Goal: Task Accomplishment & Management: Manage account settings

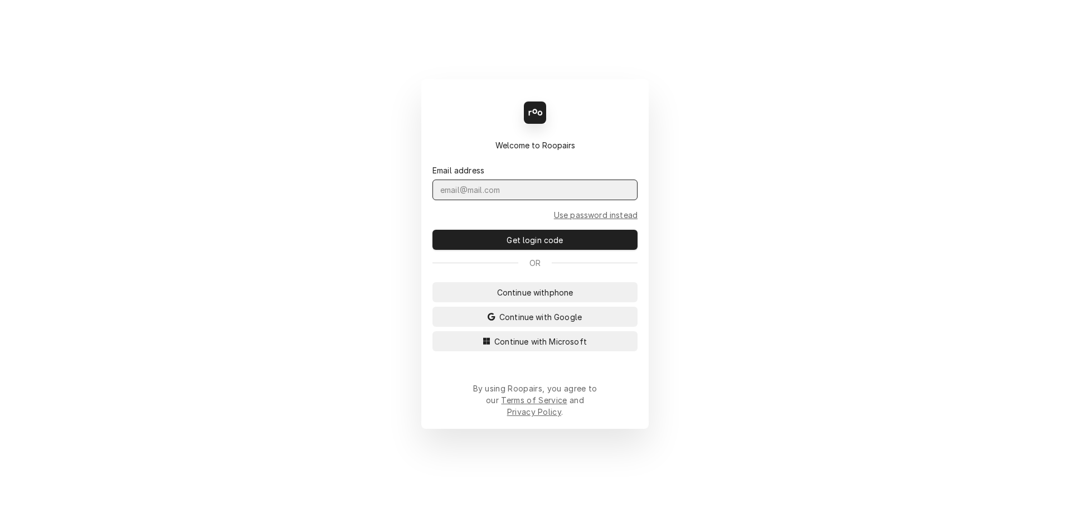
click at [503, 200] on input "Dynamic Content Wrapper" at bounding box center [534, 189] width 205 height 21
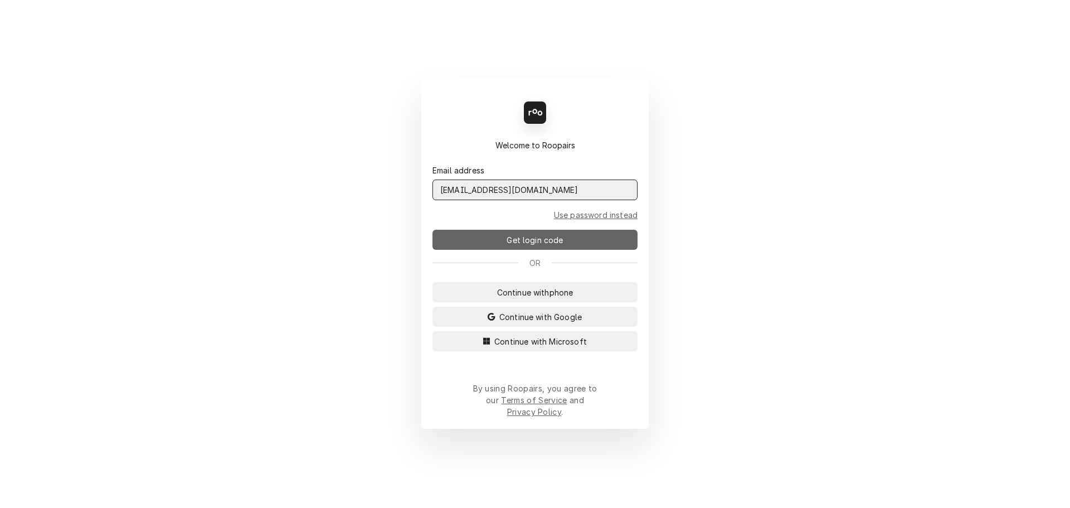
type input "admin@maincomm.com"
click at [550, 245] on span "Get login code" at bounding box center [534, 240] width 61 height 12
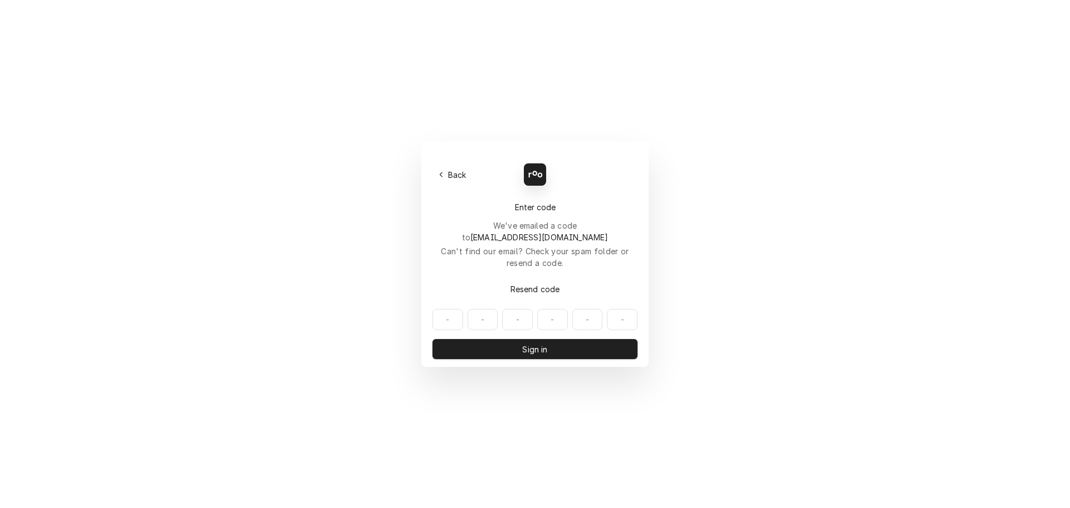
click at [445, 309] on input "Dynamic Content Wrapper" at bounding box center [534, 319] width 205 height 21
type input "034813"
click at [488, 339] on button "Sign in" at bounding box center [534, 349] width 205 height 20
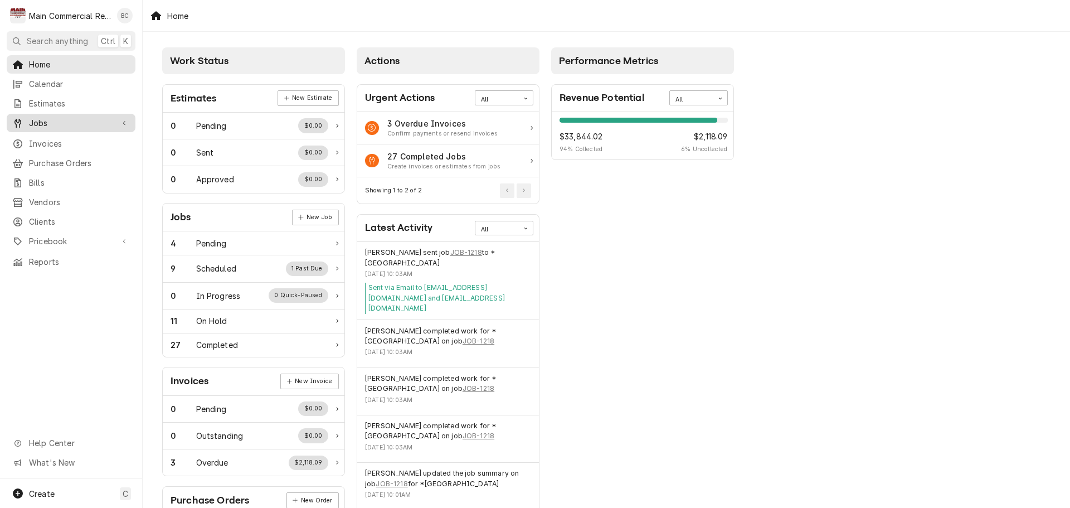
click at [40, 119] on span "Jobs" at bounding box center [71, 123] width 84 height 12
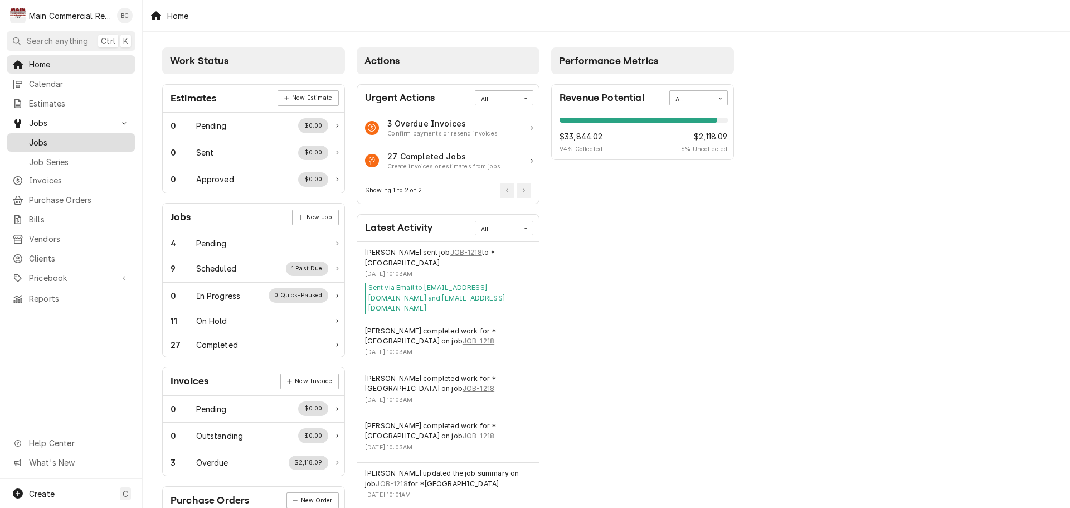
click at [40, 140] on span "Jobs" at bounding box center [79, 143] width 101 height 12
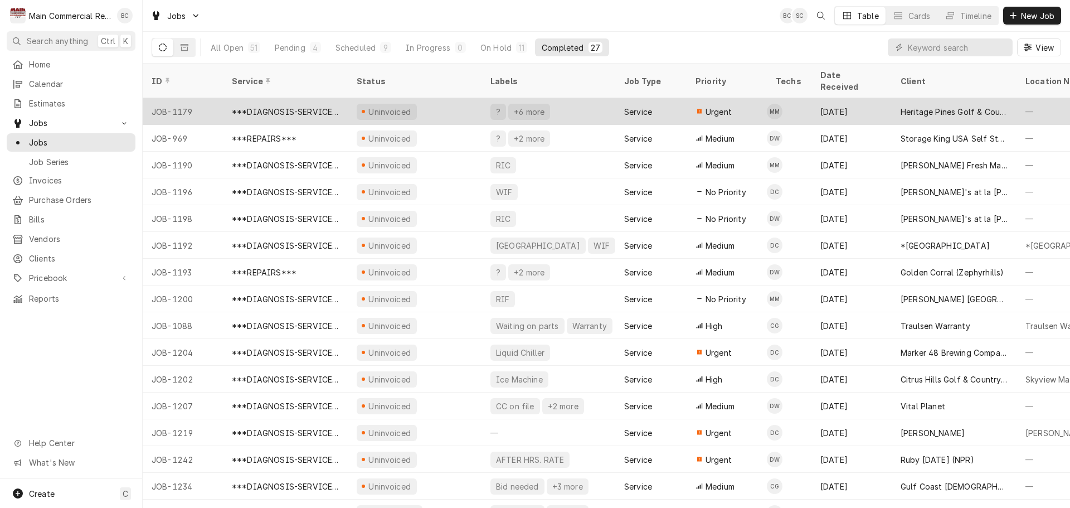
click at [596, 100] on div "? +6 more" at bounding box center [549, 111] width 134 height 27
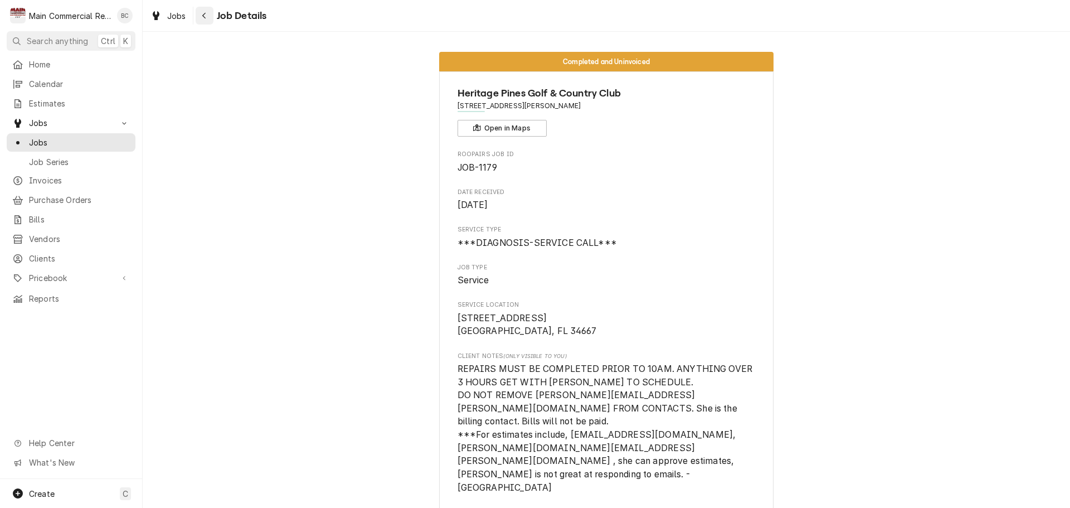
click at [202, 15] on icon "Navigate back" at bounding box center [204, 16] width 5 height 8
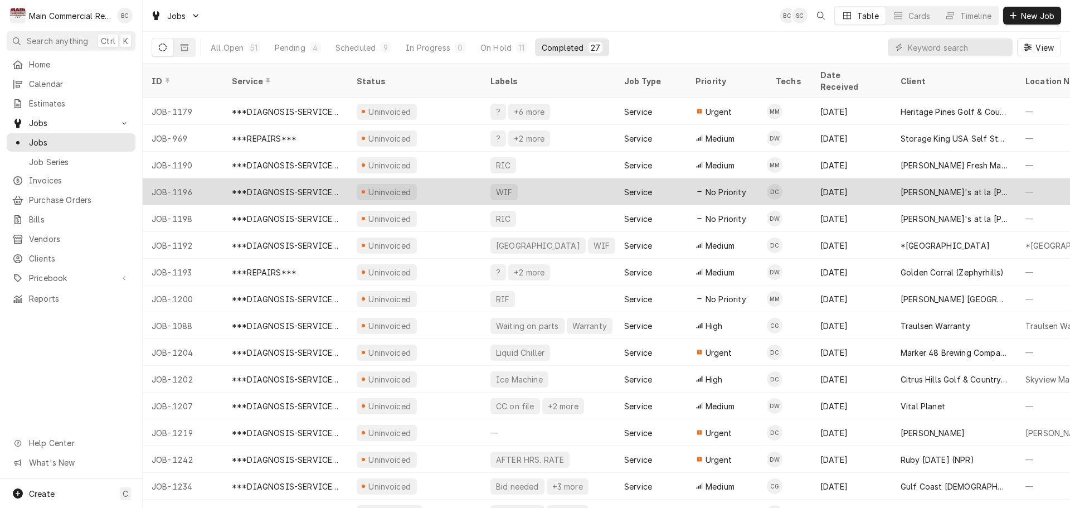
click at [864, 178] on div "Aug 8" at bounding box center [851, 191] width 80 height 27
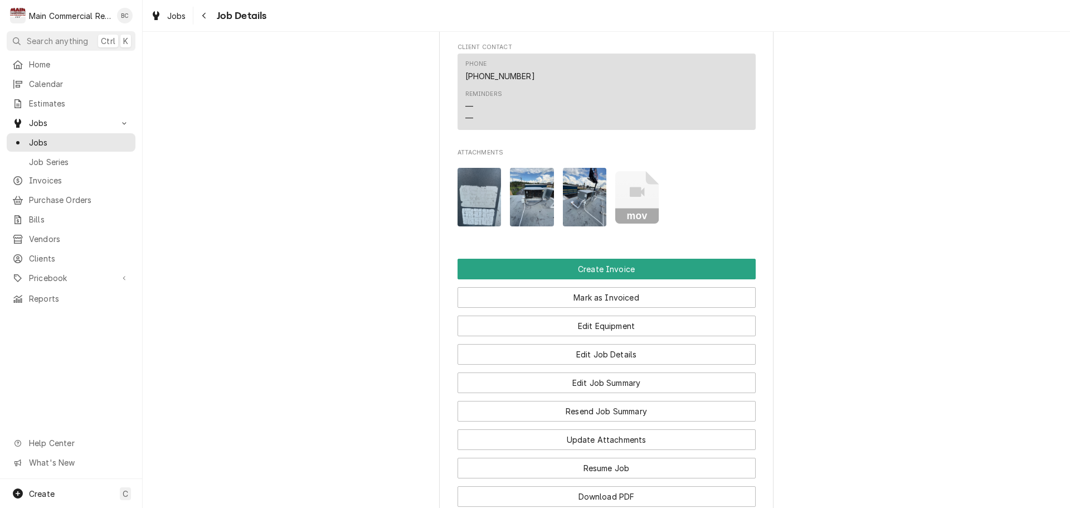
scroll to position [836, 0]
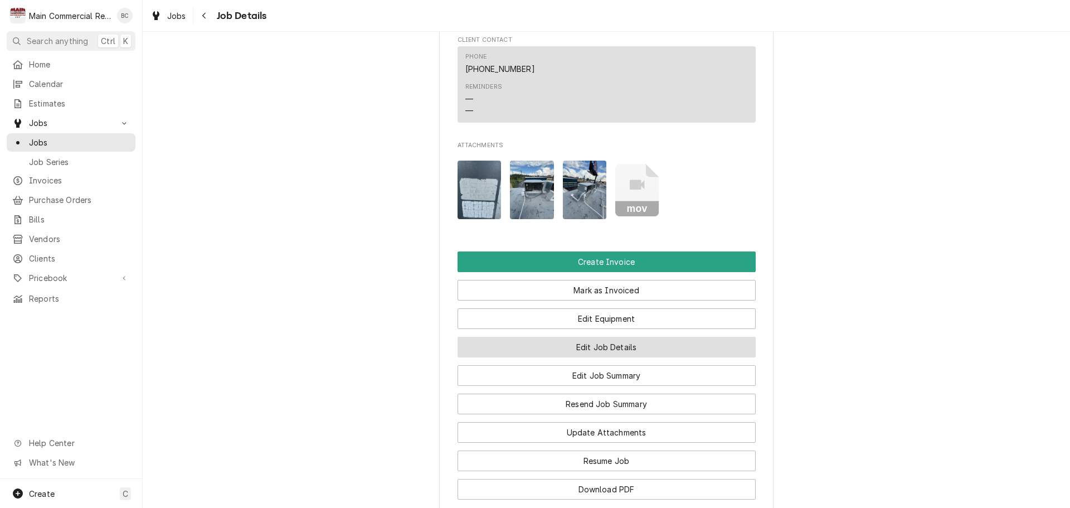
click at [599, 357] on button "Edit Job Details" at bounding box center [607, 347] width 298 height 21
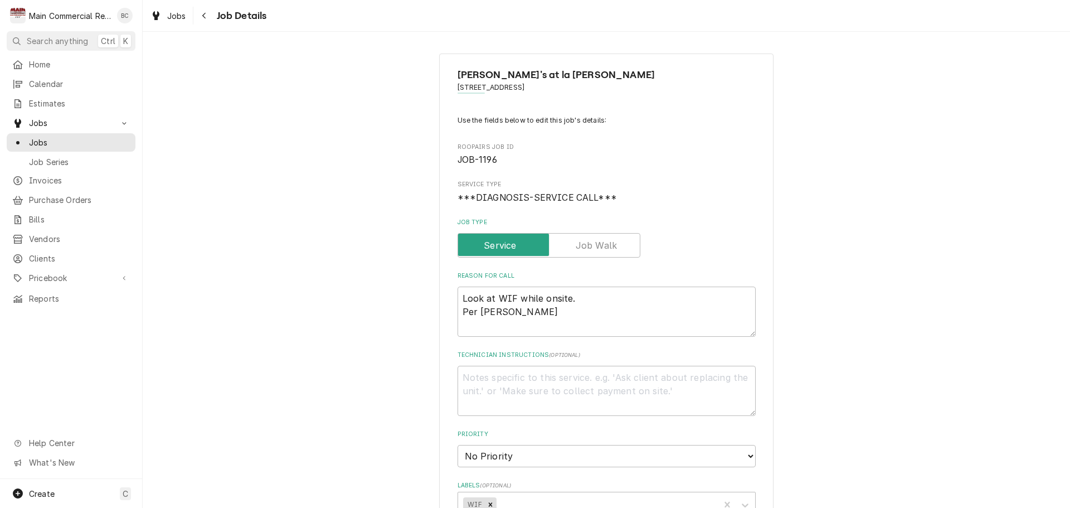
type textarea "x"
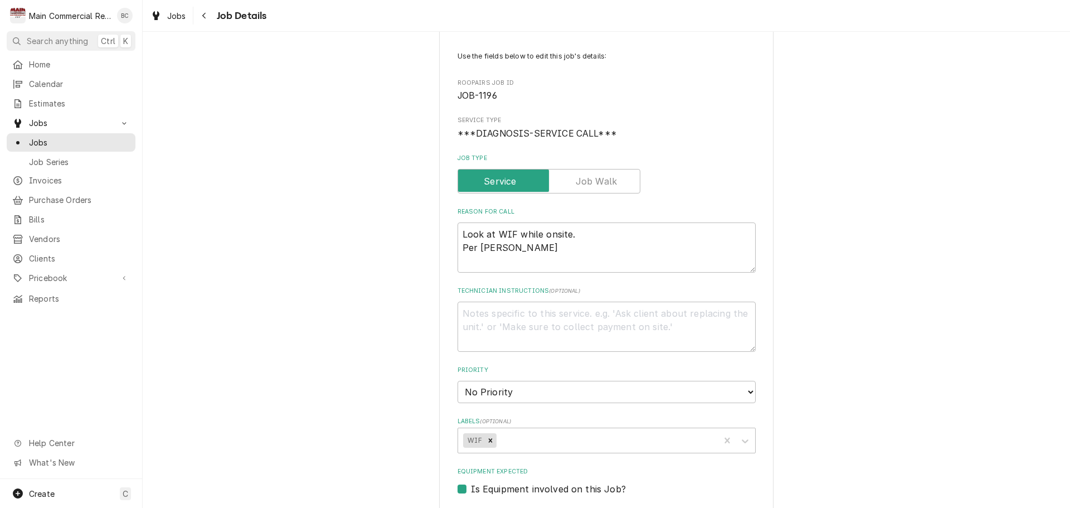
scroll to position [167, 0]
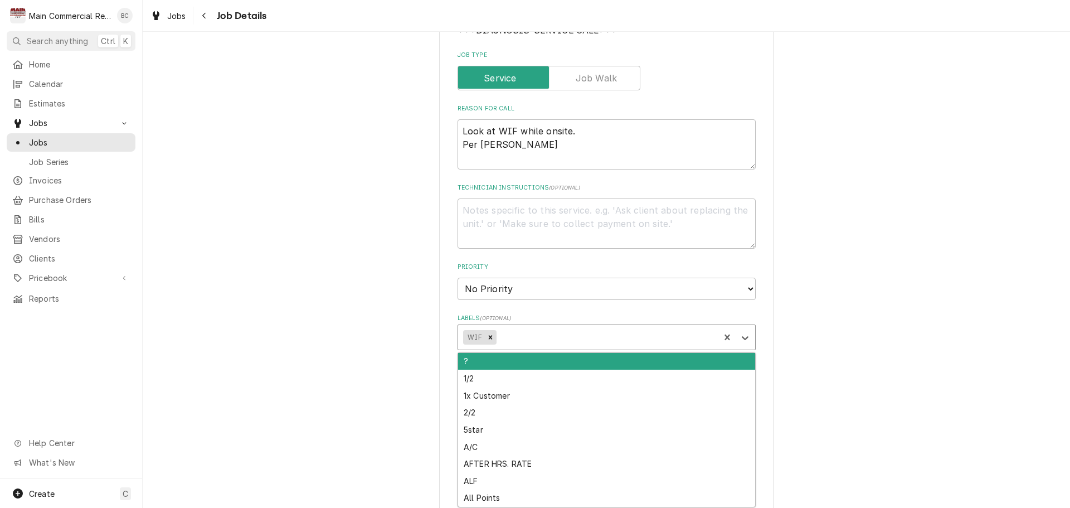
click at [551, 338] on div "Labels" at bounding box center [606, 337] width 216 height 20
type input "inv"
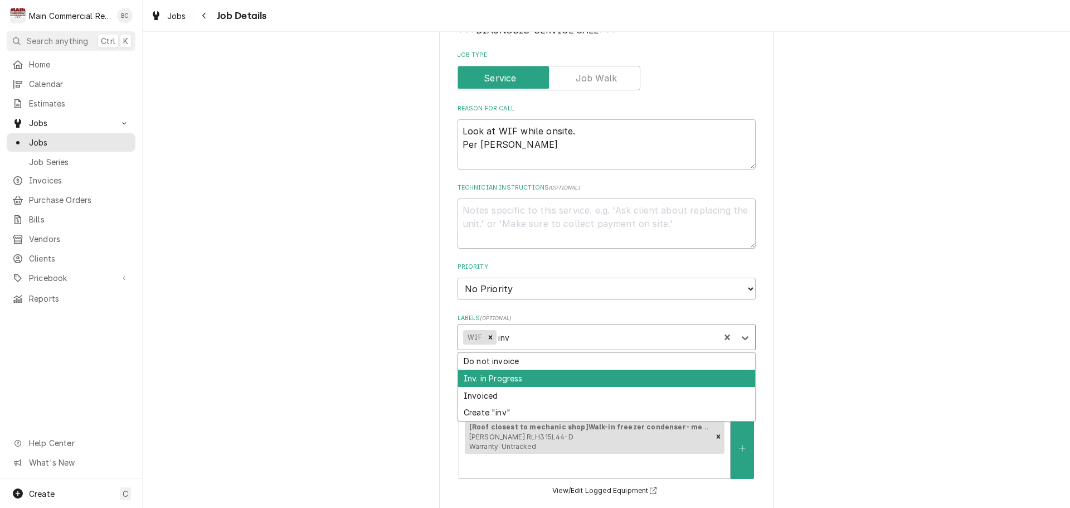
click at [502, 381] on div "Inv. in Progress" at bounding box center [606, 378] width 297 height 17
type textarea "x"
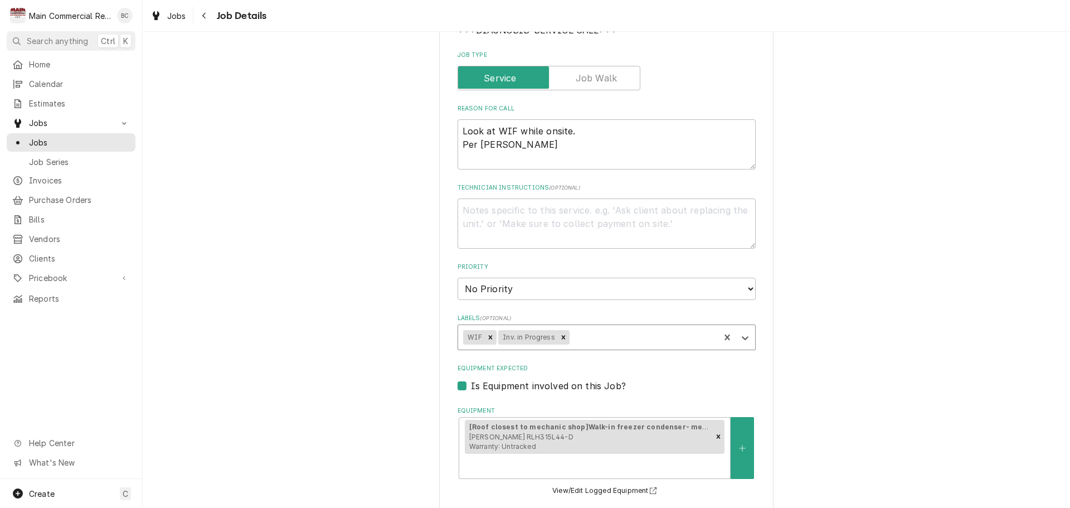
click at [792, 348] on div "Angelito's at la Caridad 4425 W. Hillsborough Ave., Tampa, FL 33614 Use the fie…" at bounding box center [606, 408] width 927 height 1064
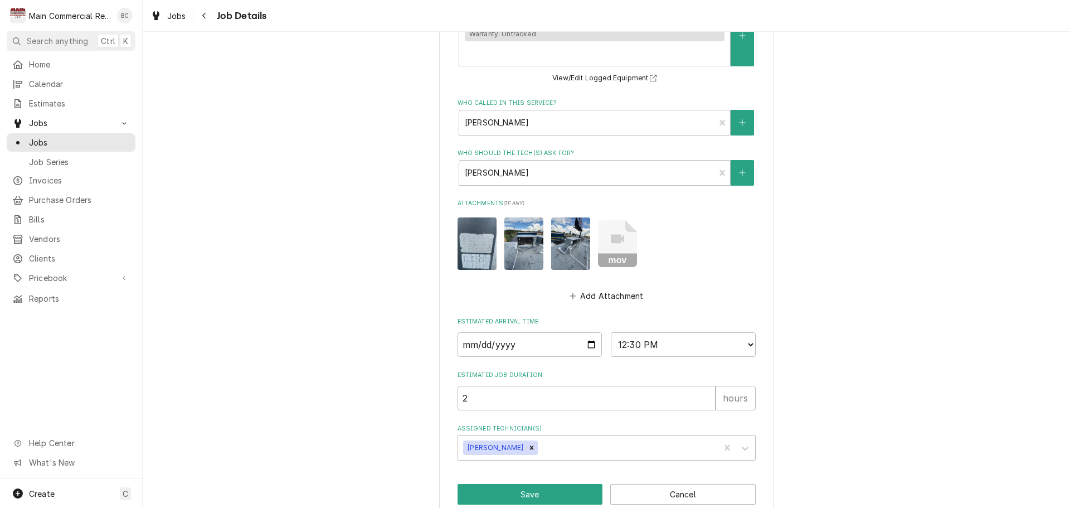
scroll to position [600, 0]
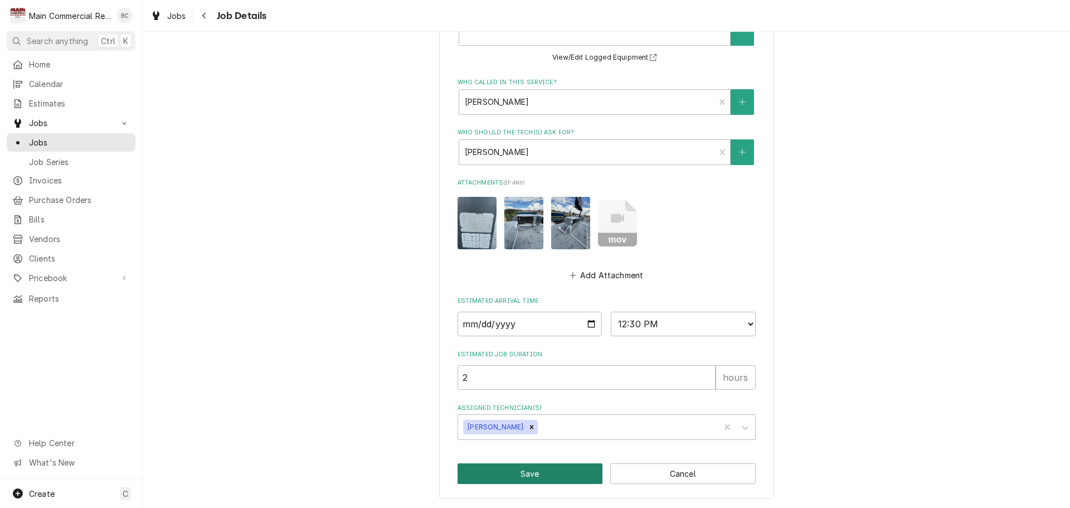
click at [520, 471] on button "Save" at bounding box center [530, 473] width 145 height 21
type textarea "x"
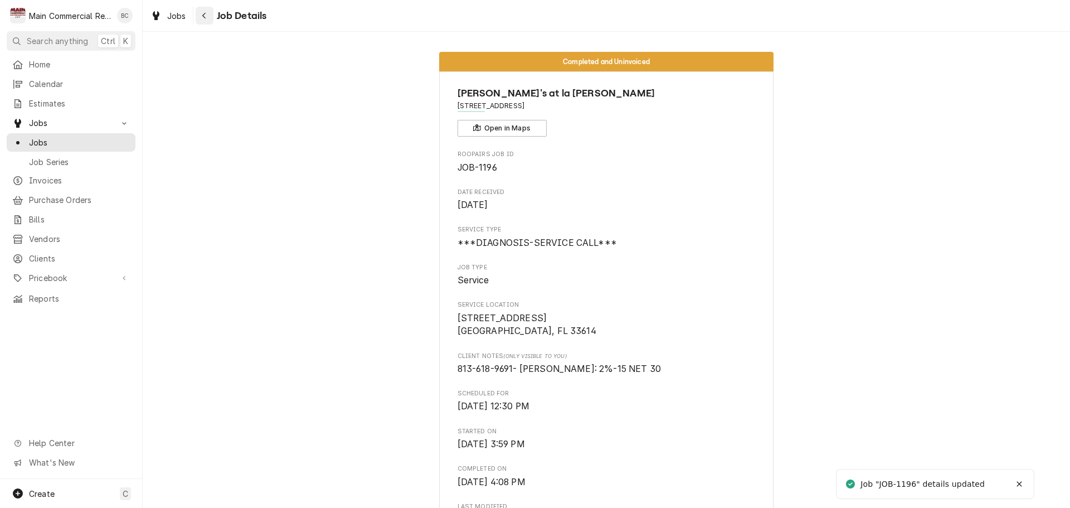
click at [207, 17] on div "Navigate back" at bounding box center [204, 15] width 11 height 11
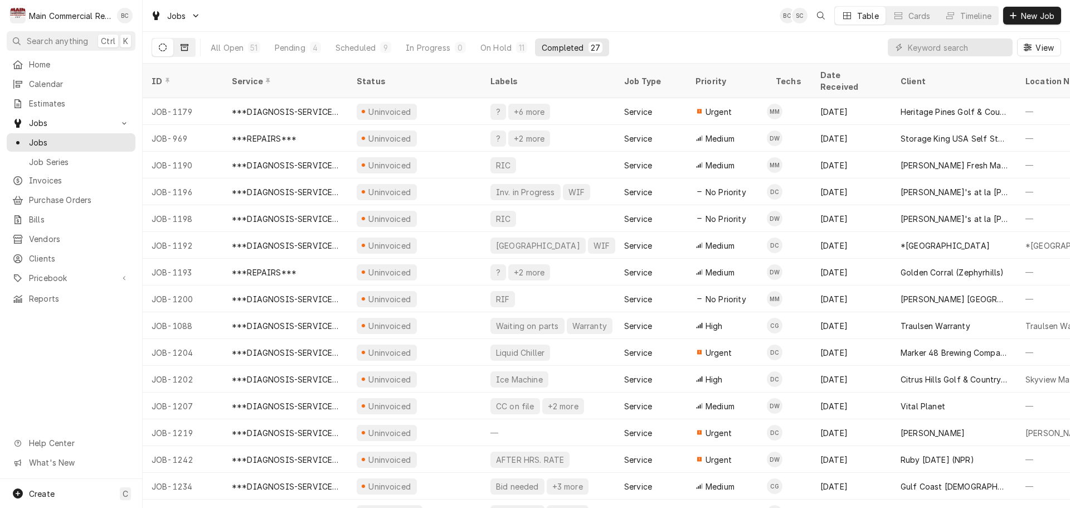
click at [179, 52] on button "Dynamic Content Wrapper" at bounding box center [184, 47] width 21 height 18
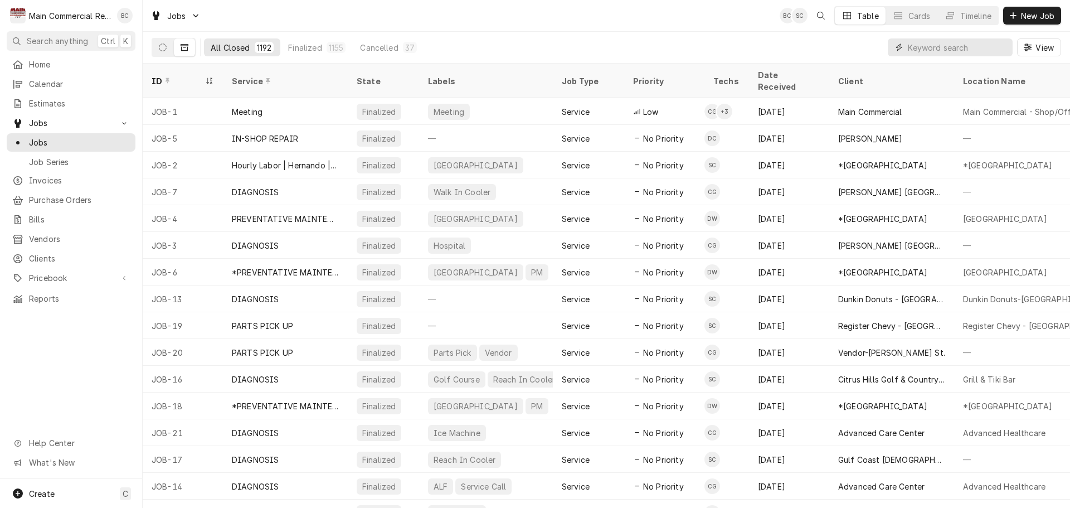
click at [943, 43] on input "Dynamic Content Wrapper" at bounding box center [957, 47] width 99 height 18
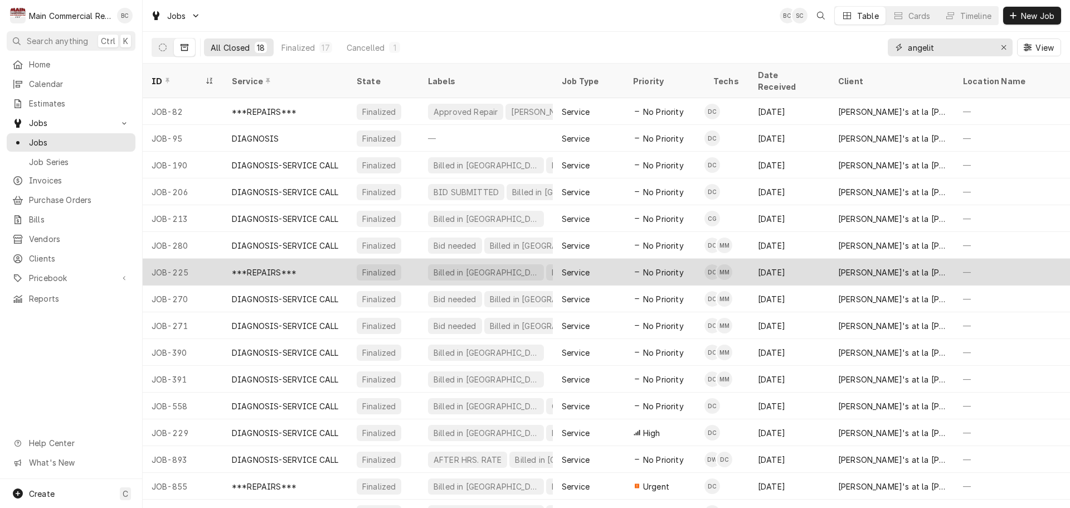
scroll to position [67, 0]
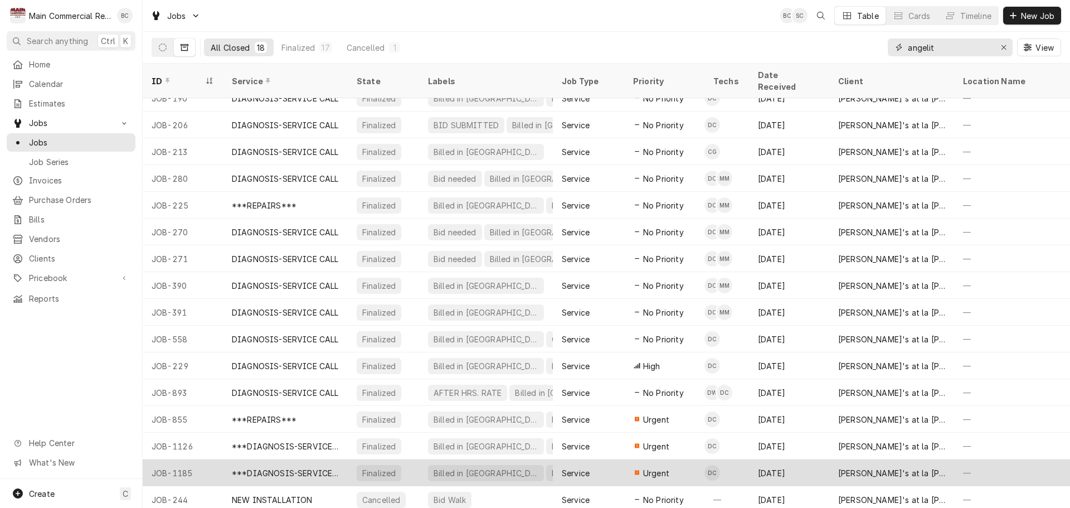
type input "angelit"
click at [300, 467] on div "***DIAGNOSIS-SERVICE CALL***" at bounding box center [285, 473] width 107 height 12
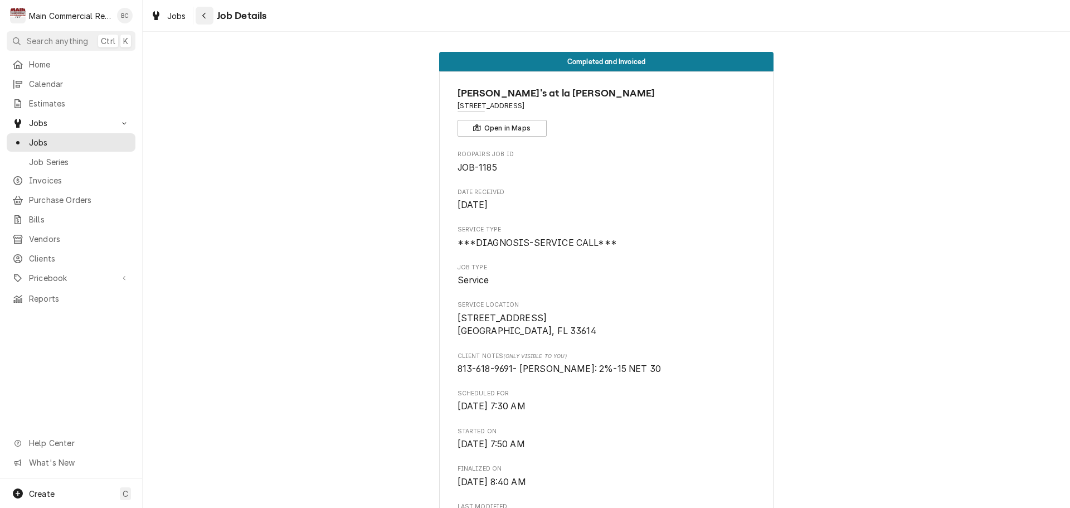
click at [206, 18] on icon "Navigate back" at bounding box center [204, 16] width 5 height 8
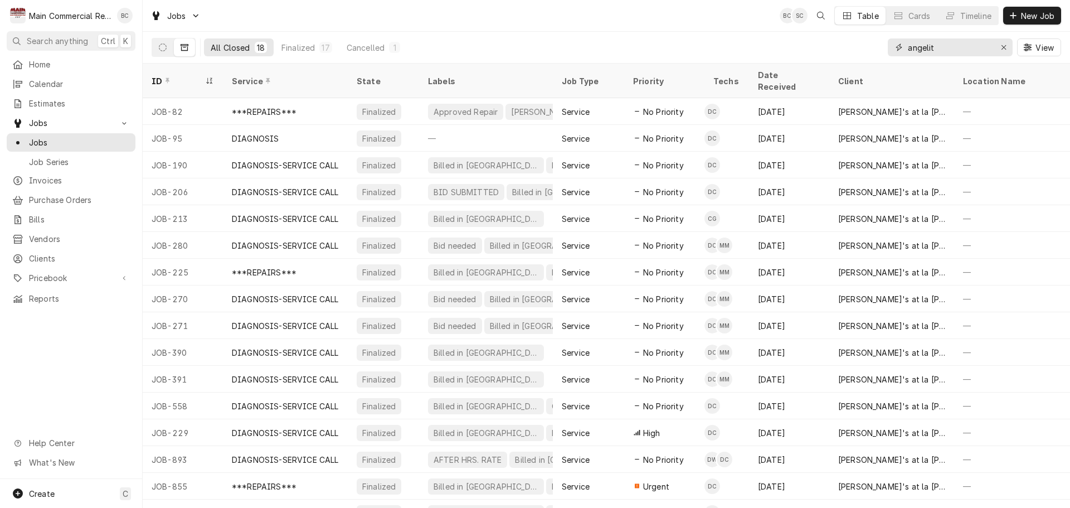
drag, startPoint x: 1007, startPoint y: 48, endPoint x: 1000, endPoint y: 48, distance: 7.3
click at [1007, 48] on div "Erase input" at bounding box center [1003, 47] width 11 height 11
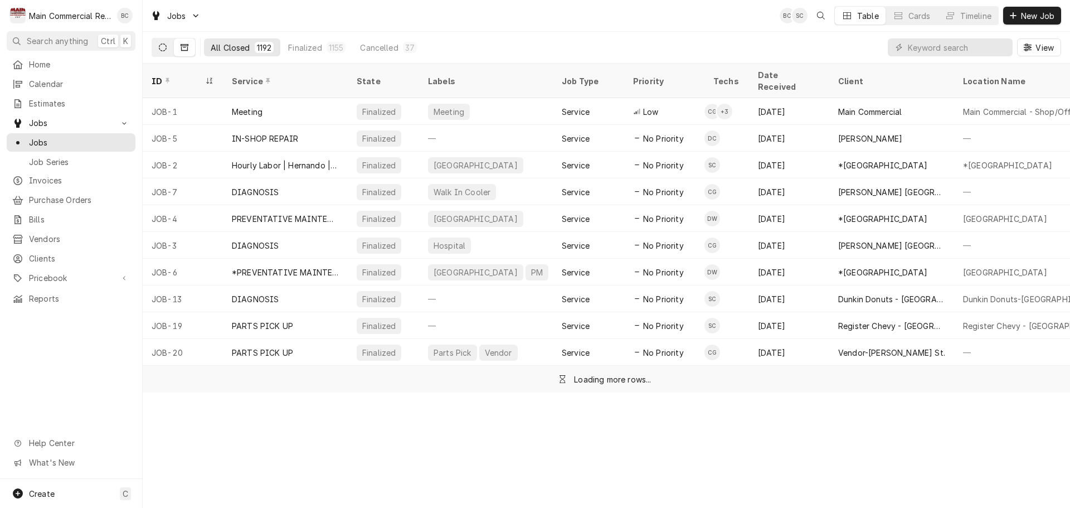
click at [163, 48] on icon "Dynamic Content Wrapper" at bounding box center [163, 47] width 8 height 8
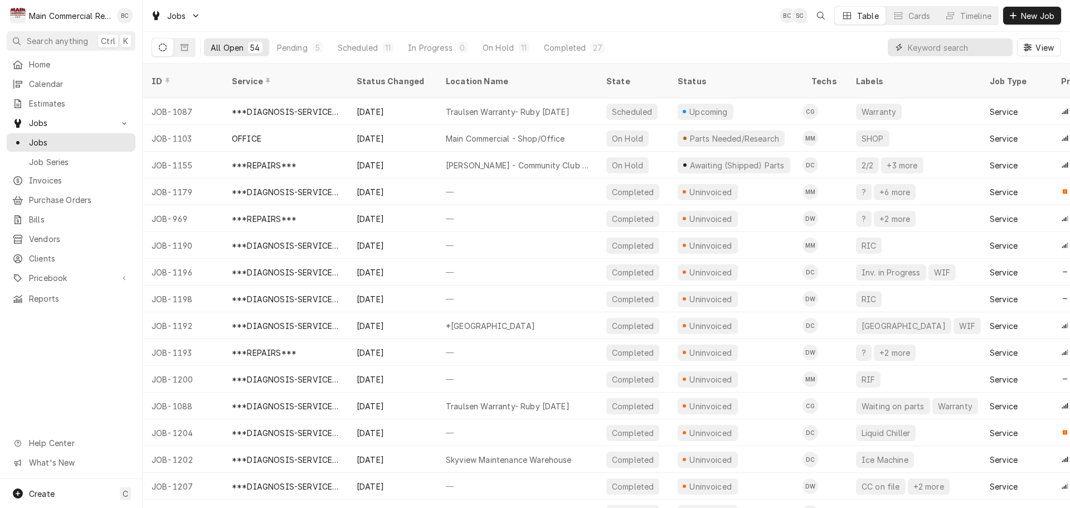
click at [919, 47] on input "Dynamic Content Wrapper" at bounding box center [957, 47] width 99 height 18
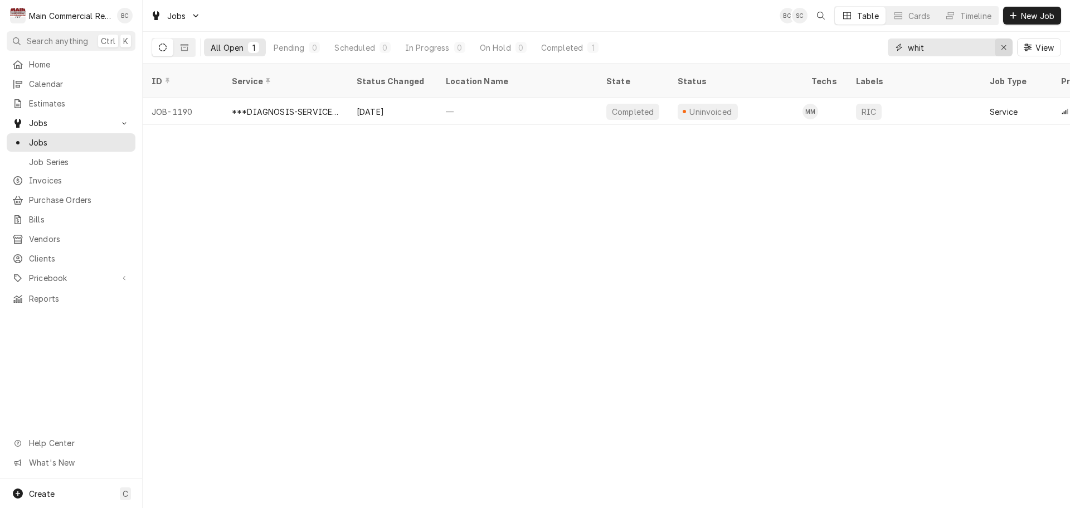
type input "whit"
click at [1004, 45] on icon "Erase input" at bounding box center [1004, 47] width 6 height 8
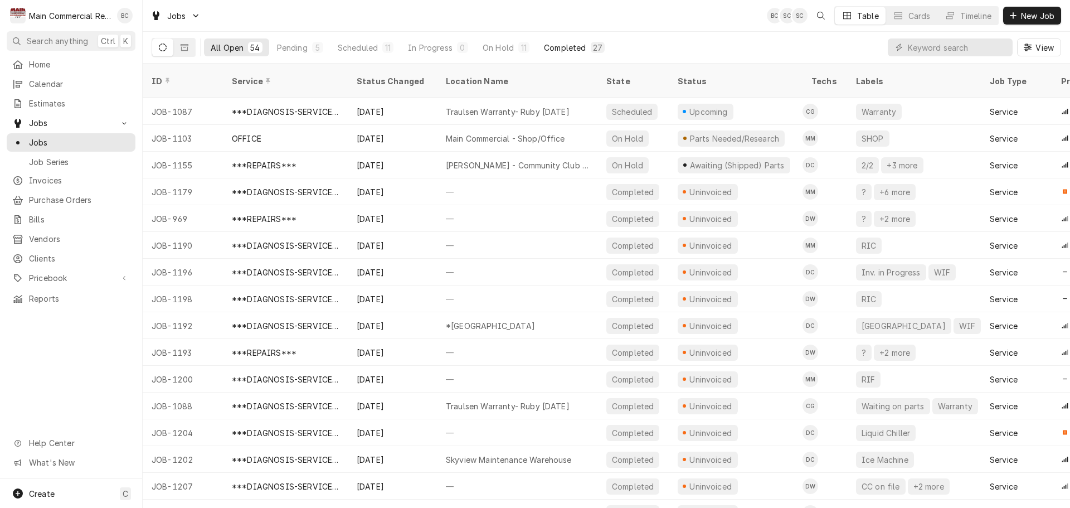
click at [575, 47] on div "Completed" at bounding box center [565, 48] width 42 height 12
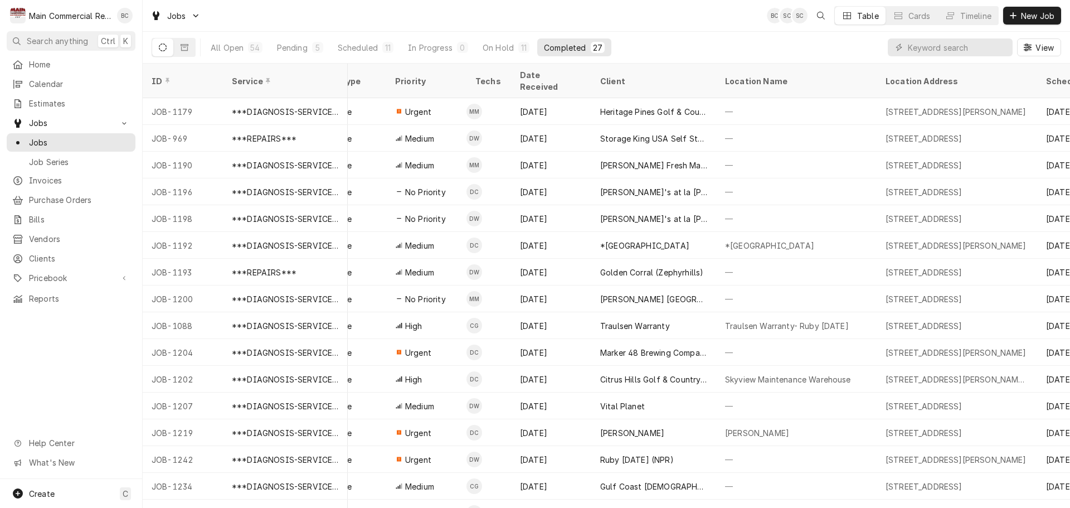
scroll to position [0, 274]
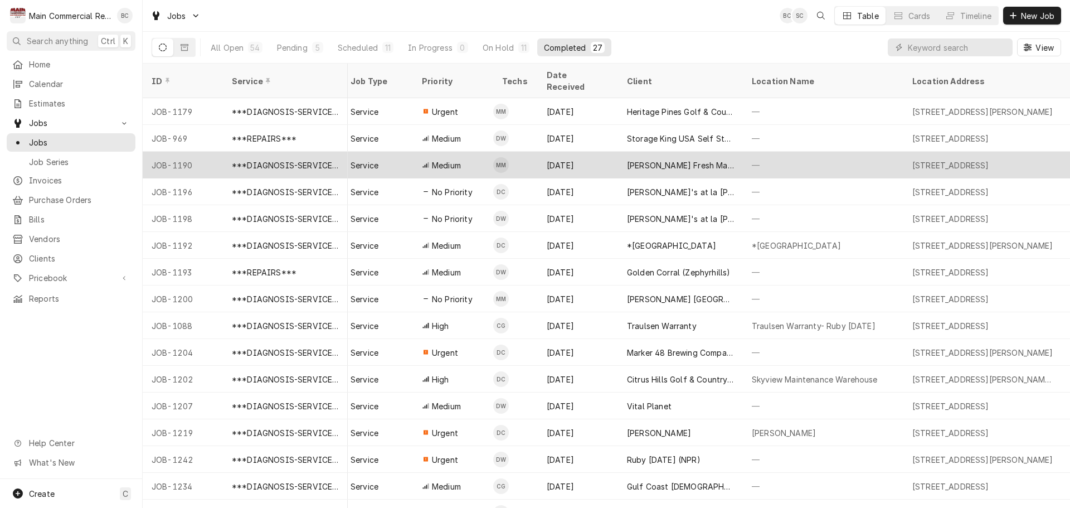
click at [646, 159] on div "Whitney's Fresh Market" at bounding box center [680, 165] width 107 height 12
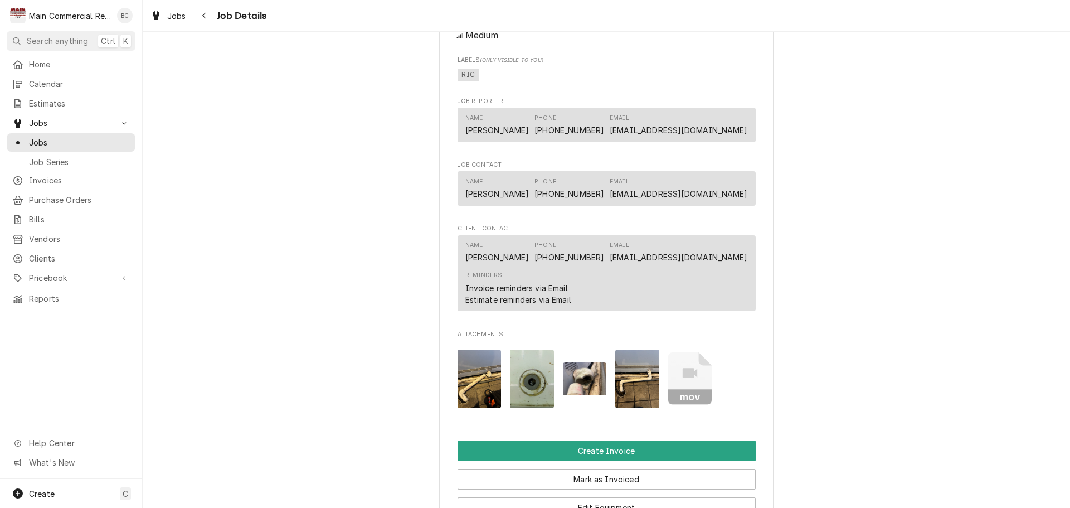
scroll to position [947, 0]
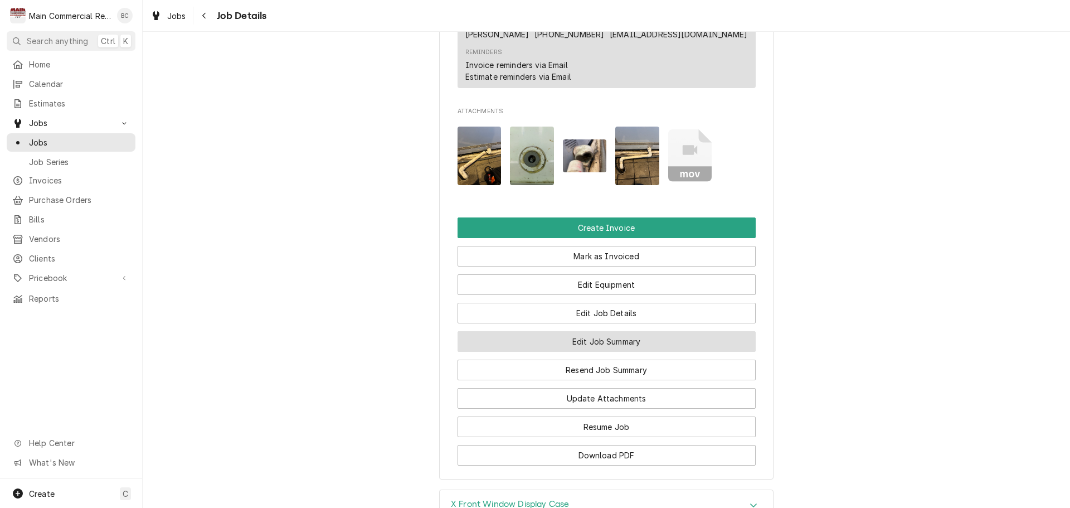
click at [593, 352] on button "Edit Job Summary" at bounding box center [607, 341] width 298 height 21
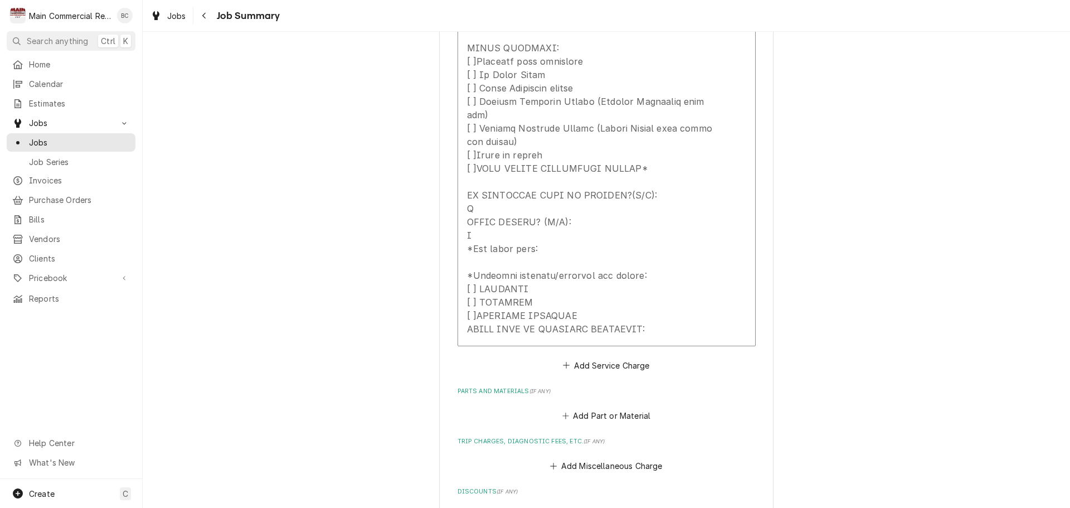
scroll to position [965, 0]
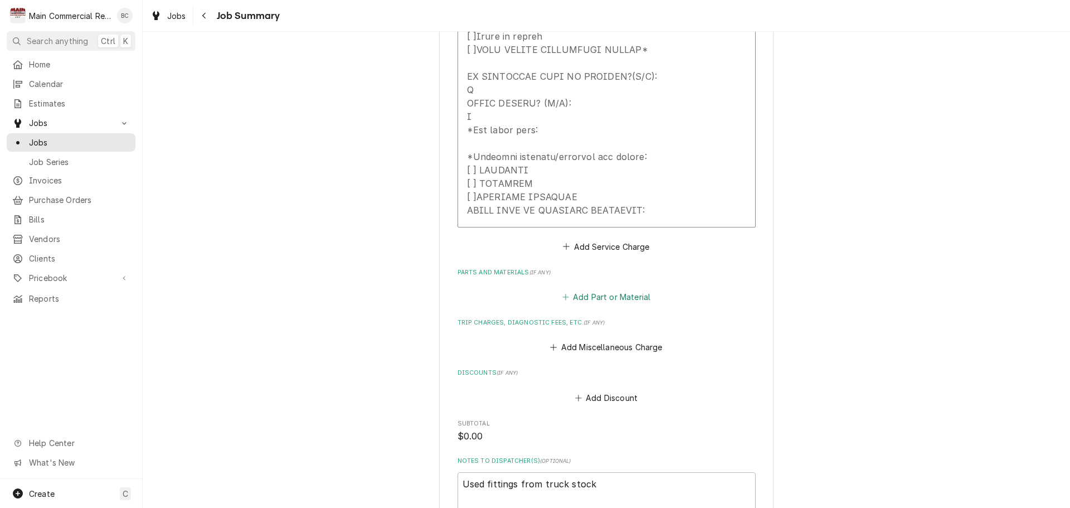
click at [586, 289] on button "Add Part or Material" at bounding box center [606, 297] width 92 height 16
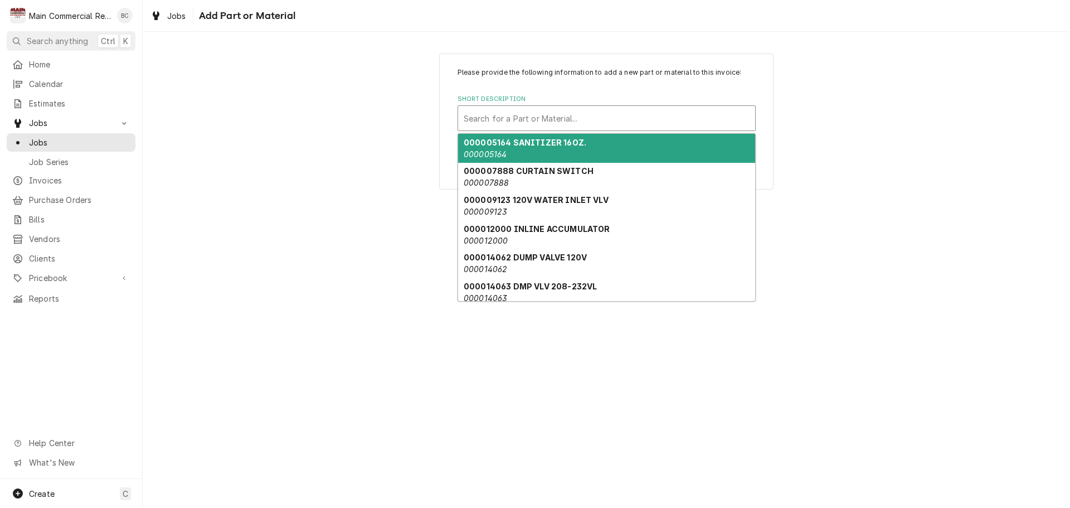
click at [640, 115] on div "Short Description" at bounding box center [607, 118] width 286 height 20
click at [852, 103] on div "Please provide the following information to add a new part or material to this …" at bounding box center [606, 120] width 927 height 155
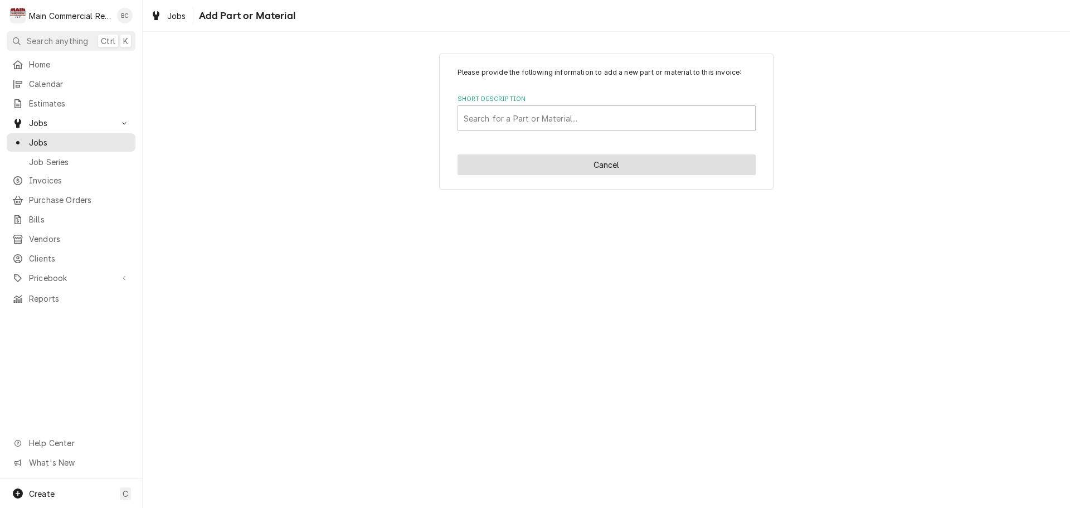
click at [621, 164] on button "Cancel" at bounding box center [607, 164] width 298 height 21
type textarea "x"
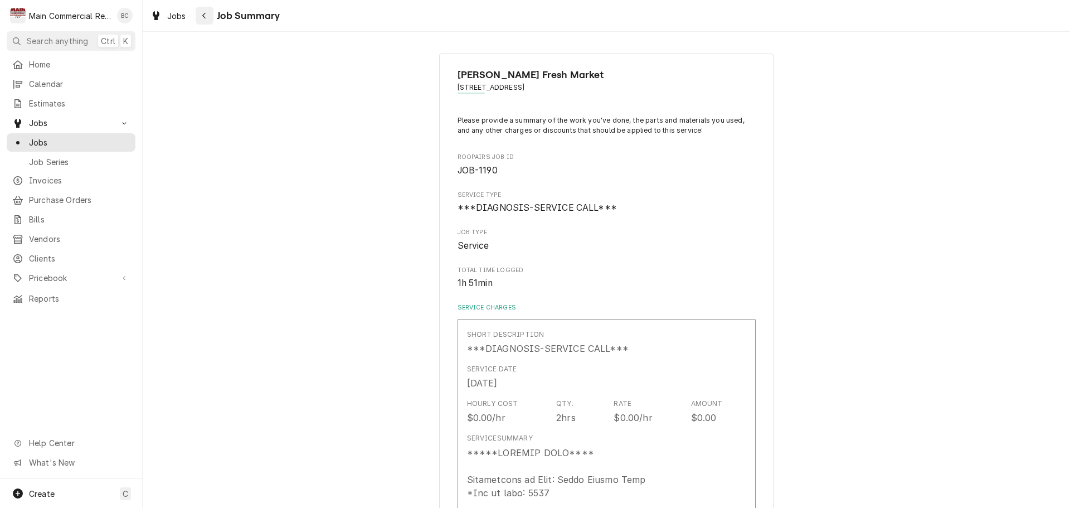
click at [205, 17] on icon "Navigate back" at bounding box center [204, 16] width 5 height 8
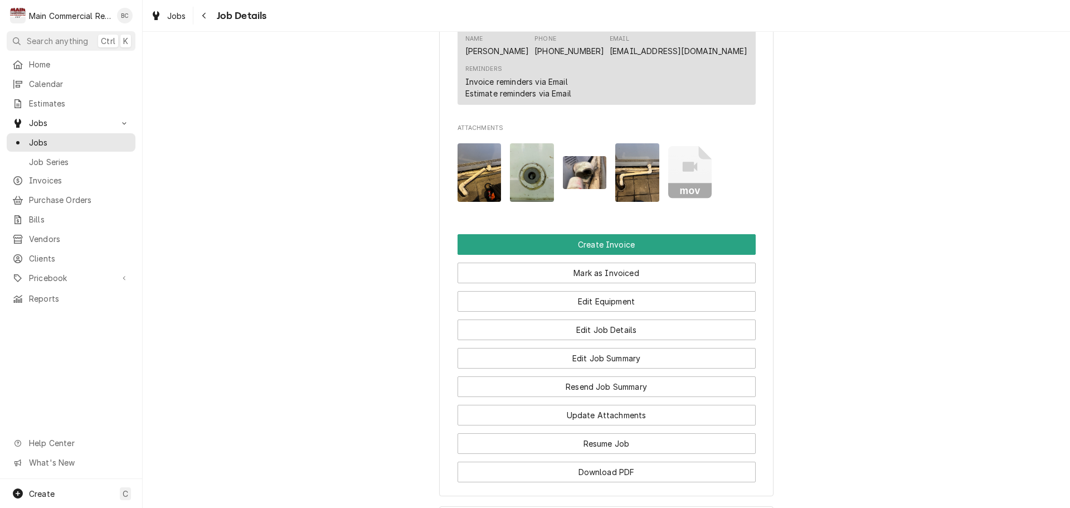
scroll to position [947, 0]
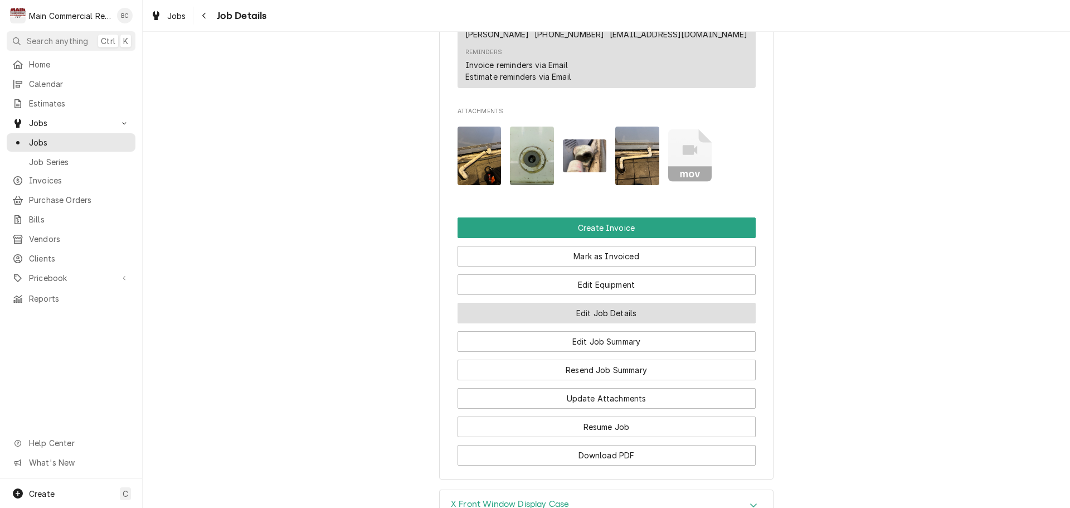
click at [601, 323] on button "Edit Job Details" at bounding box center [607, 313] width 298 height 21
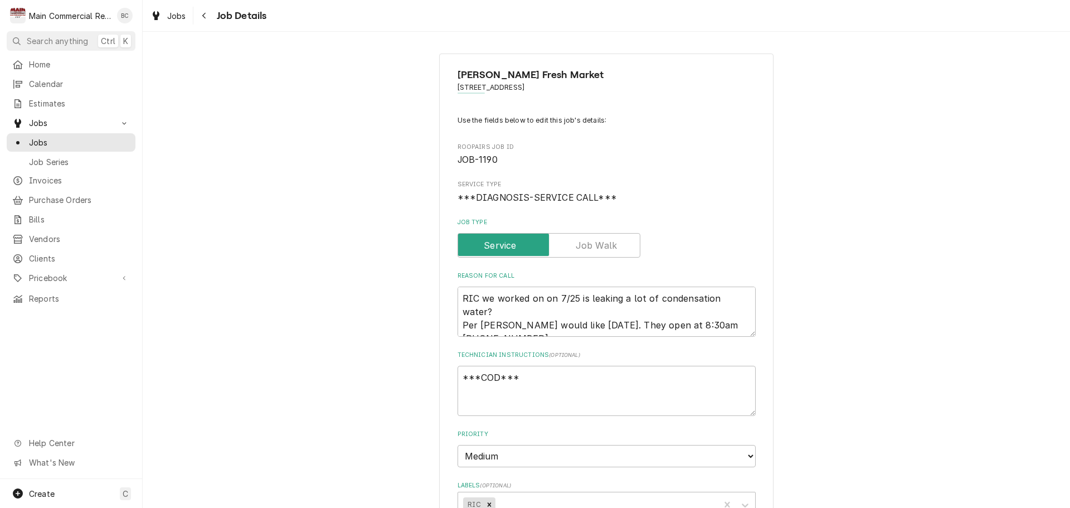
type textarea "x"
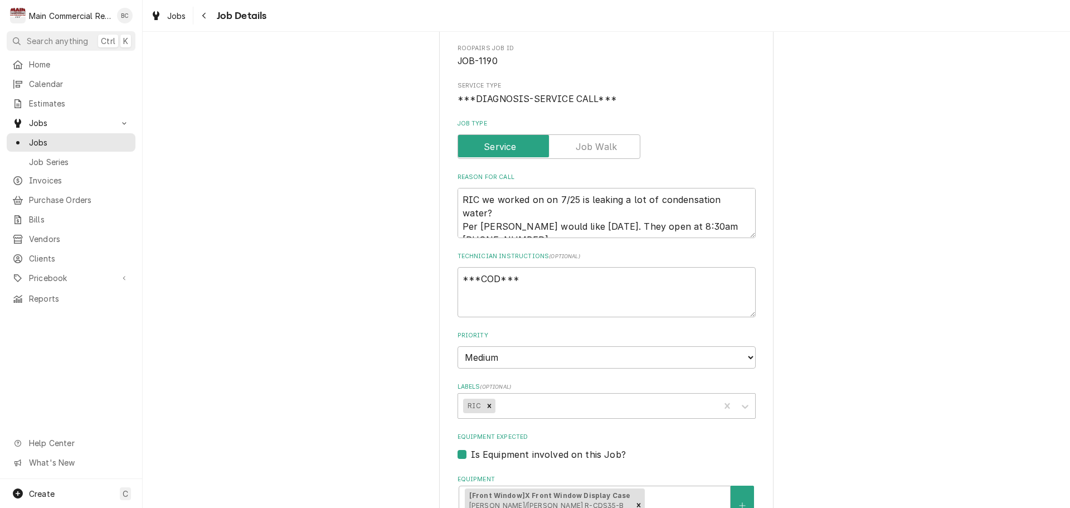
scroll to position [279, 0]
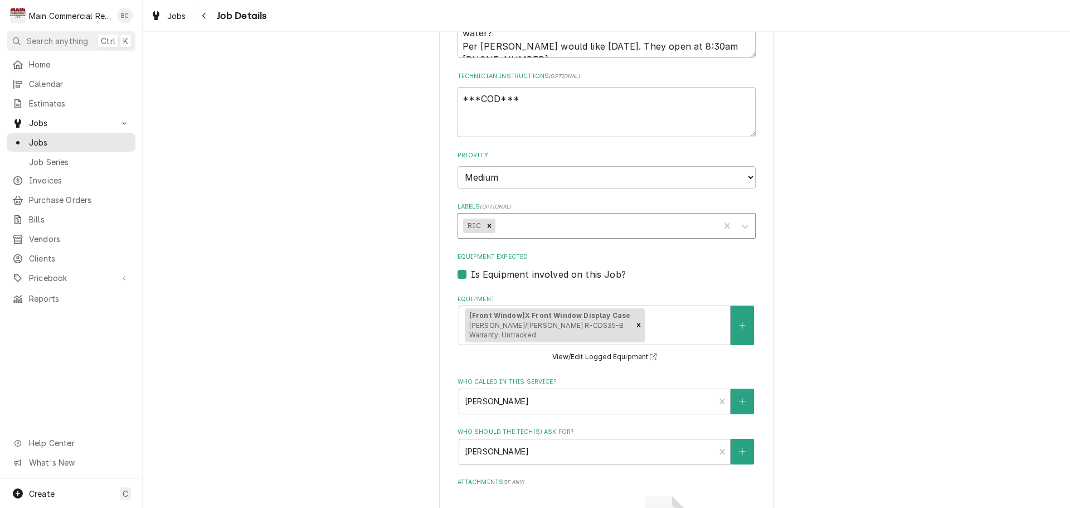
click at [505, 220] on div "Labels" at bounding box center [605, 226] width 217 height 20
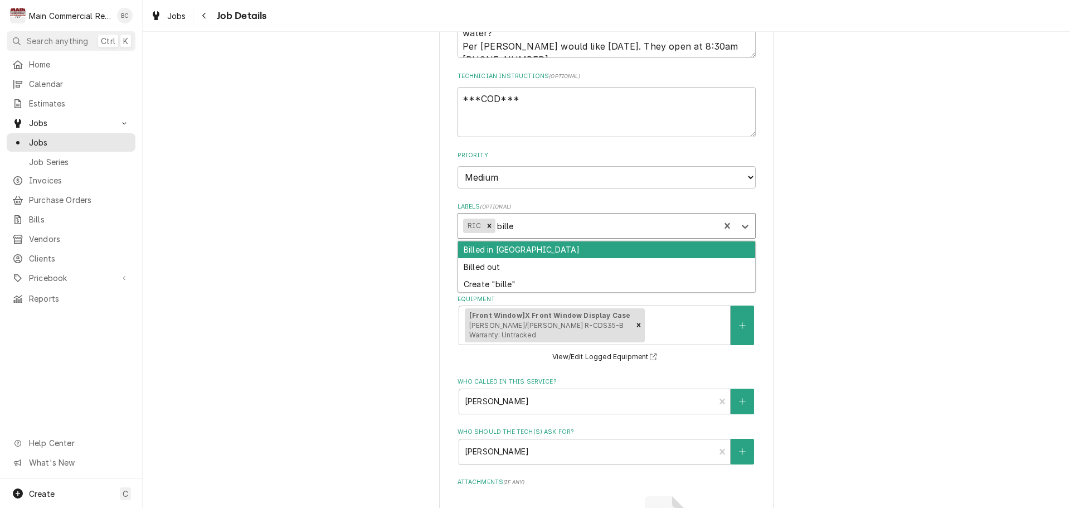
type input "billed"
click at [508, 252] on div "Billed in [GEOGRAPHIC_DATA]" at bounding box center [606, 249] width 297 height 17
type textarea "x"
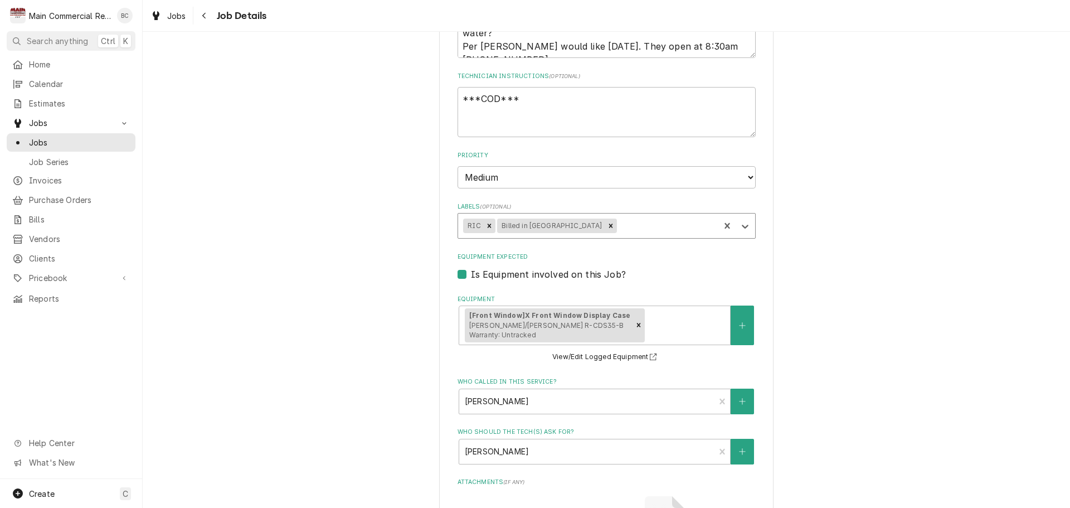
scroll to position [578, 0]
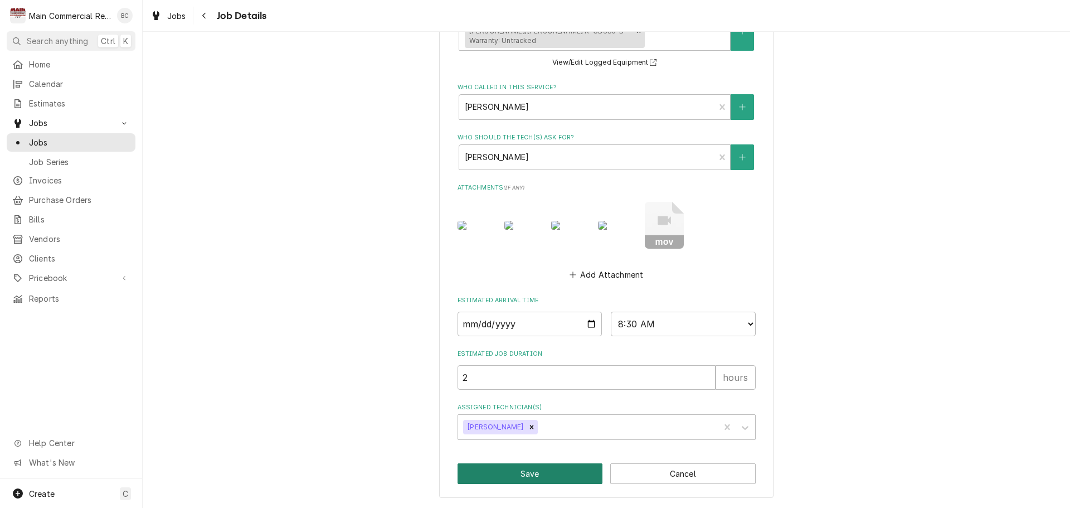
click at [519, 473] on button "Save" at bounding box center [530, 473] width 145 height 21
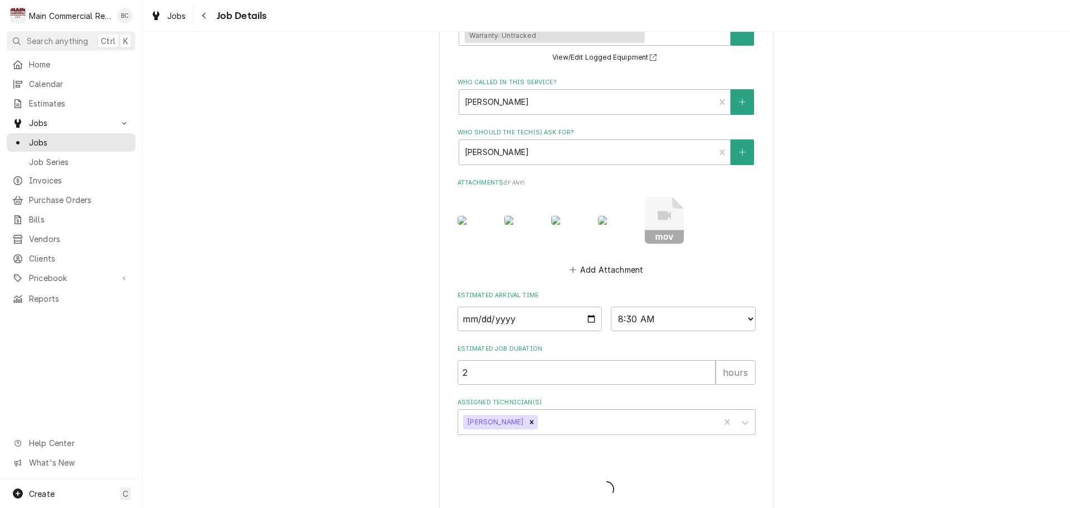
type textarea "x"
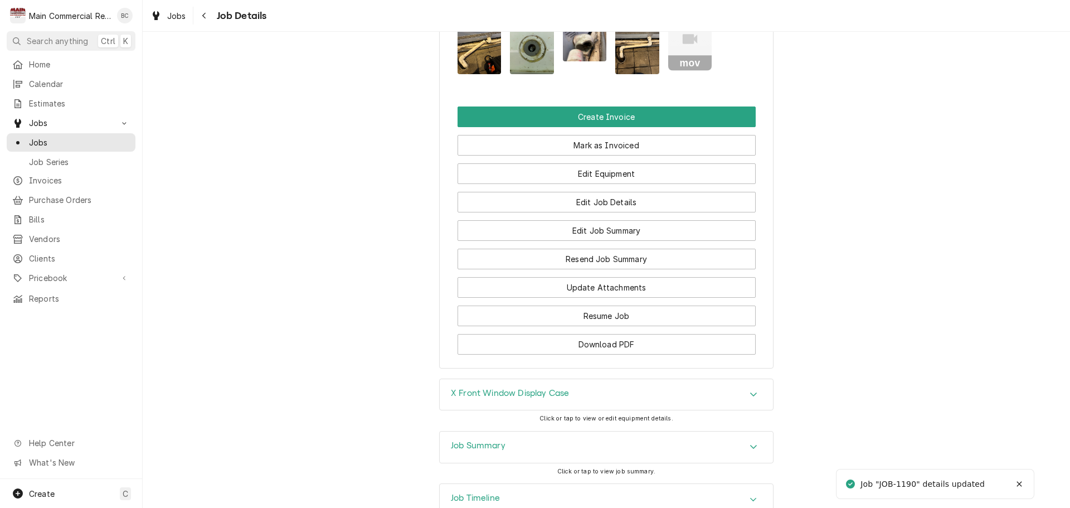
scroll to position [1153, 0]
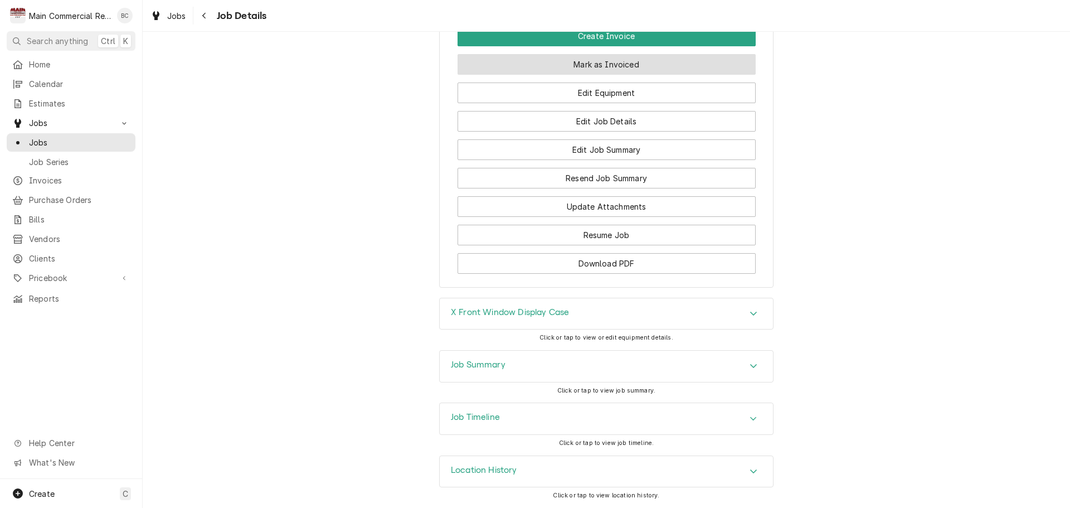
click at [600, 60] on button "Mark as Invoiced" at bounding box center [607, 64] width 298 height 21
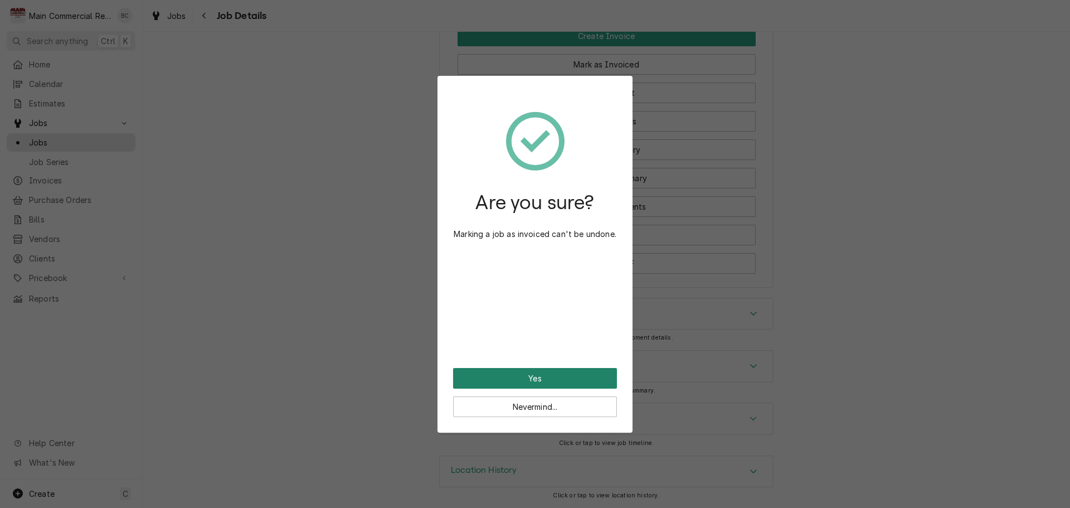
click at [499, 376] on button "Yes" at bounding box center [535, 378] width 164 height 21
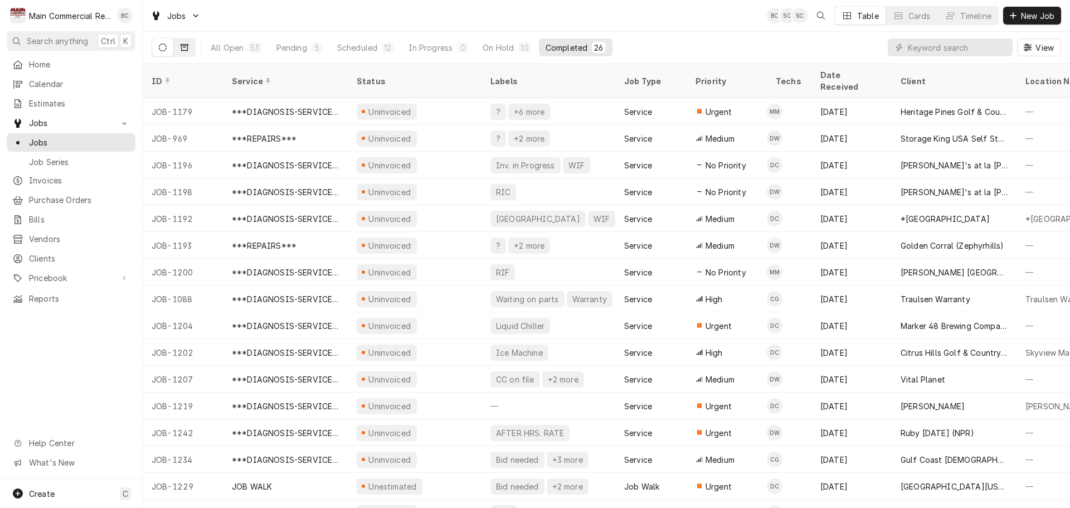
click at [185, 46] on icon "Dynamic Content Wrapper" at bounding box center [185, 47] width 8 height 8
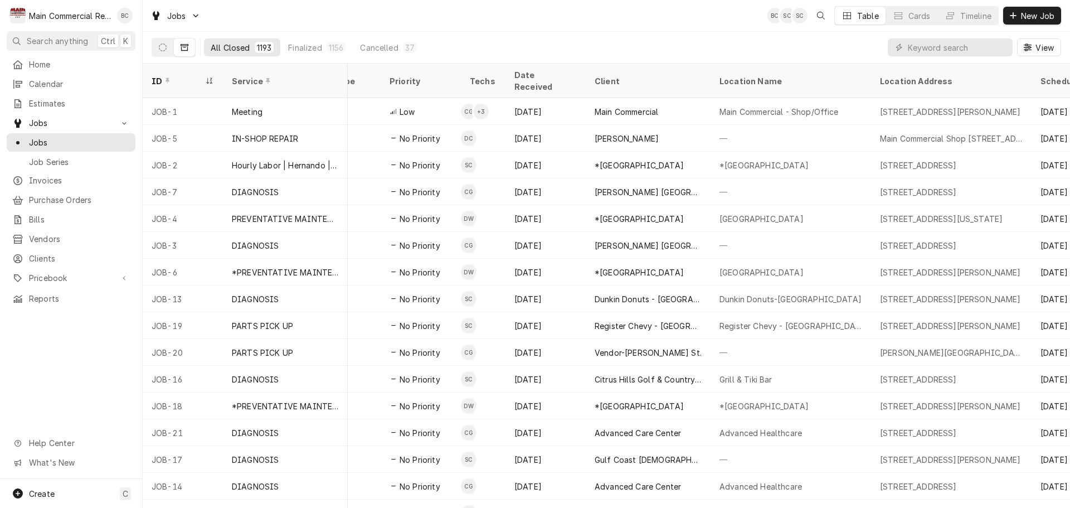
scroll to position [0, 357]
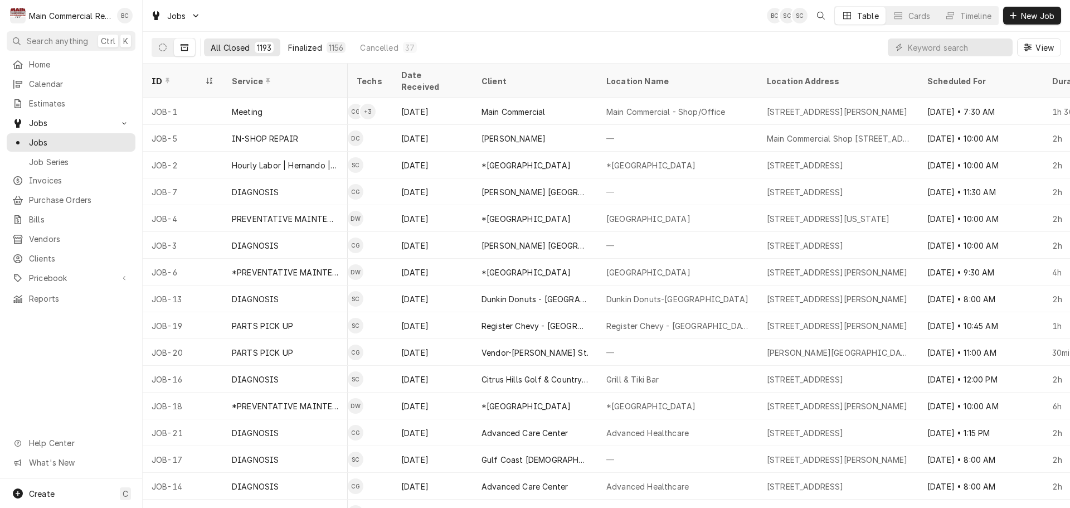
click at [351, 49] on button "Finalized 1156" at bounding box center [316, 47] width 71 height 18
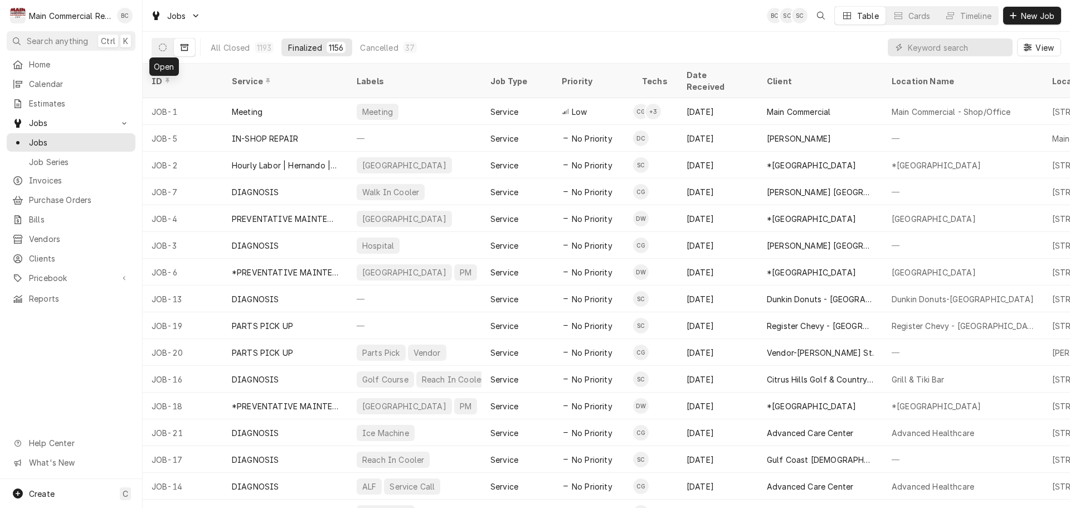
click at [161, 47] on icon "Dynamic Content Wrapper" at bounding box center [163, 47] width 8 height 8
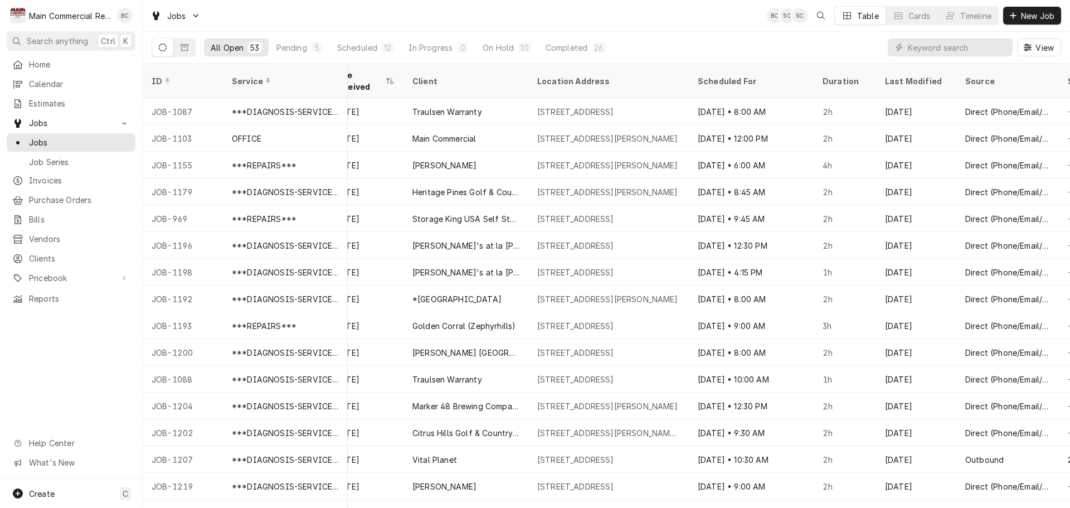
scroll to position [0, 887]
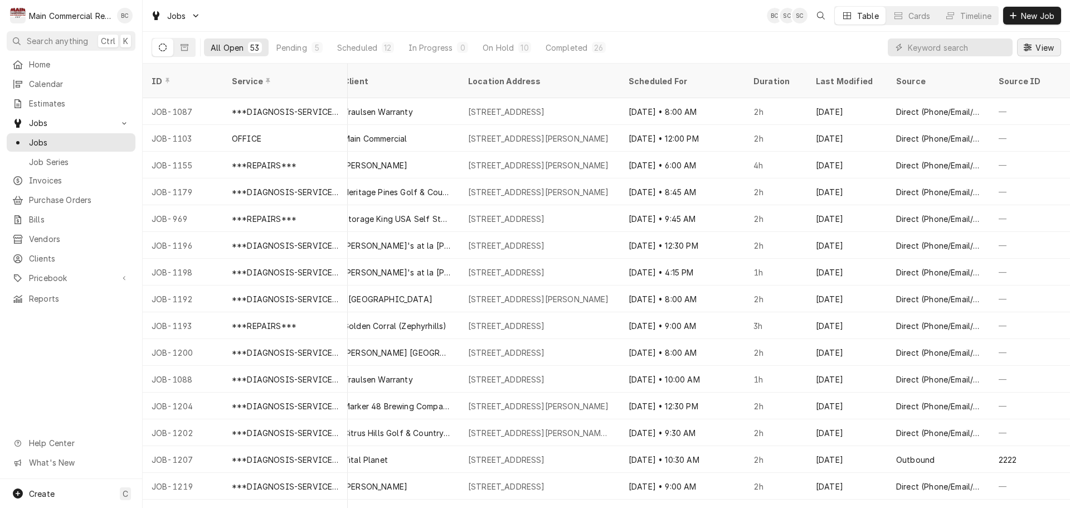
click at [1038, 50] on span "View" at bounding box center [1044, 48] width 23 height 12
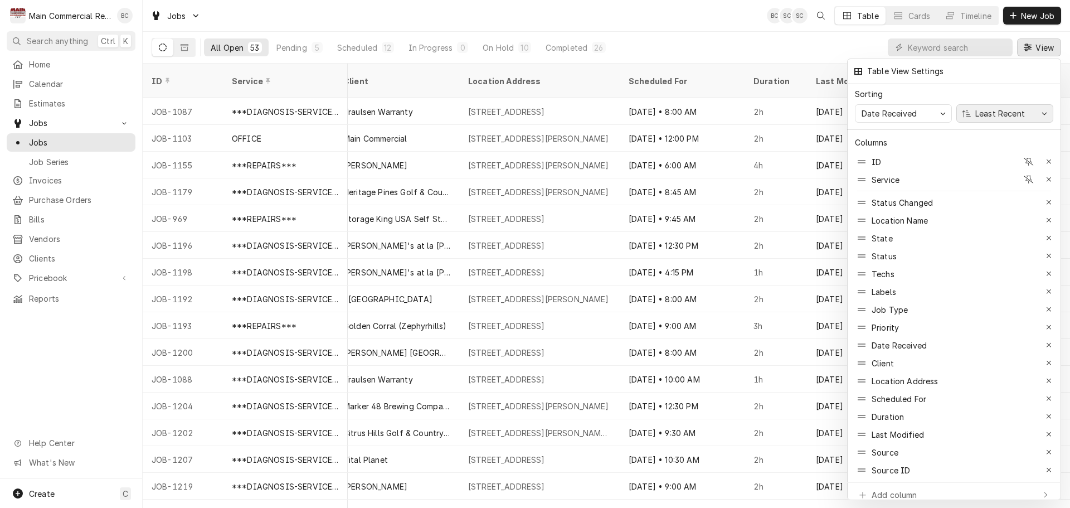
click at [1039, 113] on button "Least Recent" at bounding box center [1004, 113] width 97 height 18
click at [720, 38] on div at bounding box center [535, 254] width 1070 height 508
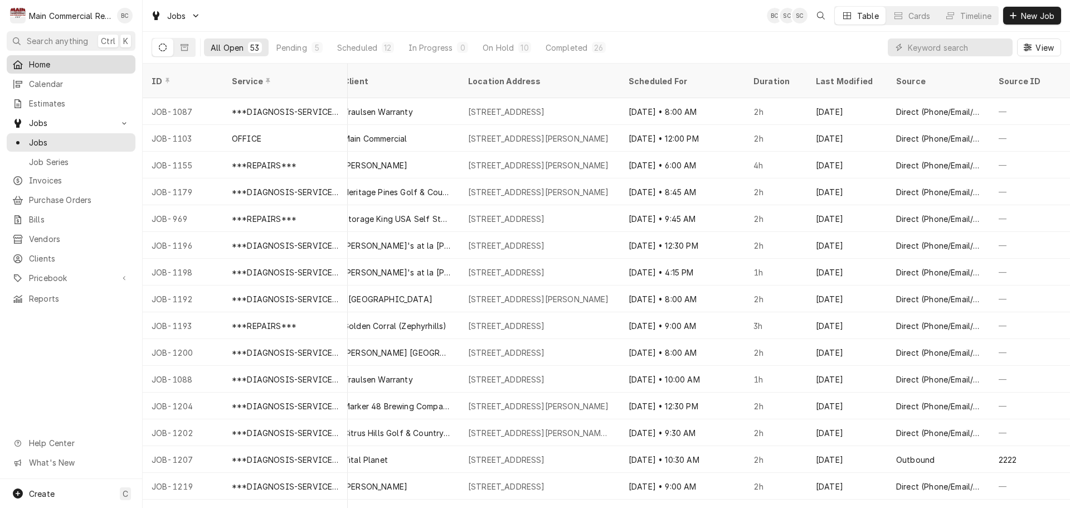
click at [41, 64] on span "Home" at bounding box center [79, 65] width 101 height 12
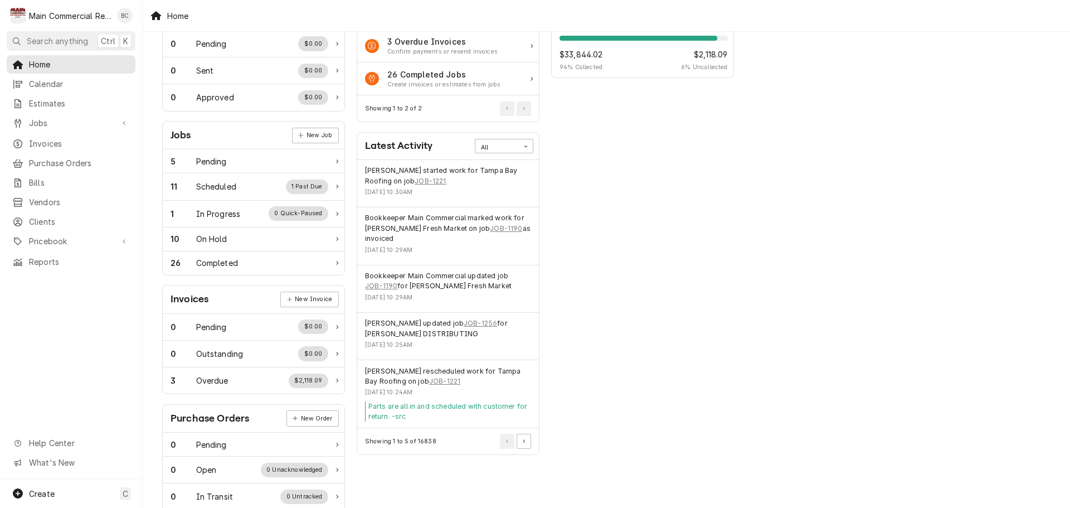
scroll to position [111, 0]
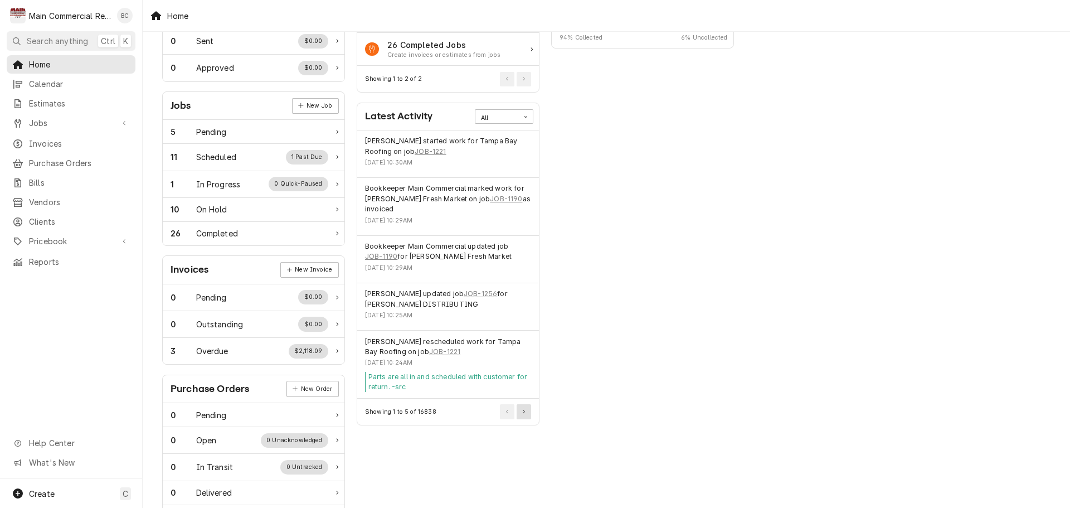
click at [527, 414] on button "Pagination Controls" at bounding box center [524, 411] width 14 height 14
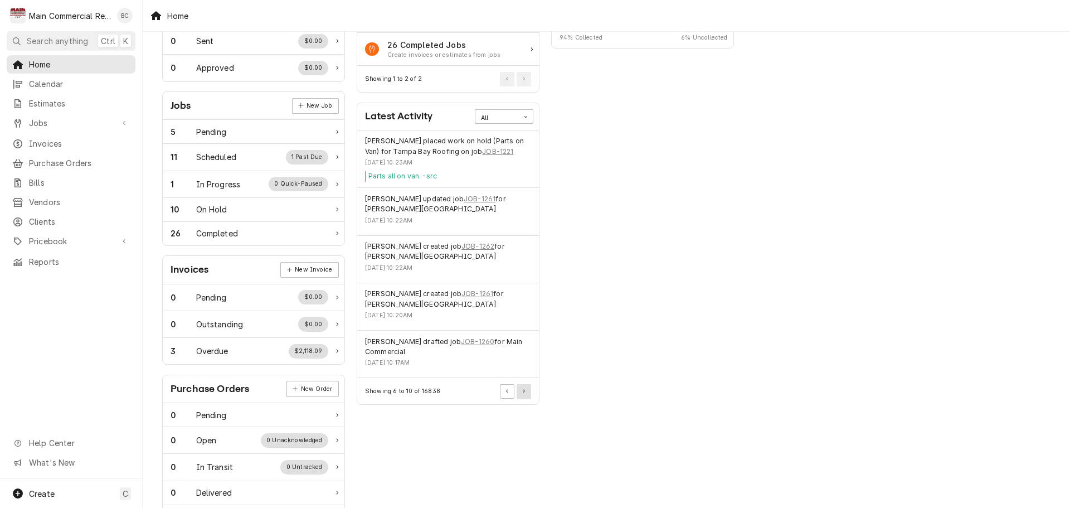
click at [527, 392] on button "Pagination Controls" at bounding box center [524, 391] width 14 height 14
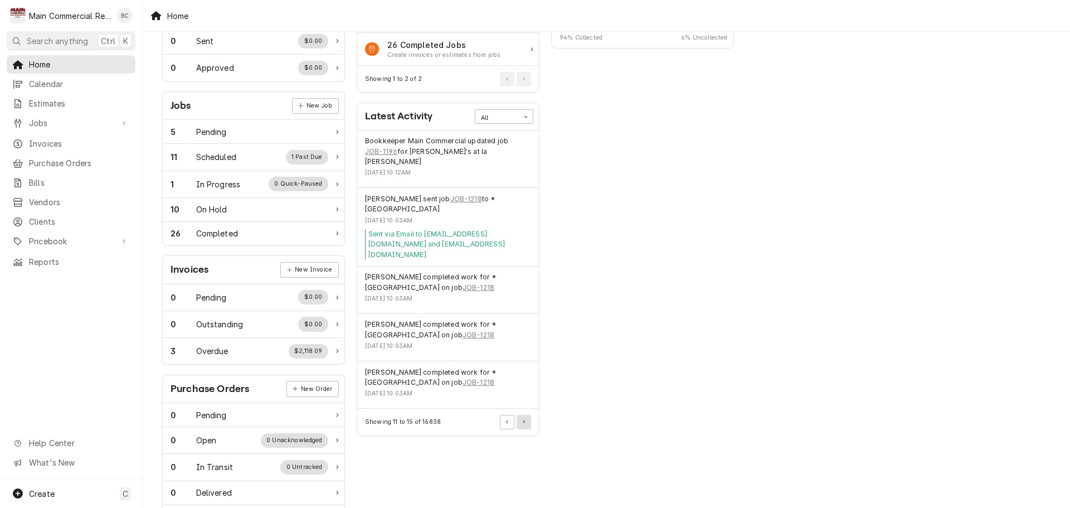
click at [527, 409] on div "Showing 11 to 15 of 16838" at bounding box center [448, 422] width 182 height 26
click at [526, 415] on button "Pagination Controls" at bounding box center [524, 422] width 14 height 14
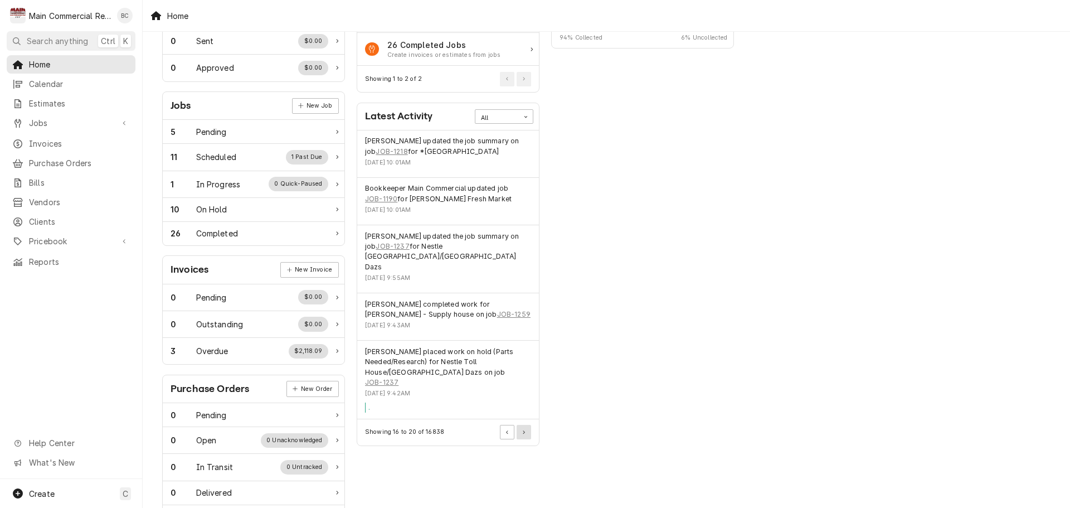
click at [525, 430] on icon "Pagination Controls" at bounding box center [524, 432] width 2 height 4
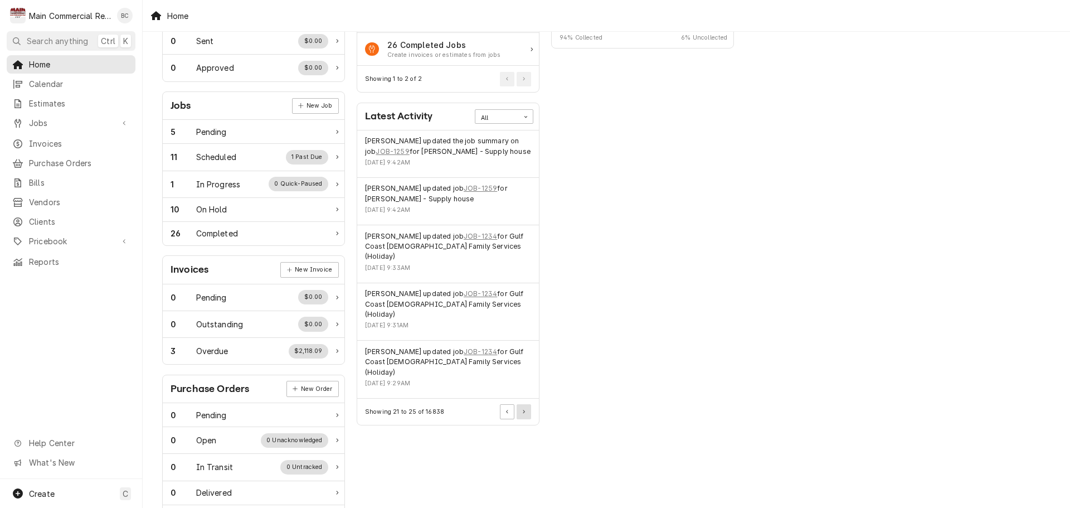
click at [525, 410] on icon "Pagination Controls" at bounding box center [524, 412] width 2 height 4
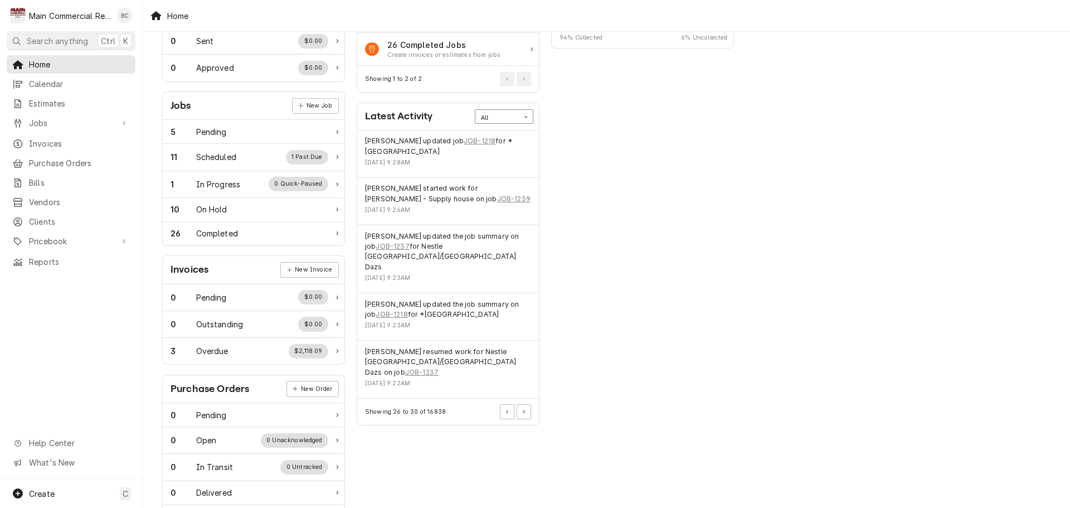
click at [529, 118] on div "Card Data Filter Control" at bounding box center [526, 117] width 14 height 14
click at [594, 299] on div "Performance Metrics Revenue Potential All 94% $33,844.02 94 % Collected $2,118.…" at bounding box center [643, 291] width 195 height 723
click at [525, 410] on icon "Pagination Controls" at bounding box center [524, 412] width 2 height 4
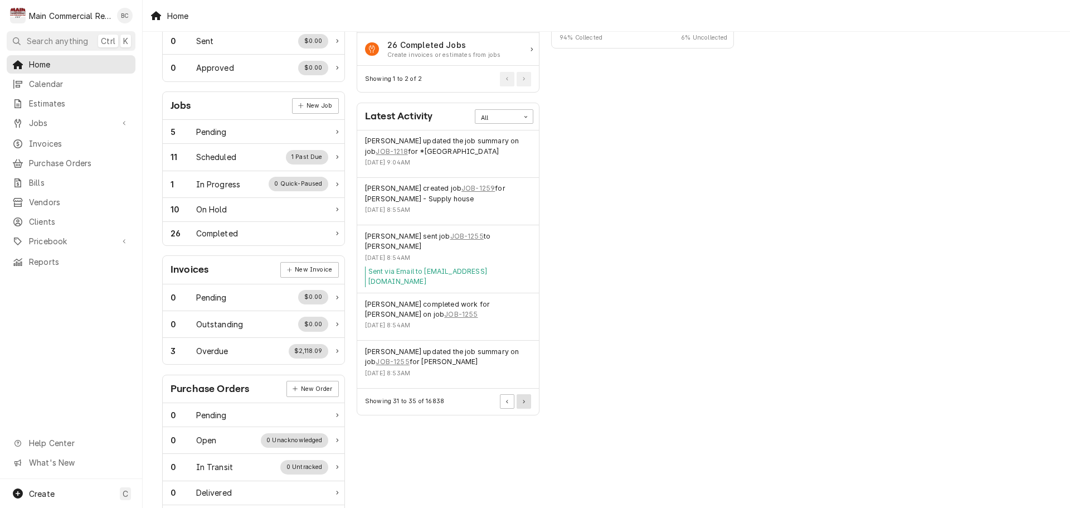
click at [523, 400] on icon "Pagination Controls" at bounding box center [524, 402] width 2 height 4
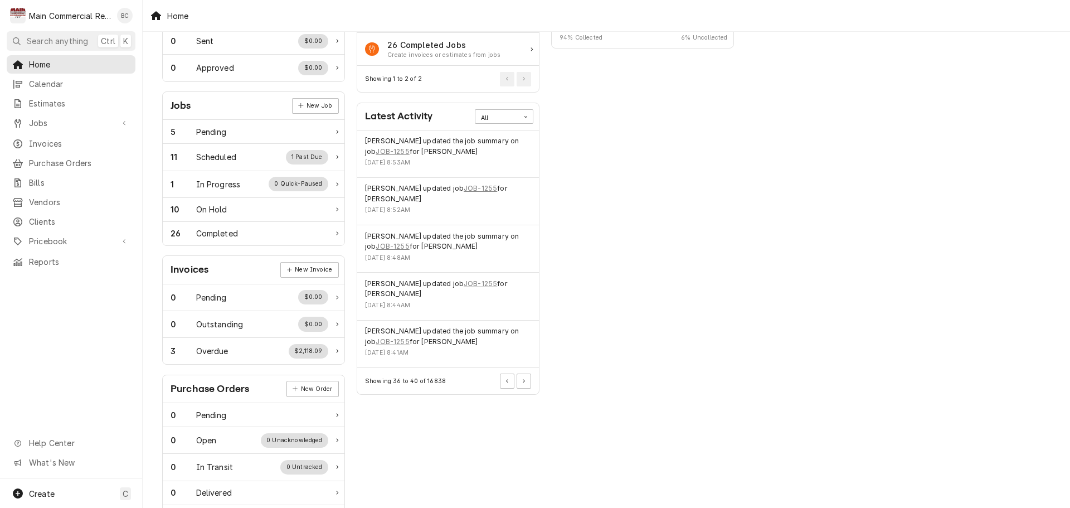
click at [524, 395] on div "Latest Activity All Dorian Wertz updated the job summary on job JOB-1255 for Jo…" at bounding box center [448, 249] width 183 height 292
click at [525, 378] on button "Pagination Controls" at bounding box center [524, 380] width 14 height 14
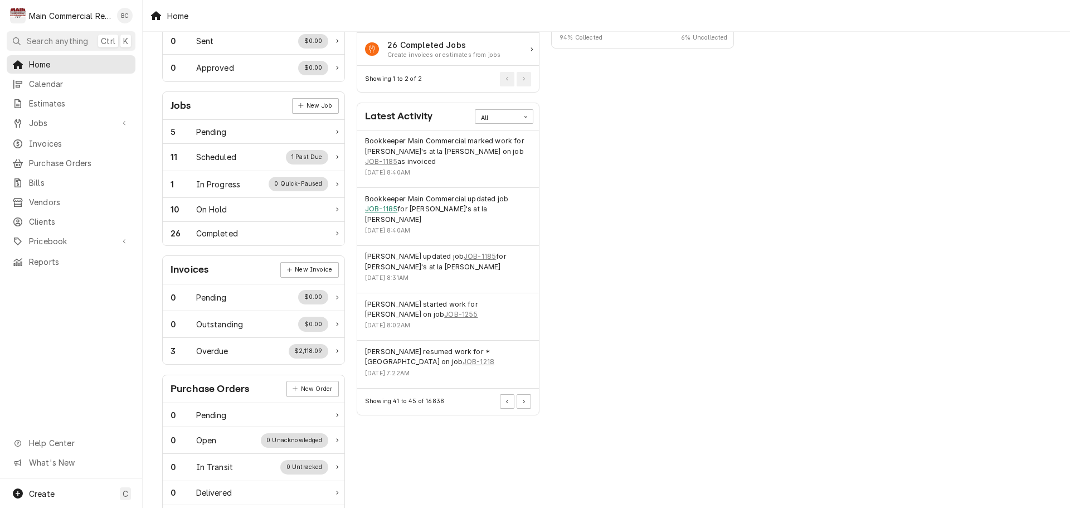
click at [375, 211] on link "JOB-1185" at bounding box center [381, 209] width 32 height 10
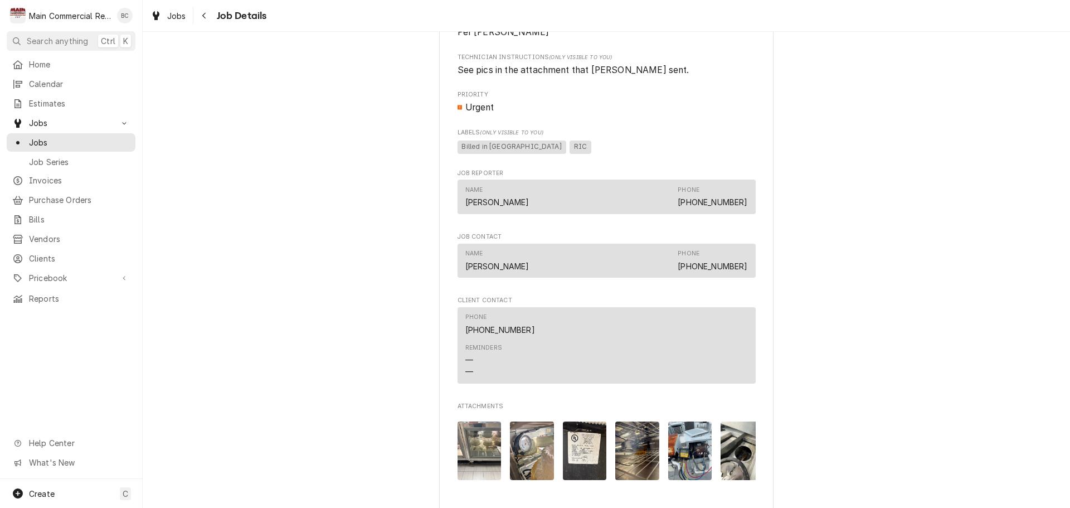
scroll to position [167, 0]
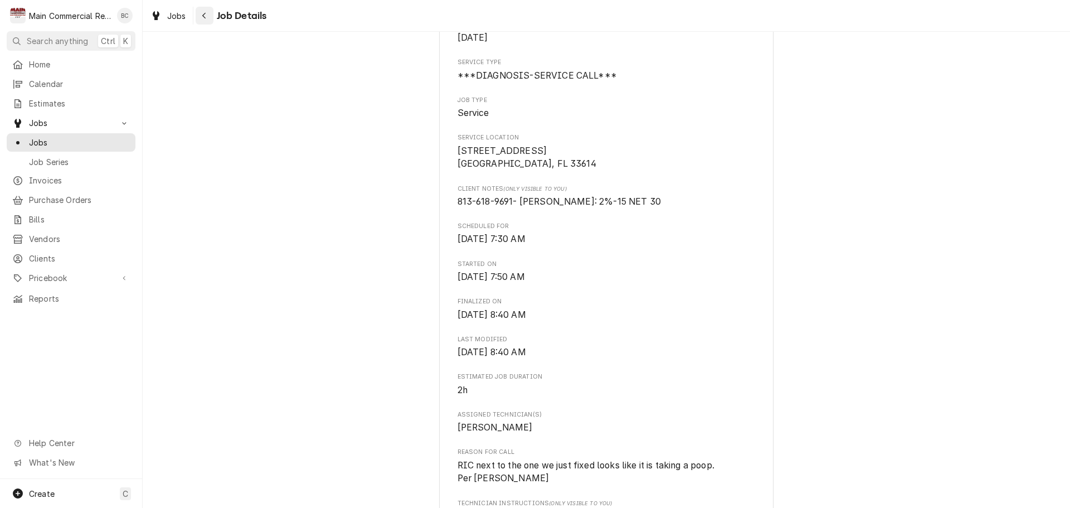
click at [203, 21] on div "Navigate back" at bounding box center [204, 15] width 11 height 11
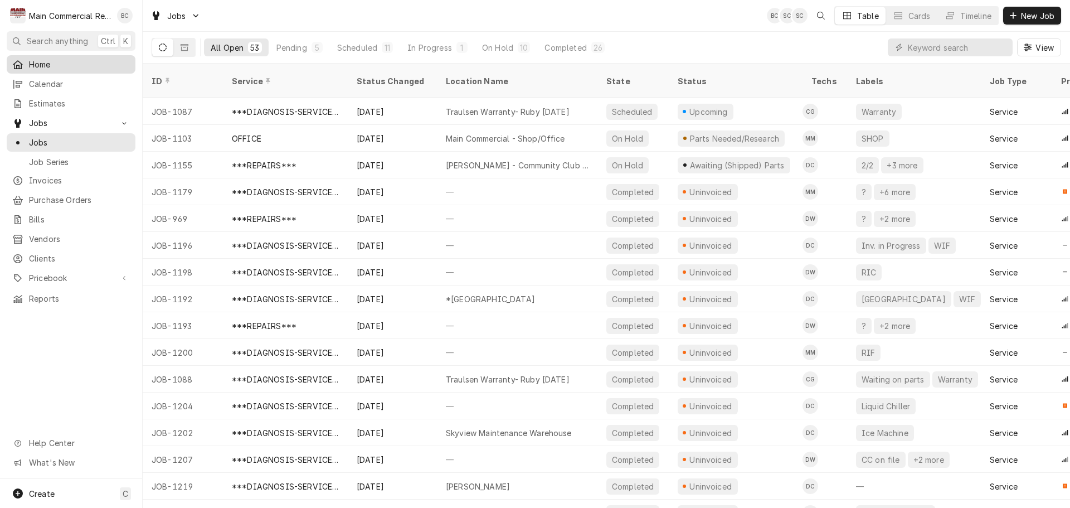
click at [41, 64] on span "Home" at bounding box center [79, 65] width 101 height 12
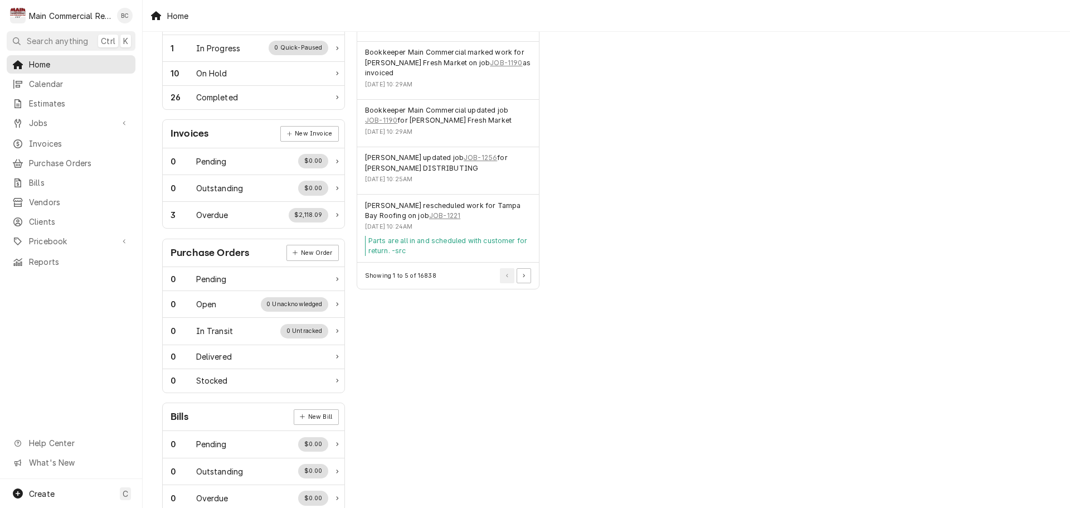
scroll to position [271, 0]
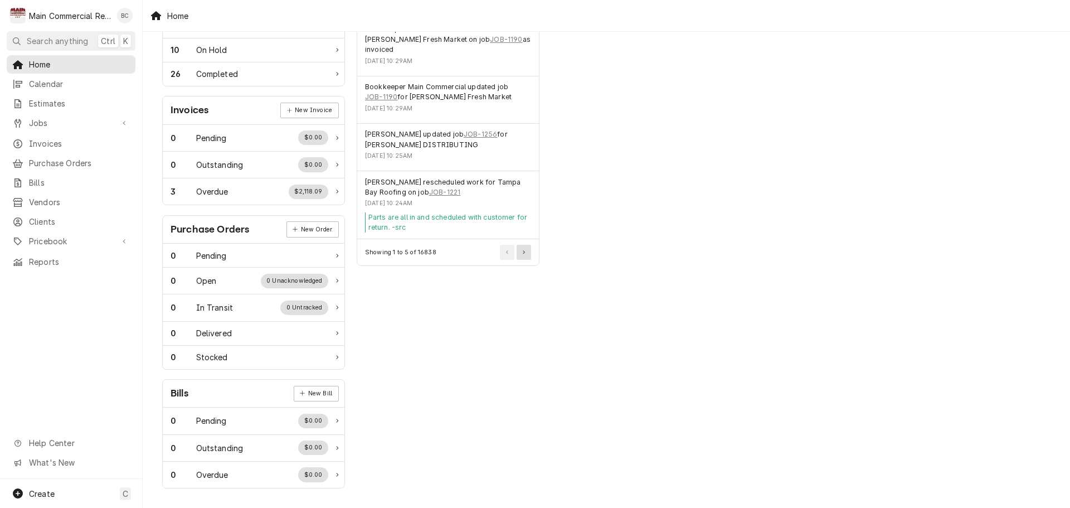
click at [523, 252] on icon "Pagination Controls" at bounding box center [524, 252] width 2 height 4
click at [523, 252] on div "Actions Urgent Actions All 3 Overdue Invoices Confirm payments or resend invoic…" at bounding box center [448, 132] width 195 height 723
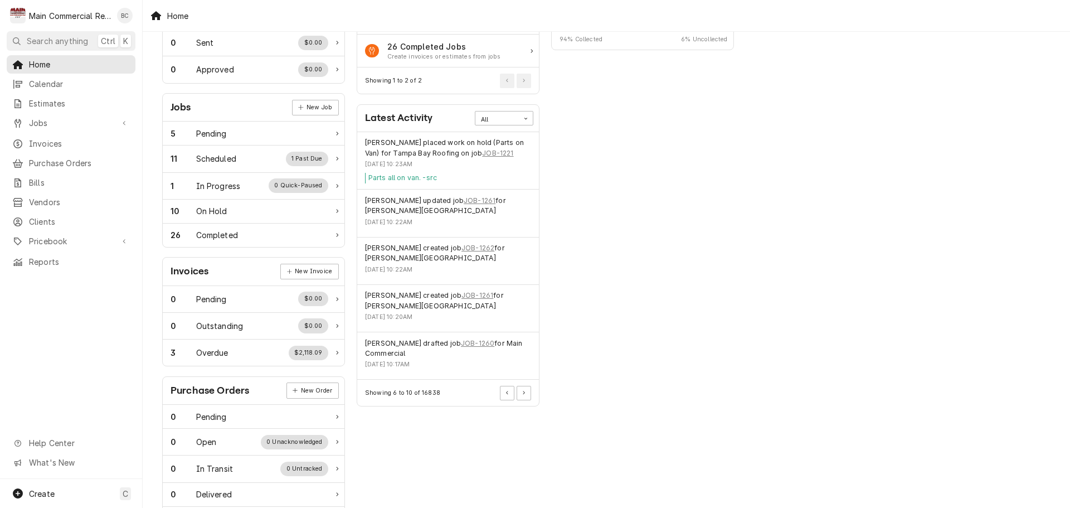
scroll to position [104, 0]
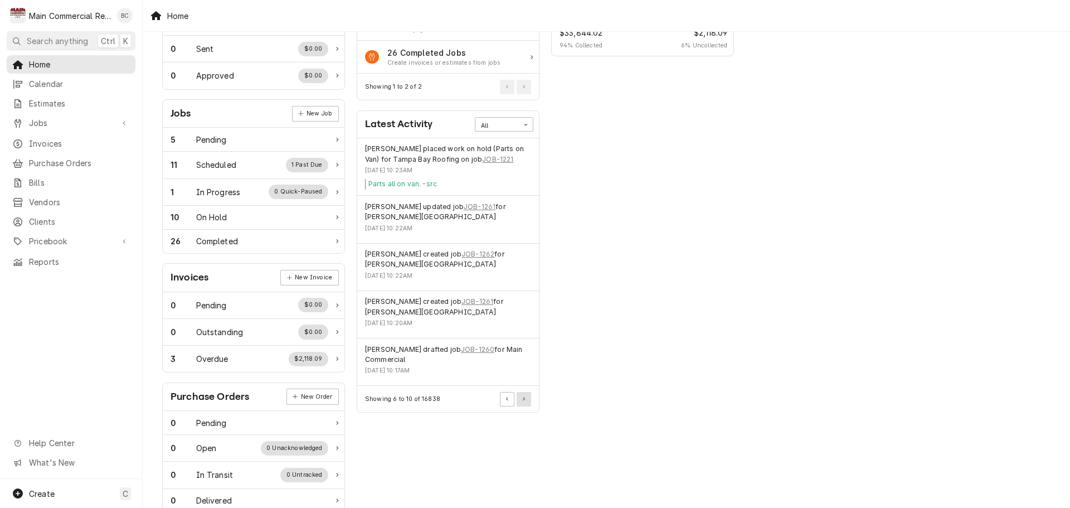
click at [522, 398] on button "Pagination Controls" at bounding box center [524, 399] width 14 height 14
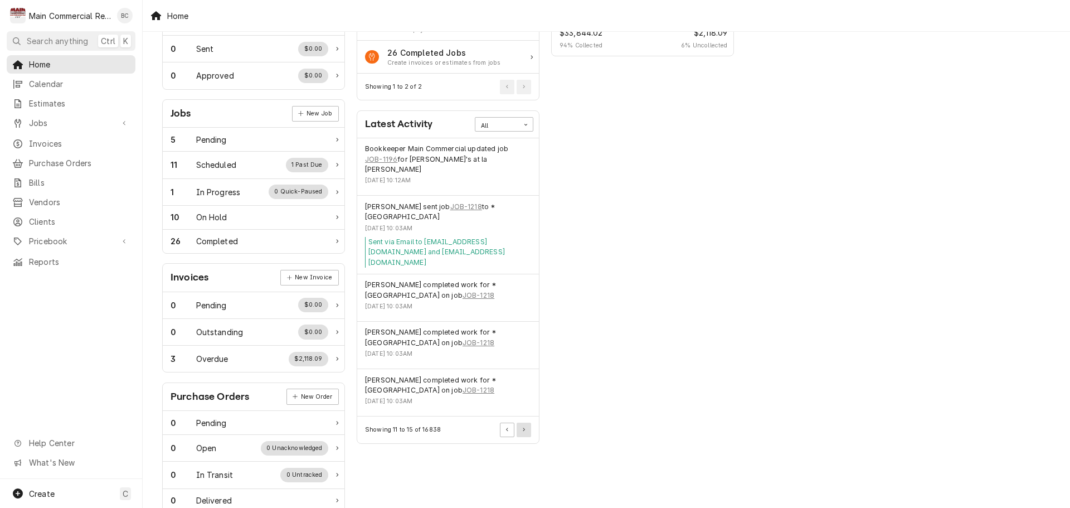
click at [527, 422] on button "Pagination Controls" at bounding box center [524, 429] width 14 height 14
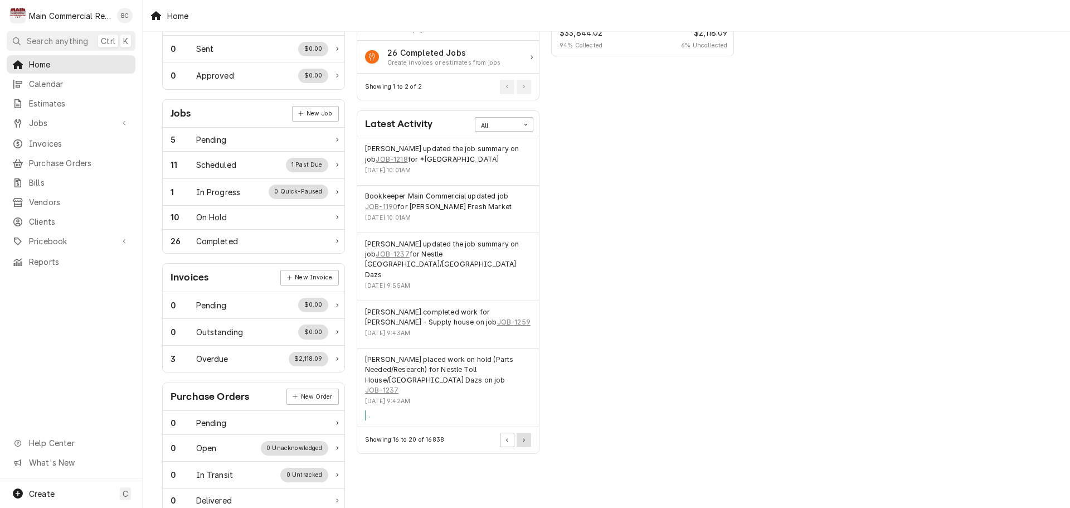
click at [524, 438] on icon "Pagination Controls" at bounding box center [524, 439] width 2 height 3
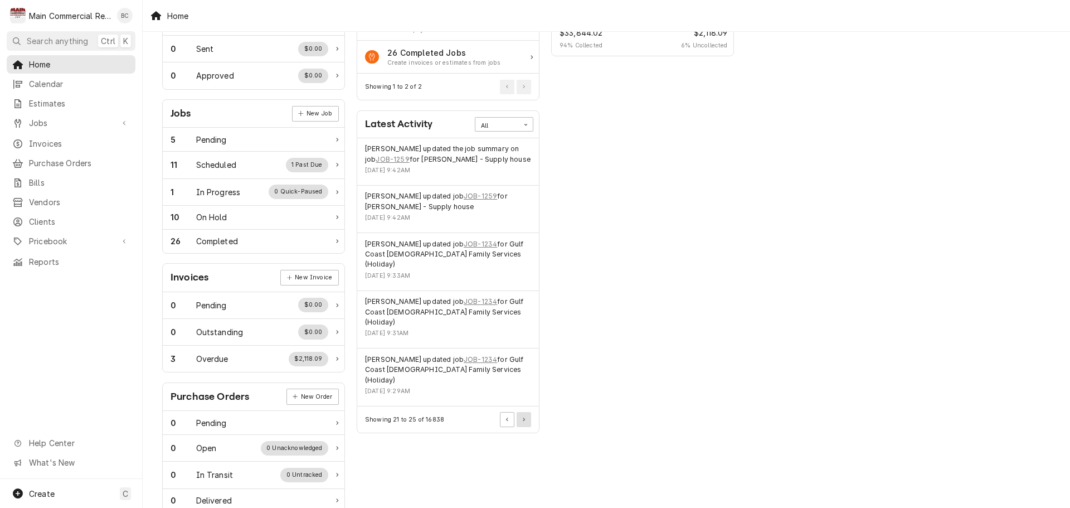
click at [525, 412] on button "Pagination Controls" at bounding box center [524, 419] width 14 height 14
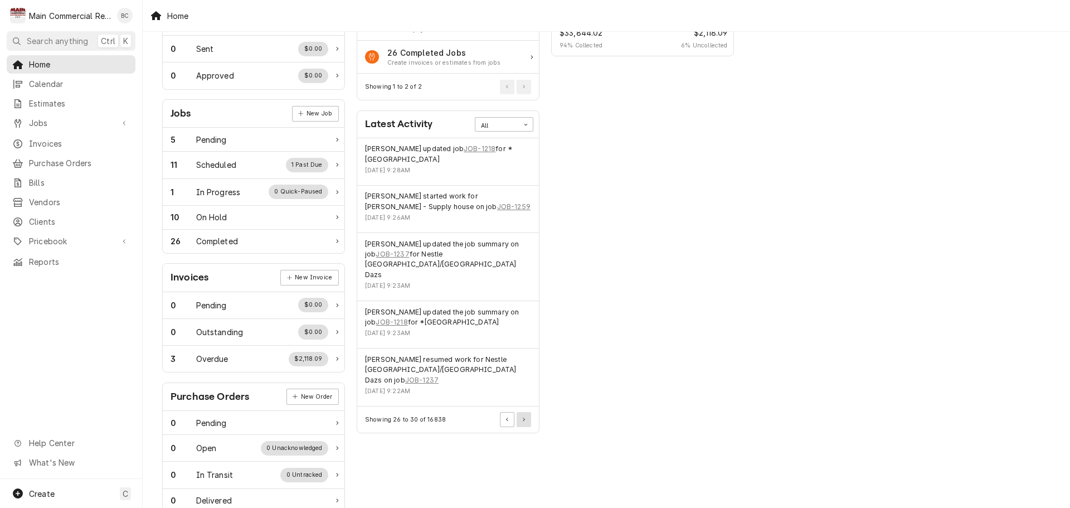
click at [525, 412] on button "Pagination Controls" at bounding box center [524, 419] width 14 height 14
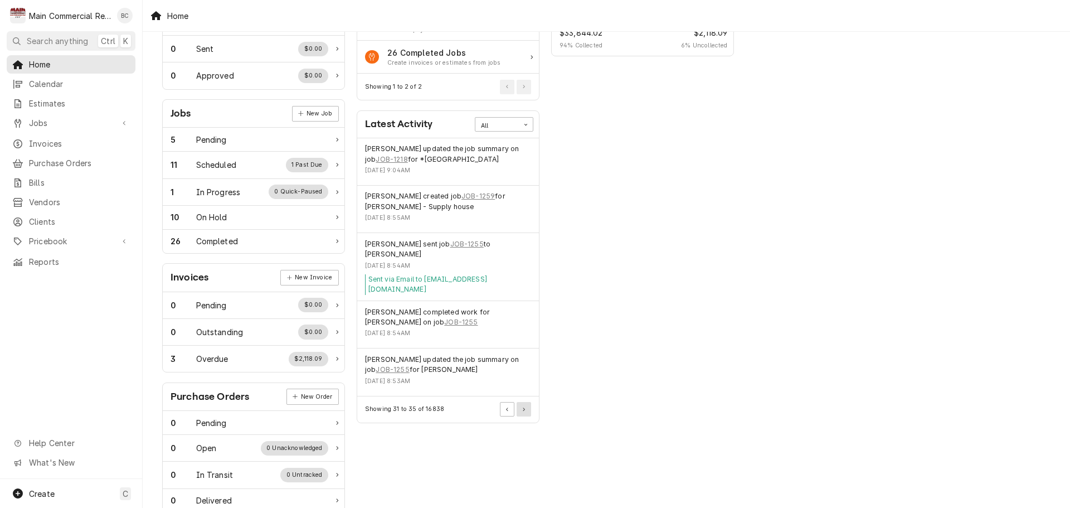
click at [525, 402] on button "Pagination Controls" at bounding box center [524, 409] width 14 height 14
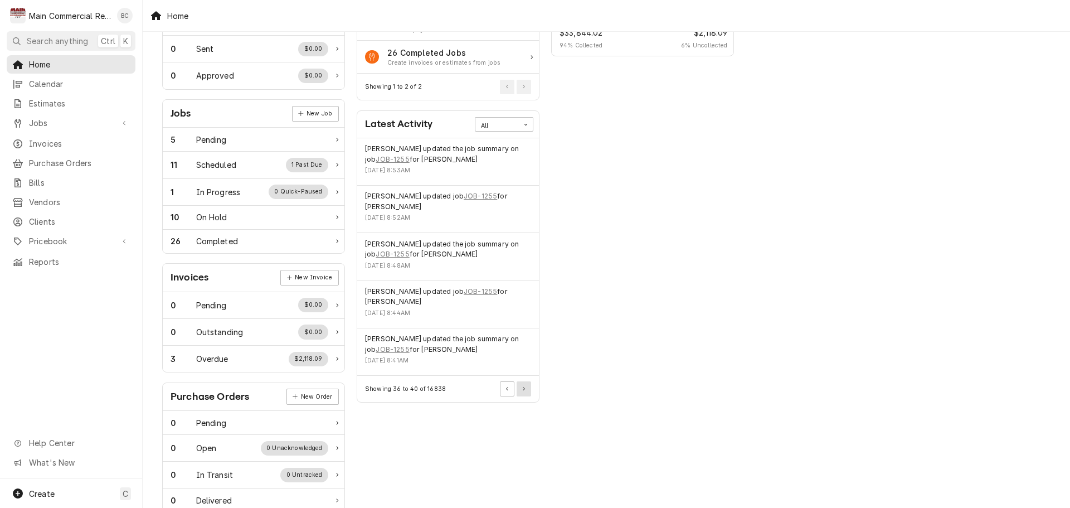
click at [525, 392] on button "Pagination Controls" at bounding box center [524, 388] width 14 height 14
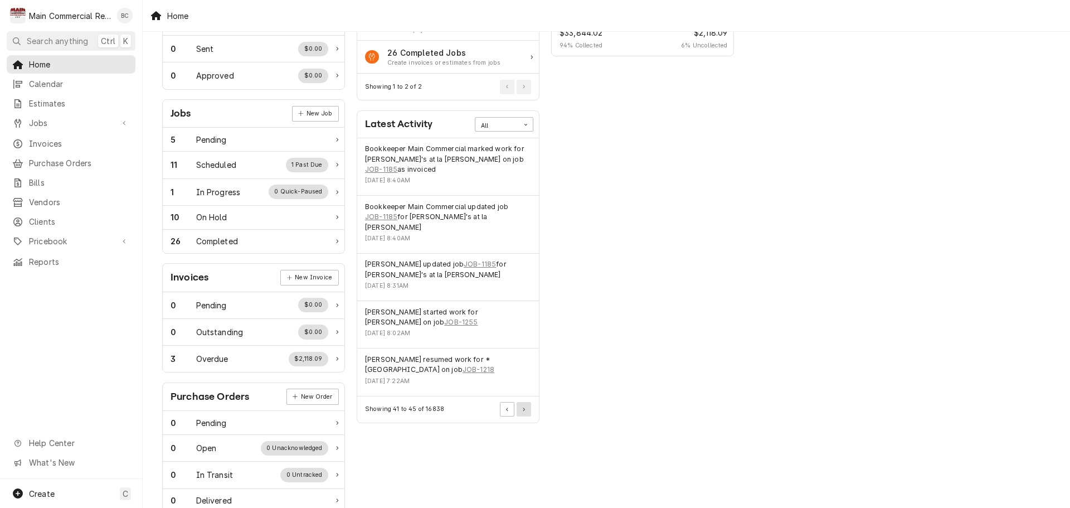
click at [521, 402] on button "Pagination Controls" at bounding box center [524, 409] width 14 height 14
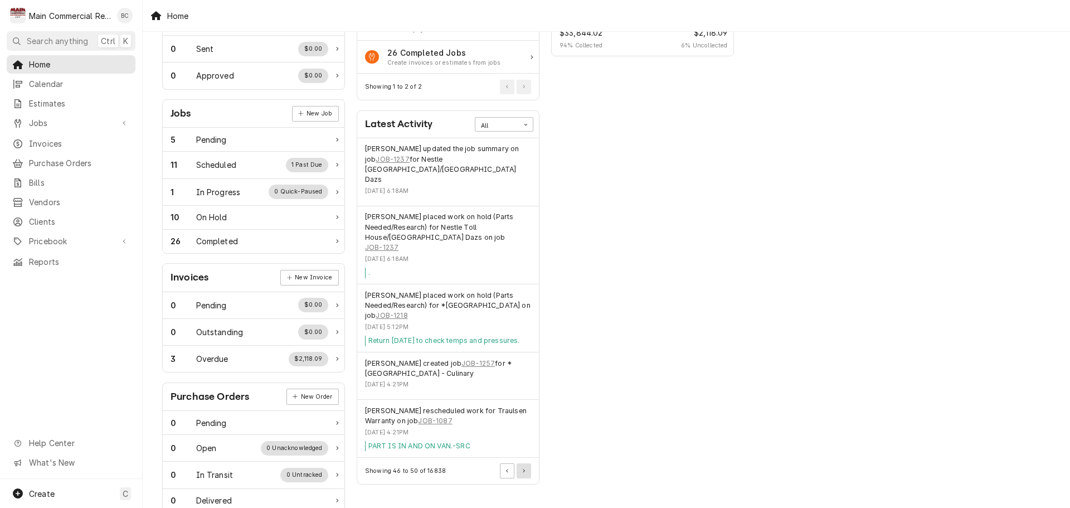
click at [524, 469] on icon "Pagination Controls" at bounding box center [524, 471] width 2 height 4
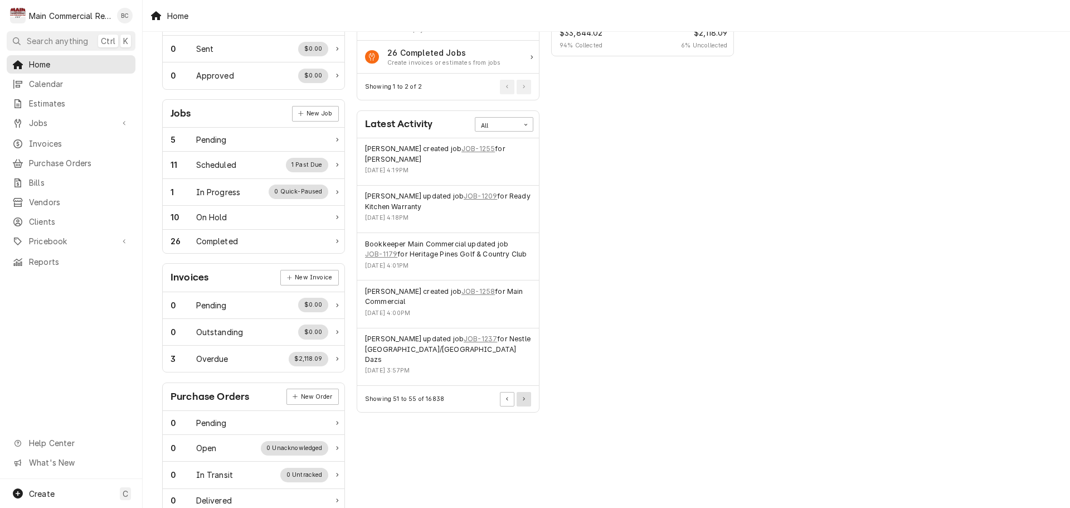
click at [526, 392] on button "Pagination Controls" at bounding box center [524, 399] width 14 height 14
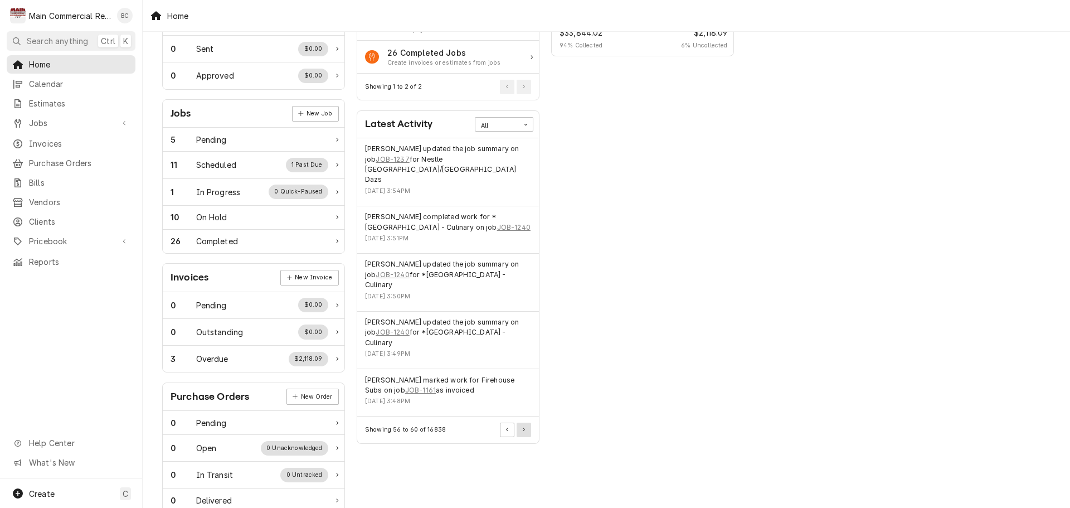
click at [526, 422] on button "Pagination Controls" at bounding box center [524, 429] width 14 height 14
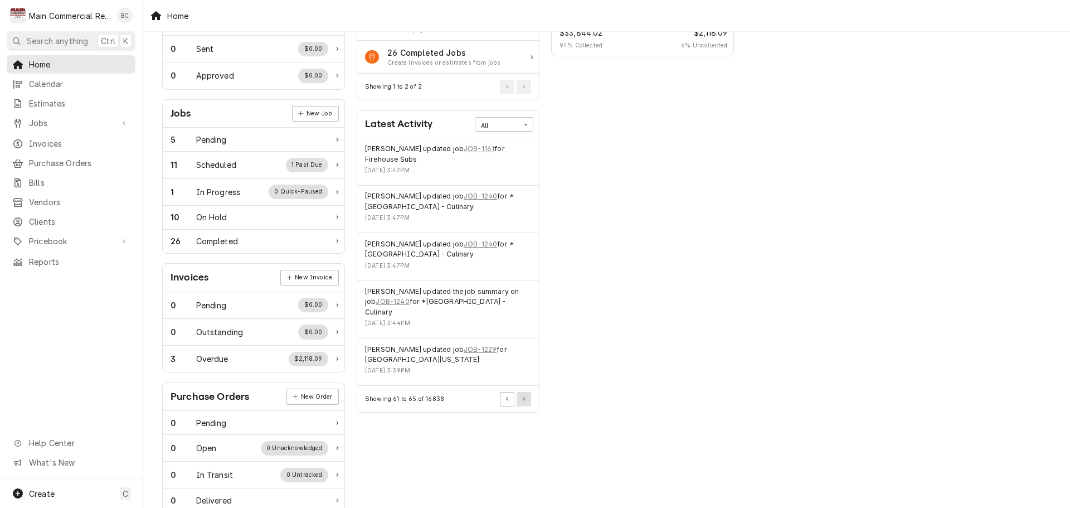
click at [523, 398] on icon "Pagination Controls" at bounding box center [524, 399] width 2 height 4
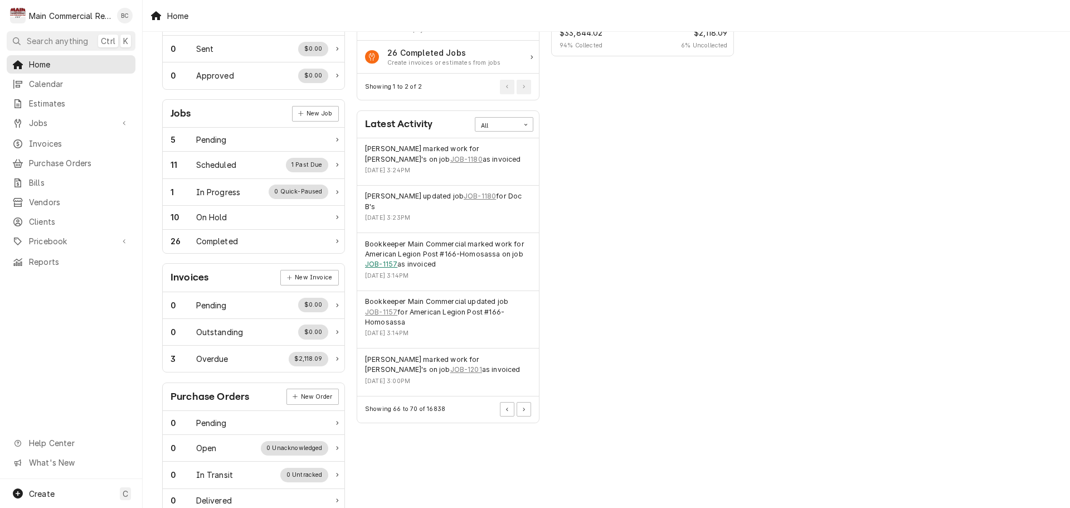
click at [381, 265] on link "JOB-1157" at bounding box center [381, 264] width 32 height 10
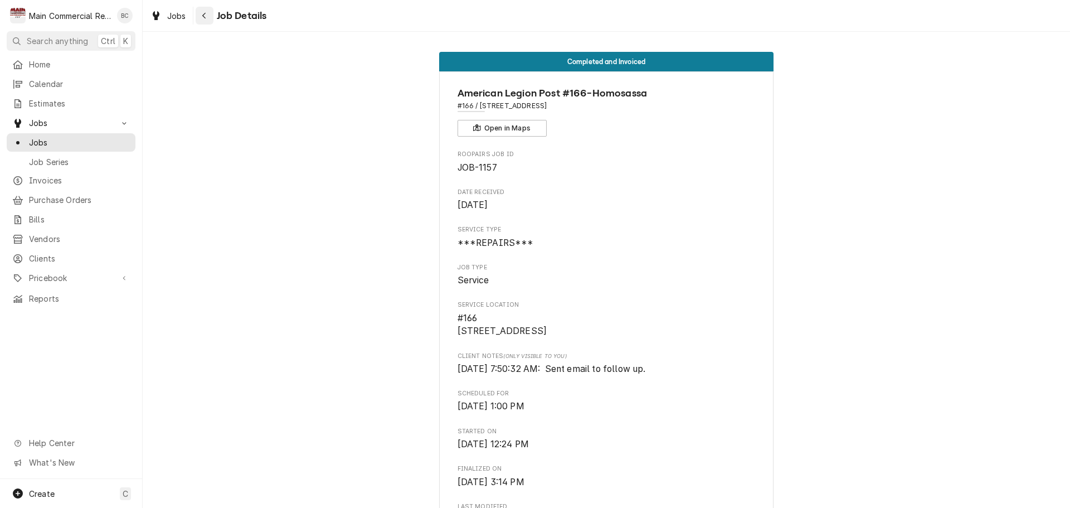
click at [203, 15] on icon "Navigate back" at bounding box center [203, 16] width 3 height 6
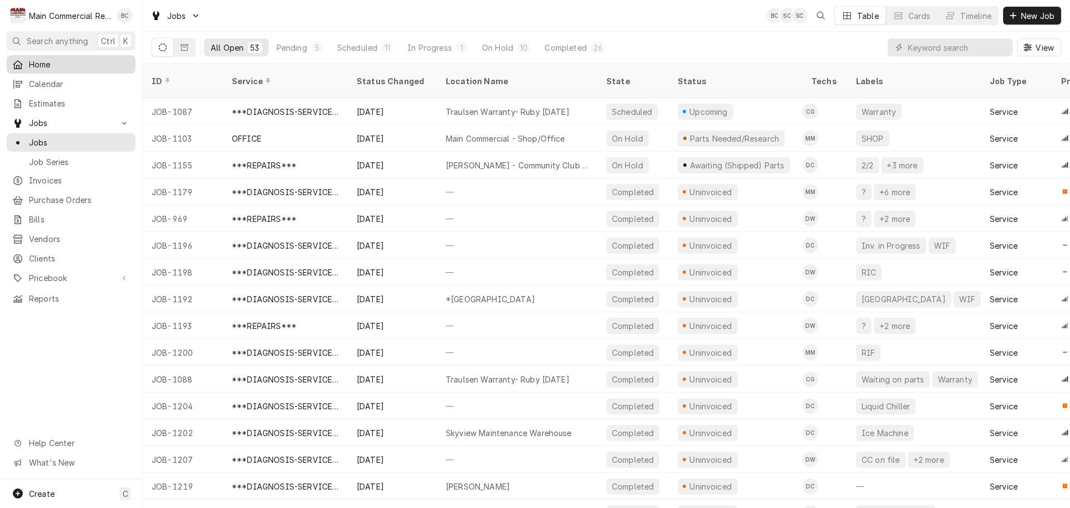
click at [42, 63] on span "Home" at bounding box center [79, 65] width 101 height 12
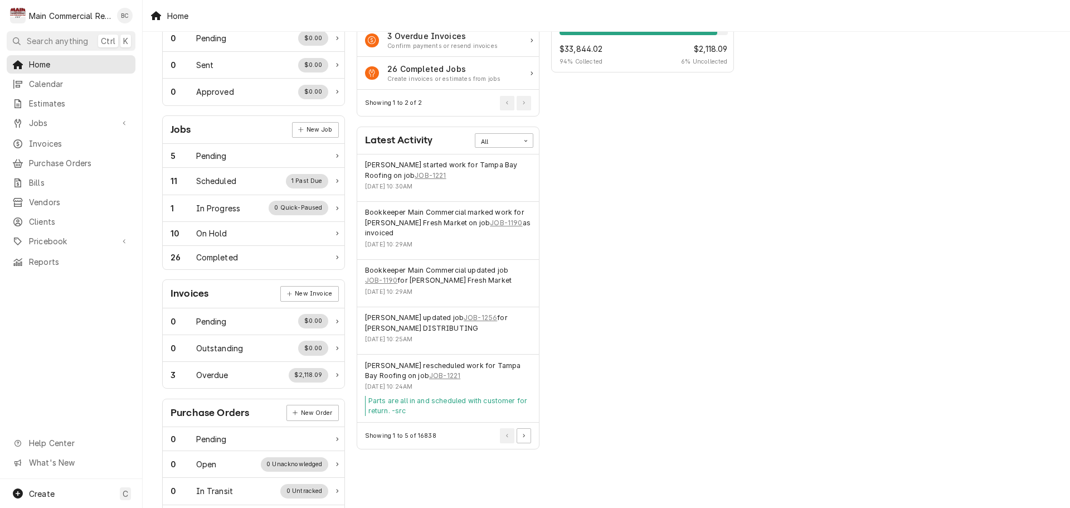
scroll to position [271, 0]
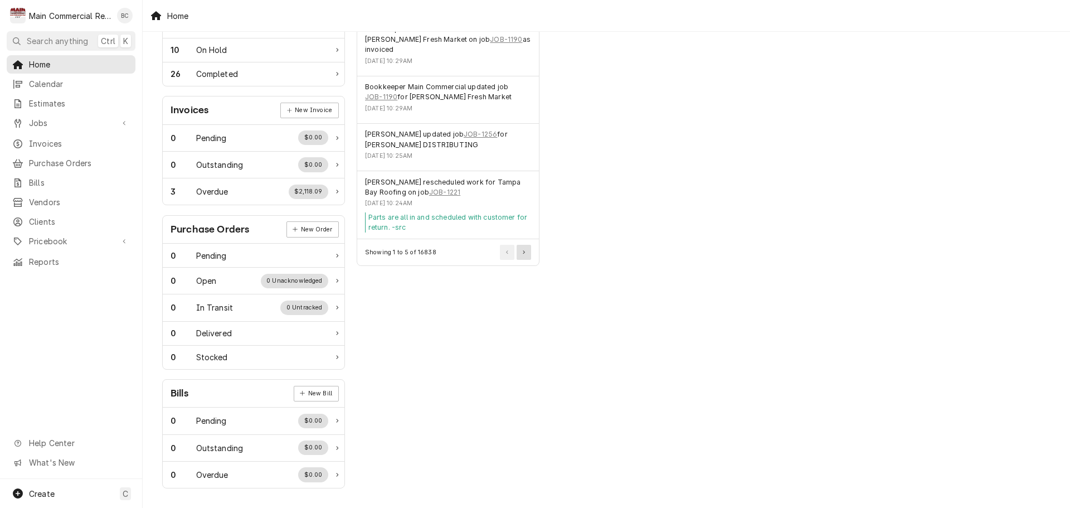
click at [521, 255] on button "Pagination Controls" at bounding box center [524, 252] width 14 height 14
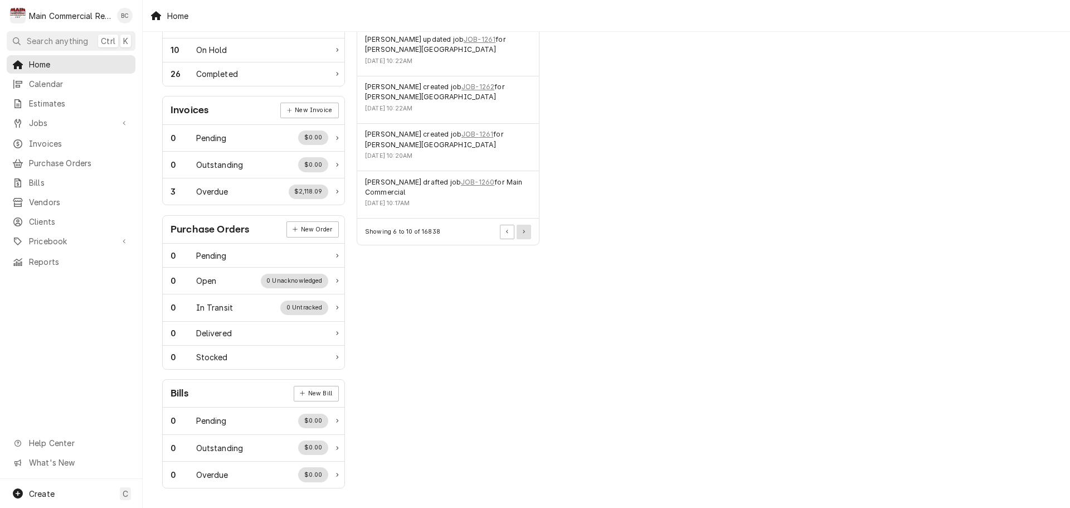
click at [521, 255] on div "Actions Urgent Actions All 3 Overdue Invoices Confirm payments or resend invoic…" at bounding box center [448, 132] width 195 height 723
click at [521, 229] on button "Pagination Controls" at bounding box center [524, 232] width 14 height 14
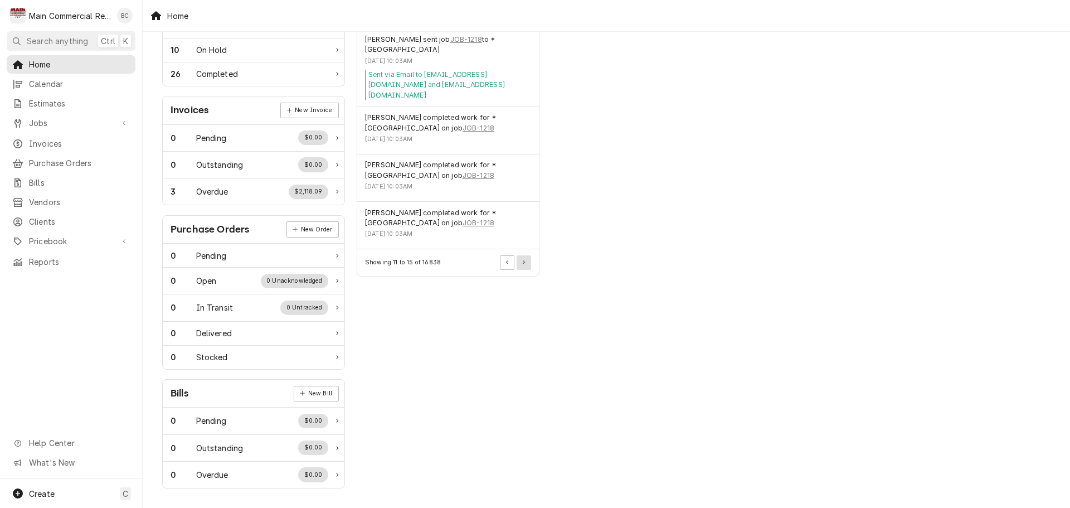
click at [521, 249] on div "Showing 11 to 15 of 16838" at bounding box center [448, 262] width 182 height 26
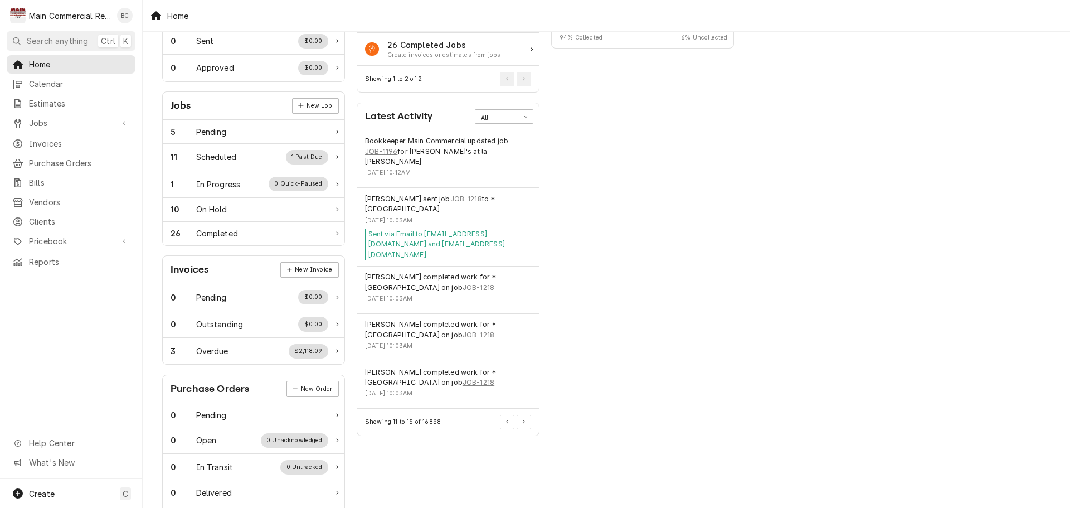
scroll to position [48, 0]
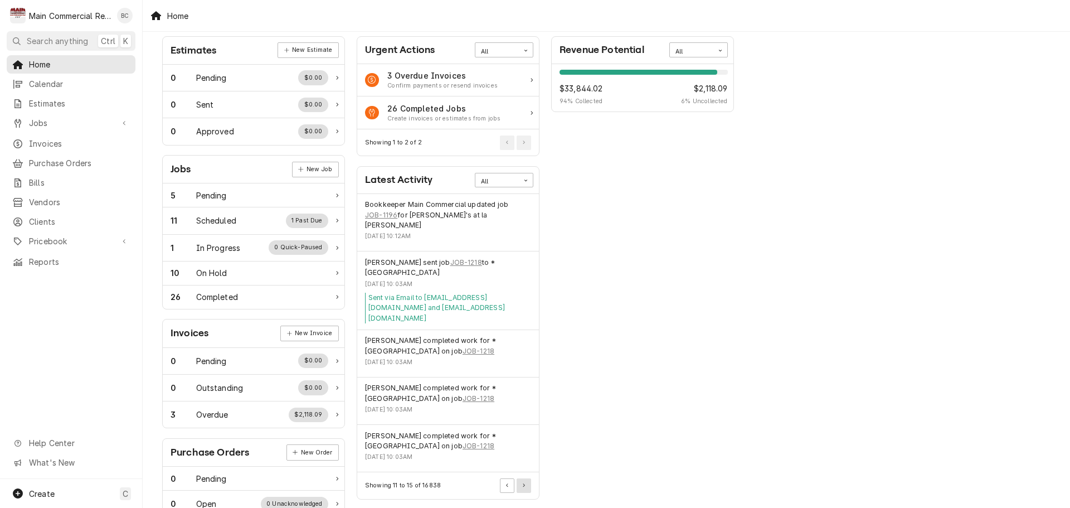
click at [526, 478] on button "Pagination Controls" at bounding box center [524, 485] width 14 height 14
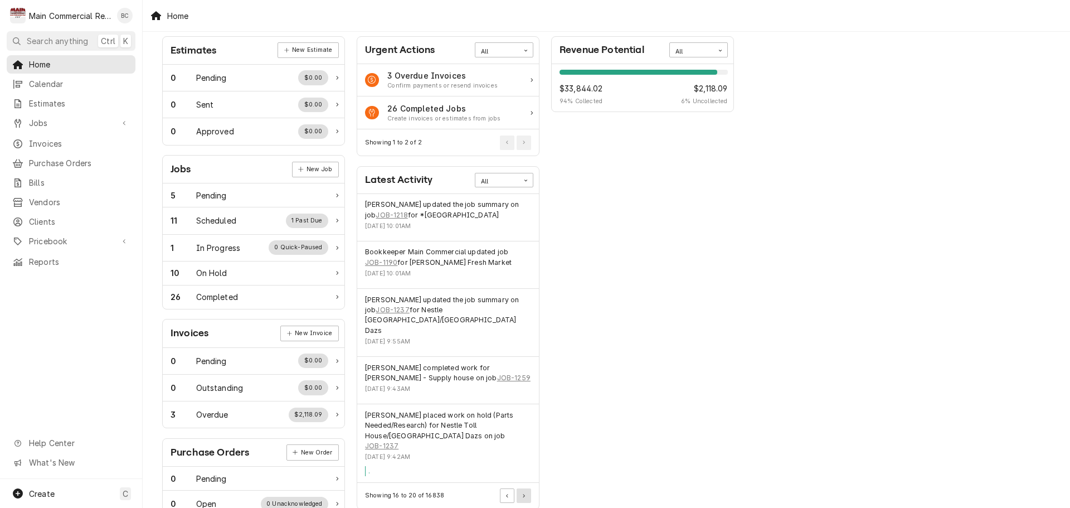
click at [524, 488] on button "Pagination Controls" at bounding box center [524, 495] width 14 height 14
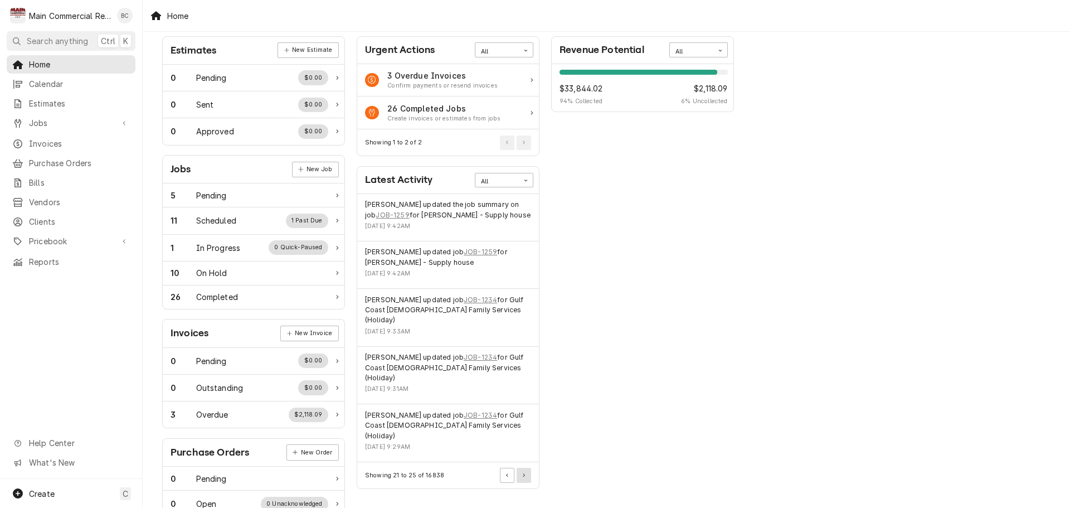
click at [523, 473] on icon "Pagination Controls" at bounding box center [524, 475] width 2 height 4
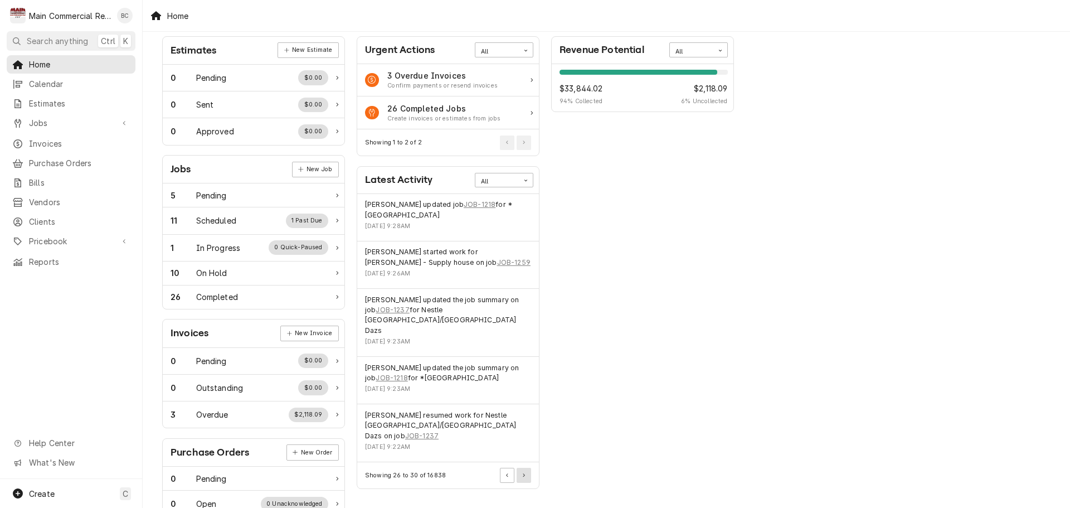
click at [523, 473] on icon "Pagination Controls" at bounding box center [524, 475] width 2 height 4
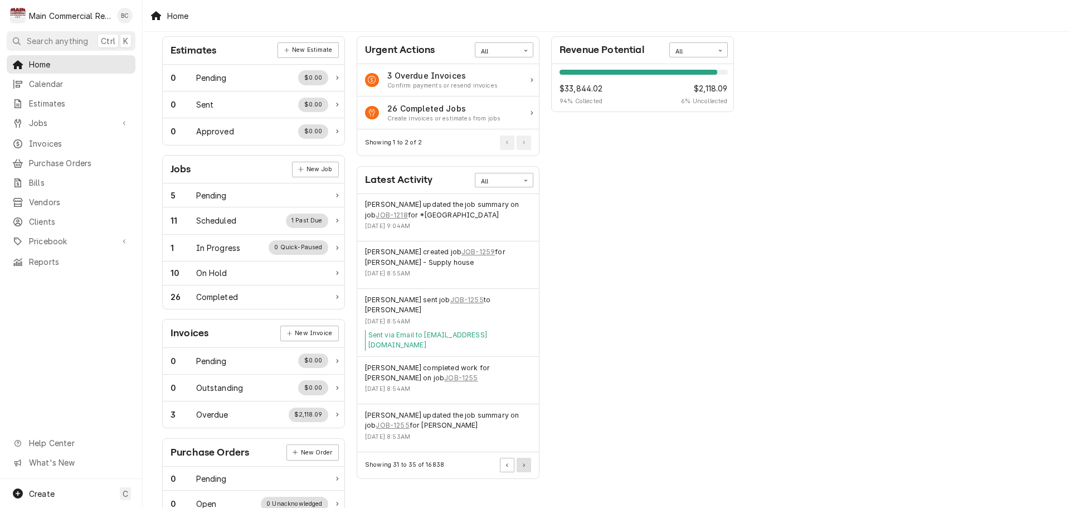
click at [526, 458] on button "Pagination Controls" at bounding box center [524, 465] width 14 height 14
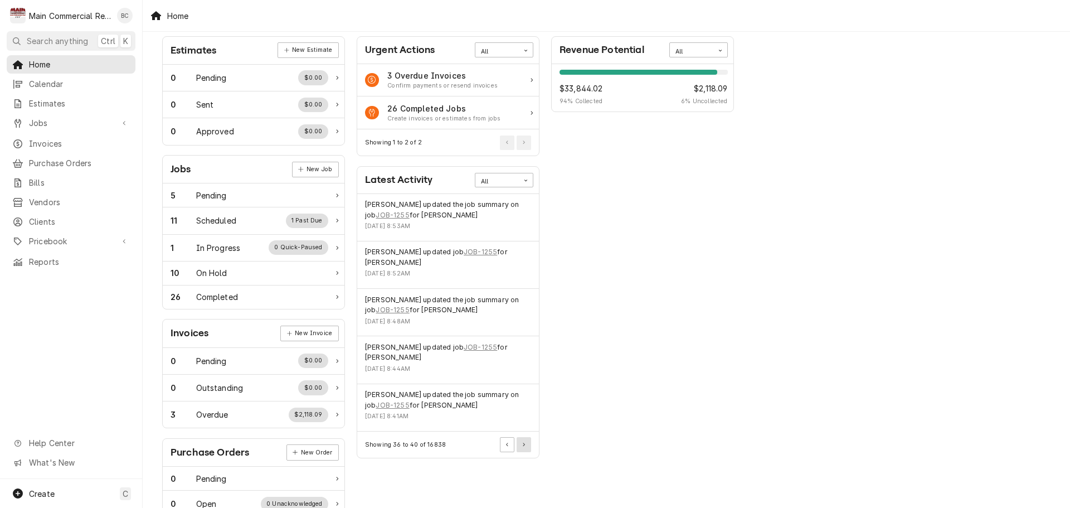
click at [526, 443] on button "Pagination Controls" at bounding box center [524, 444] width 14 height 14
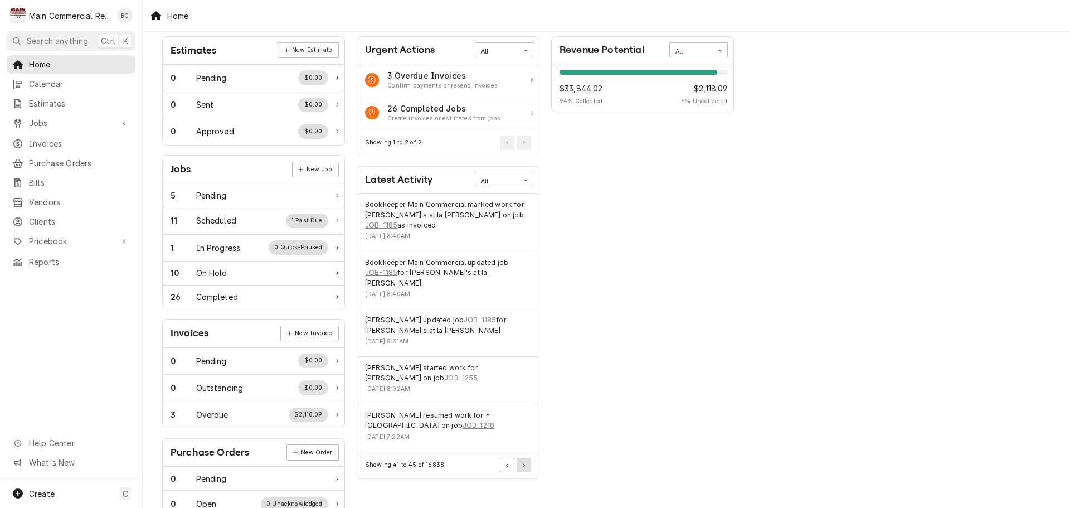
click at [526, 452] on div "Showing 41 to 45 of 16838" at bounding box center [448, 465] width 182 height 26
click at [526, 458] on button "Pagination Controls" at bounding box center [524, 465] width 14 height 14
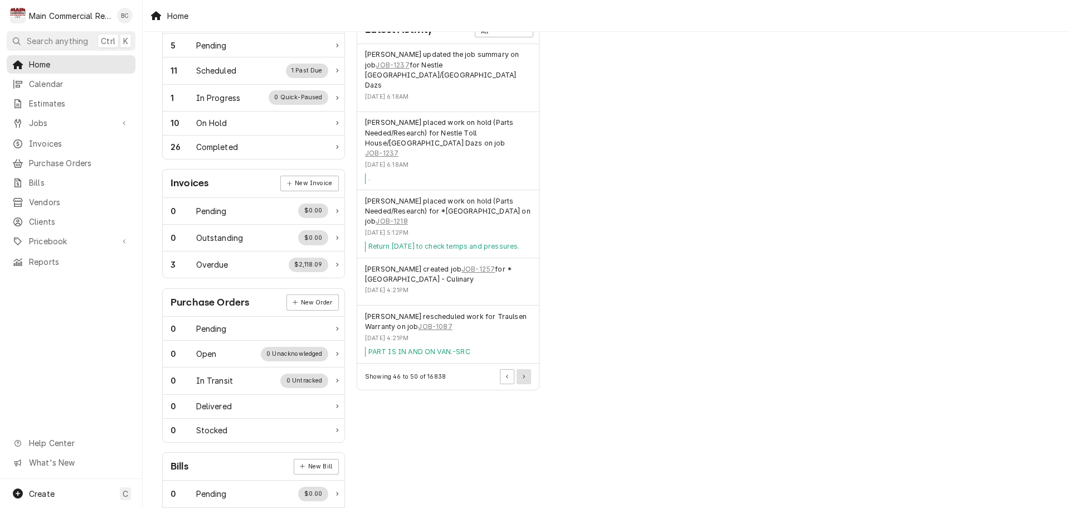
scroll to position [271, 0]
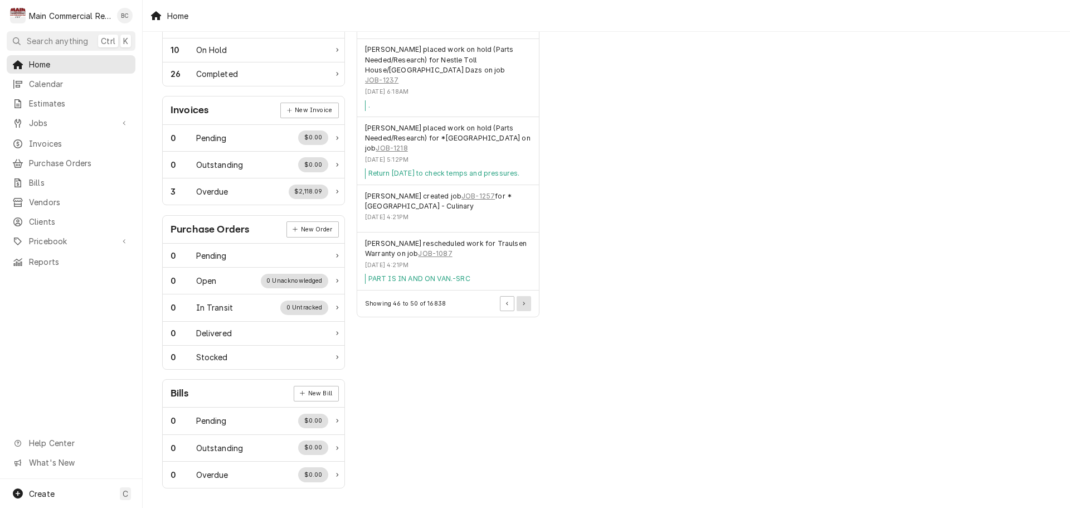
click at [523, 302] on icon "Pagination Controls" at bounding box center [524, 304] width 2 height 4
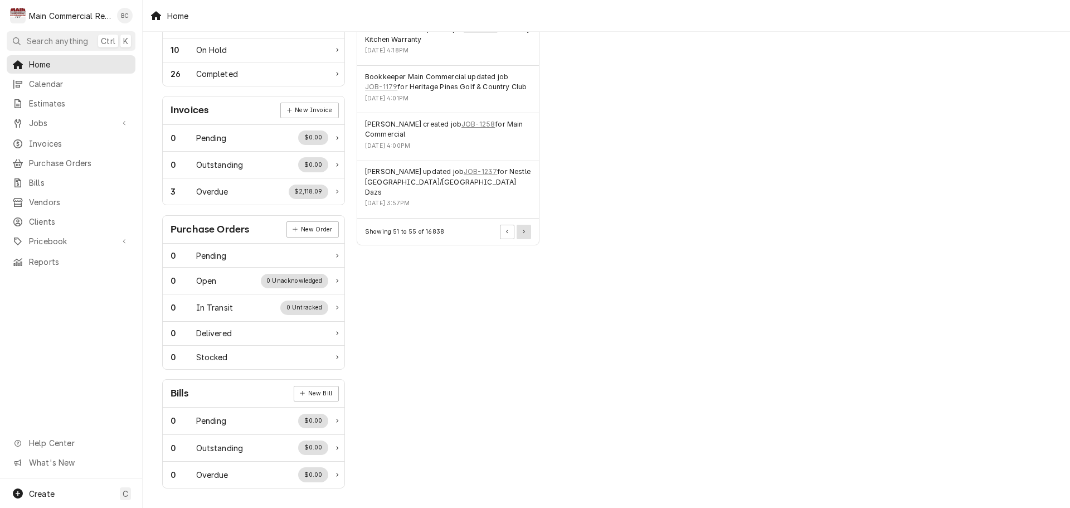
scroll to position [159, 0]
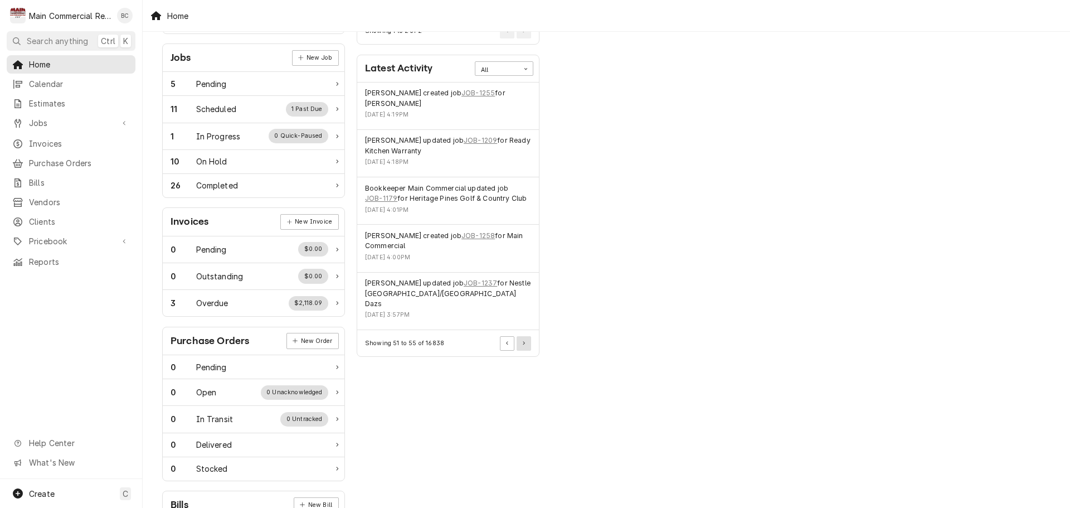
click at [527, 336] on button "Pagination Controls" at bounding box center [524, 343] width 14 height 14
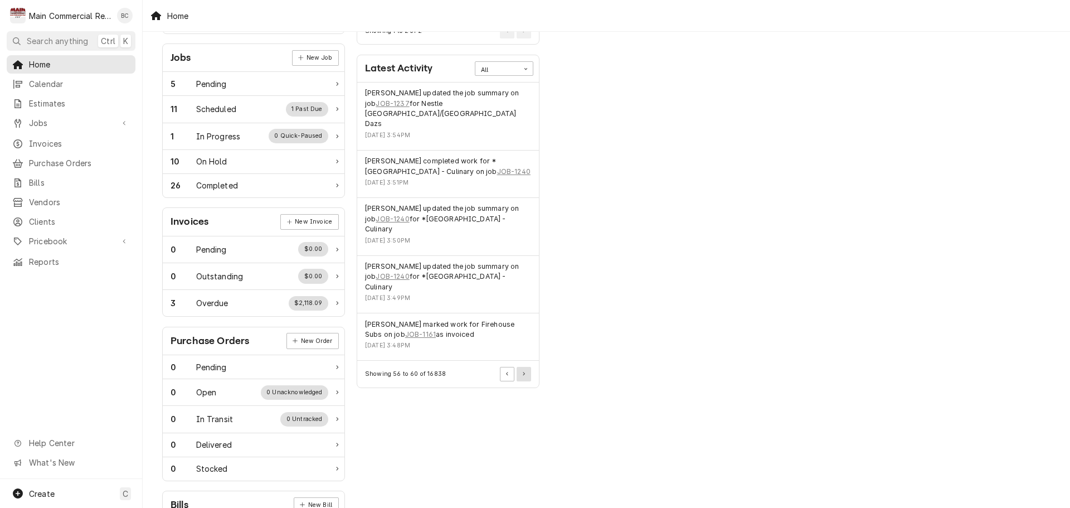
click at [525, 367] on button "Pagination Controls" at bounding box center [524, 374] width 14 height 14
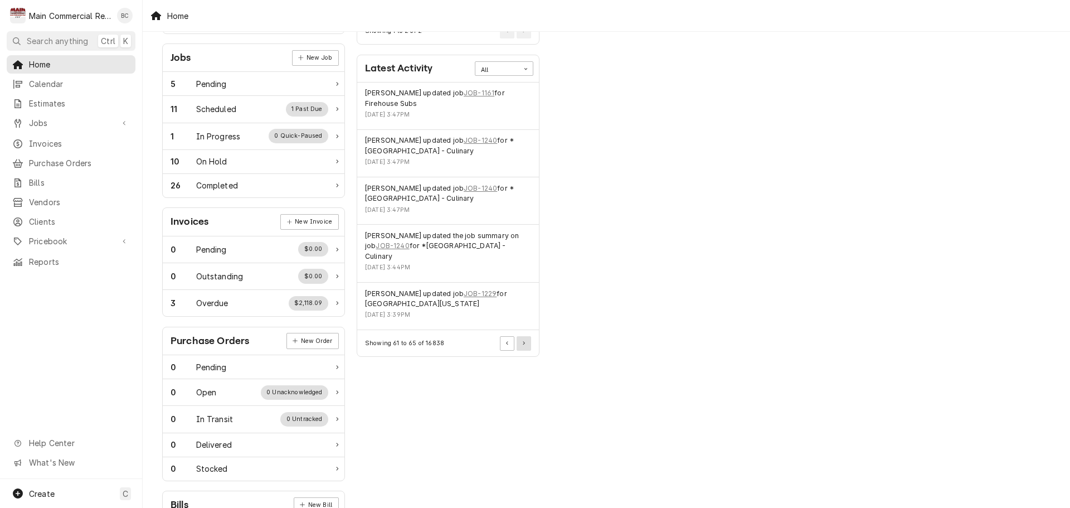
click at [526, 344] on button "Pagination Controls" at bounding box center [524, 343] width 14 height 14
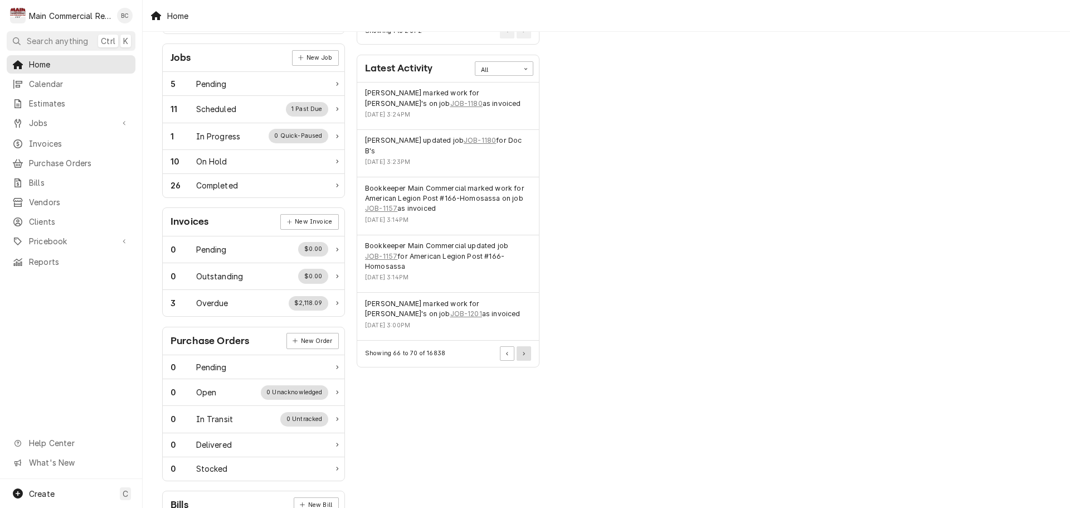
click at [524, 354] on icon "Pagination Controls" at bounding box center [524, 353] width 2 height 3
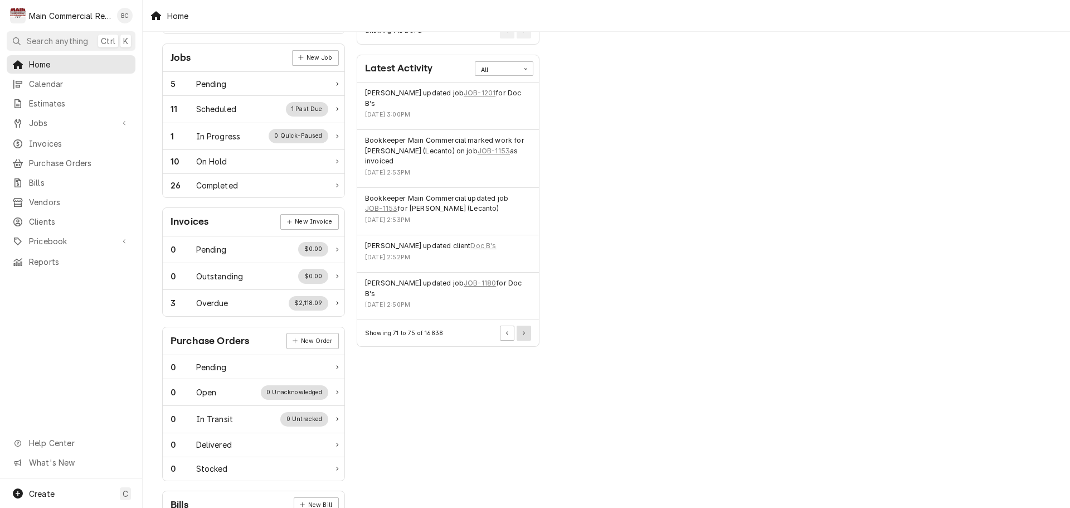
click at [527, 325] on button "Pagination Controls" at bounding box center [524, 332] width 14 height 14
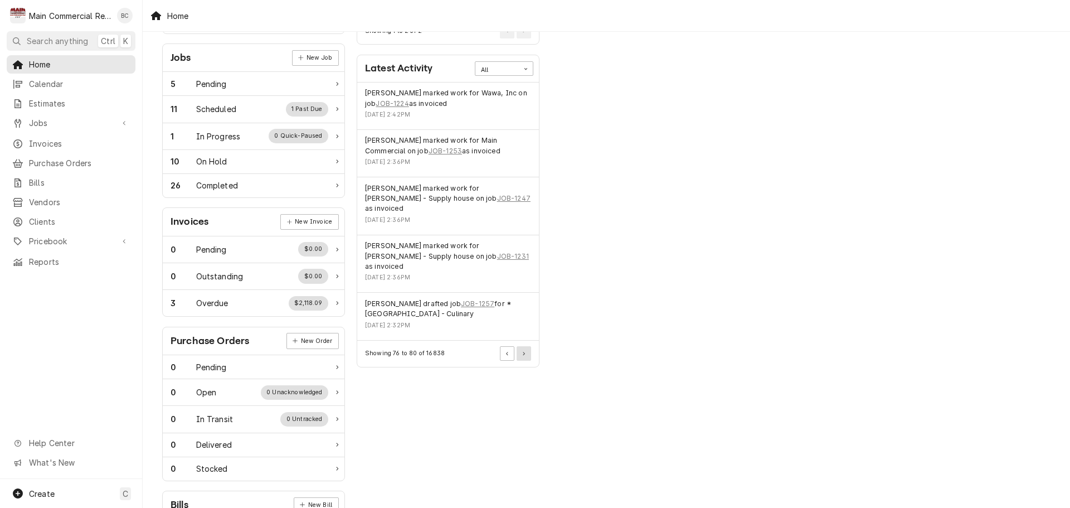
click at [521, 346] on button "Pagination Controls" at bounding box center [524, 353] width 14 height 14
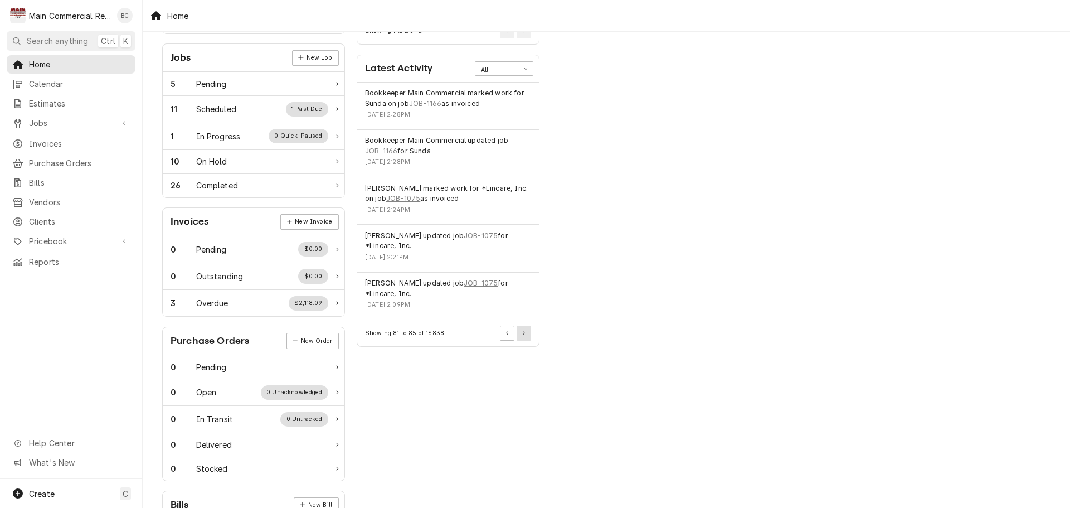
click at [523, 332] on icon "Pagination Controls" at bounding box center [524, 333] width 2 height 4
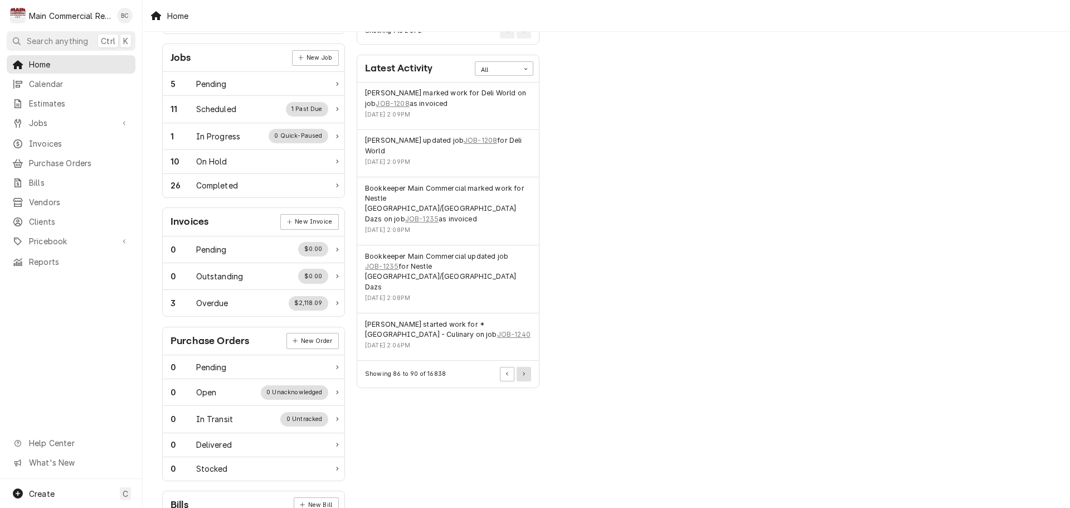
click at [524, 372] on icon "Pagination Controls" at bounding box center [524, 374] width 2 height 4
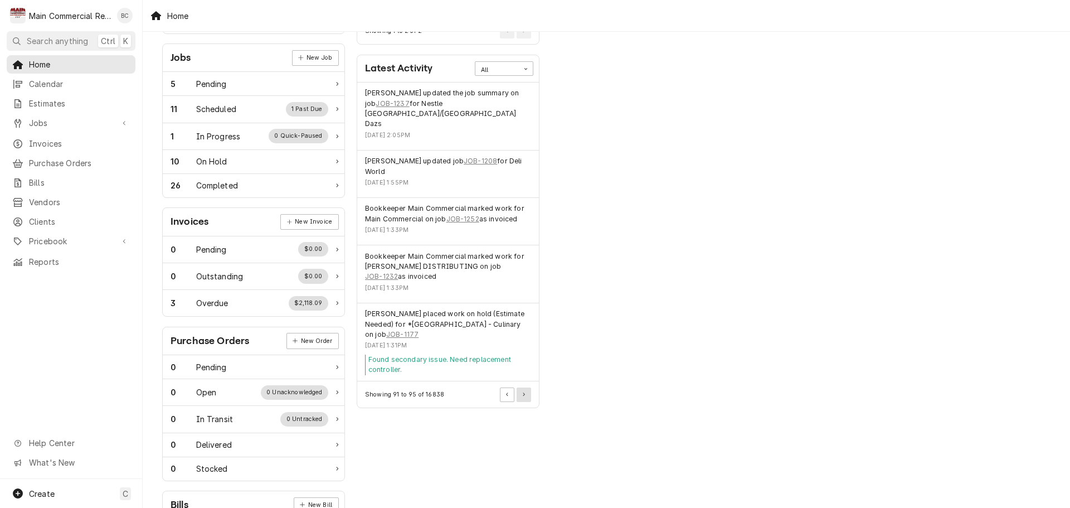
click at [527, 387] on button "Pagination Controls" at bounding box center [524, 394] width 14 height 14
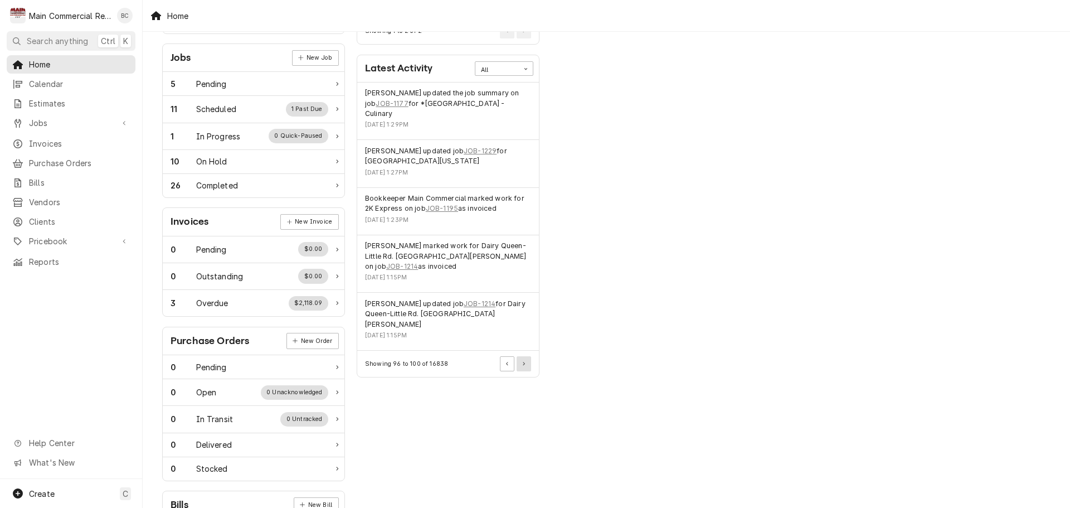
click at [529, 356] on button "Pagination Controls" at bounding box center [524, 363] width 14 height 14
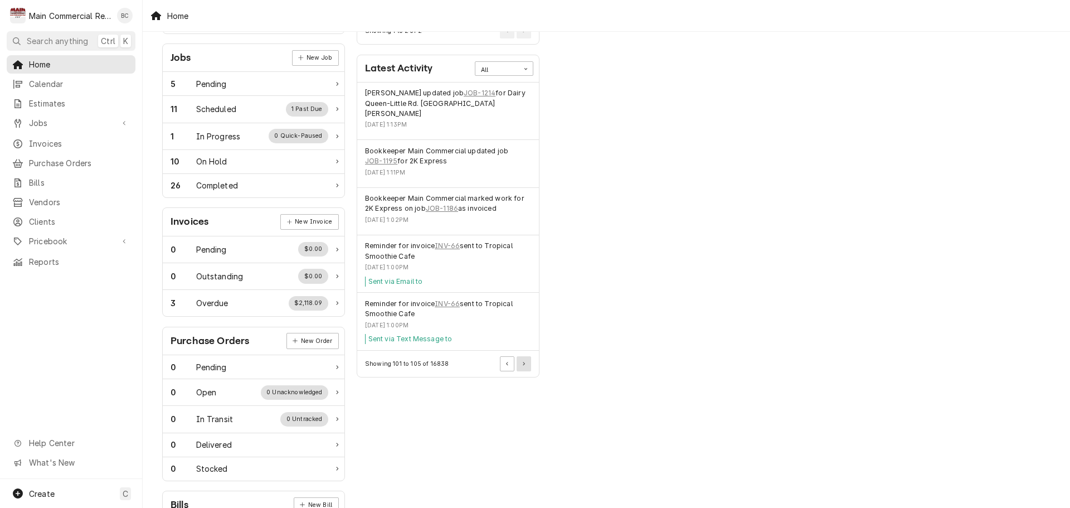
click at [524, 362] on icon "Pagination Controls" at bounding box center [524, 364] width 2 height 4
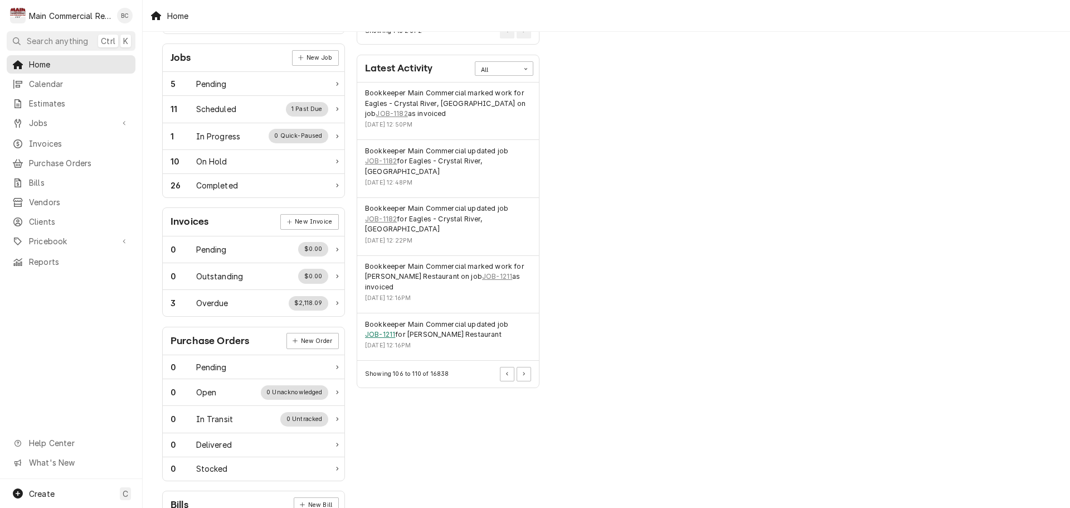
click at [386, 329] on link "JOB-1211" at bounding box center [380, 334] width 30 height 10
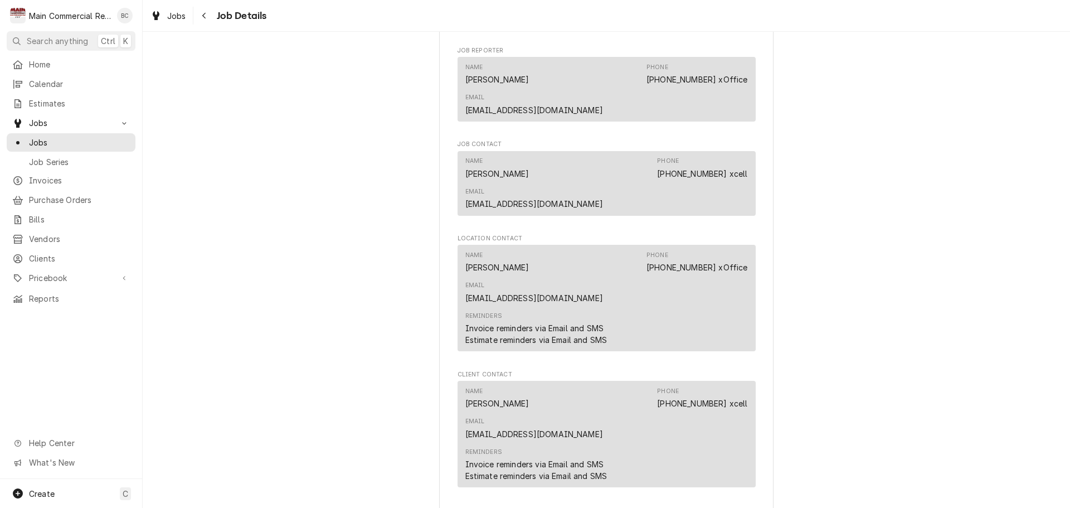
scroll to position [1045, 0]
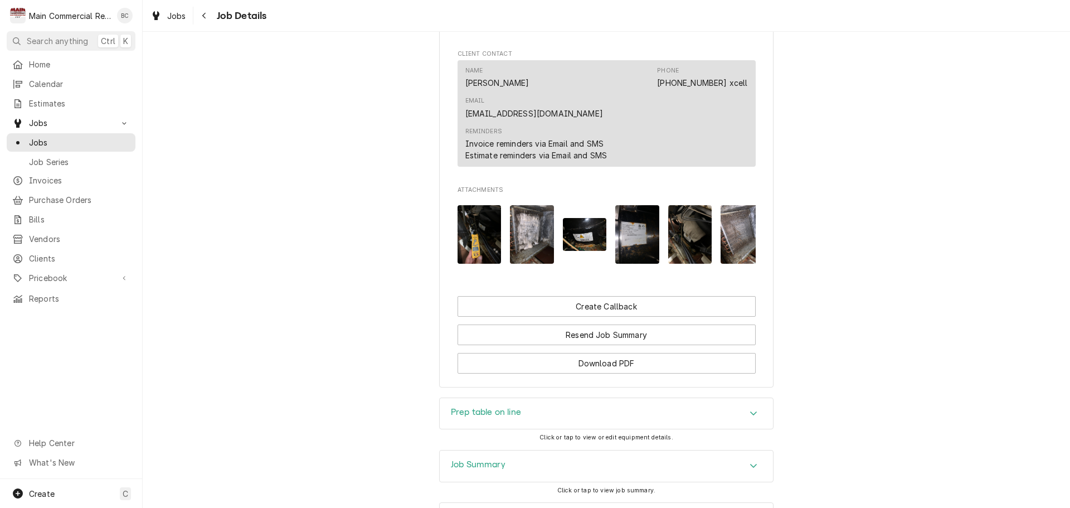
click at [592, 503] on div "Job Timeline" at bounding box center [606, 518] width 333 height 31
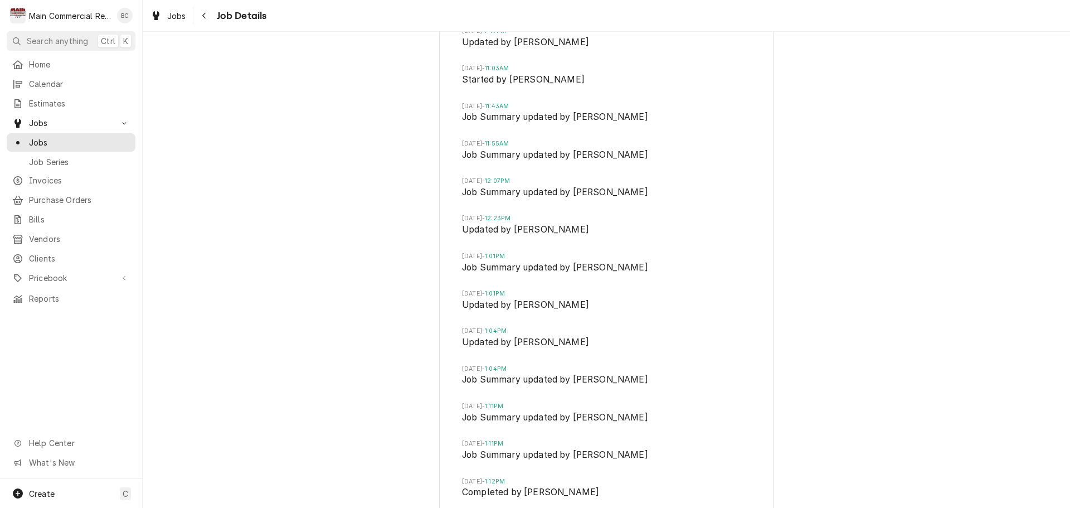
scroll to position [1799, 0]
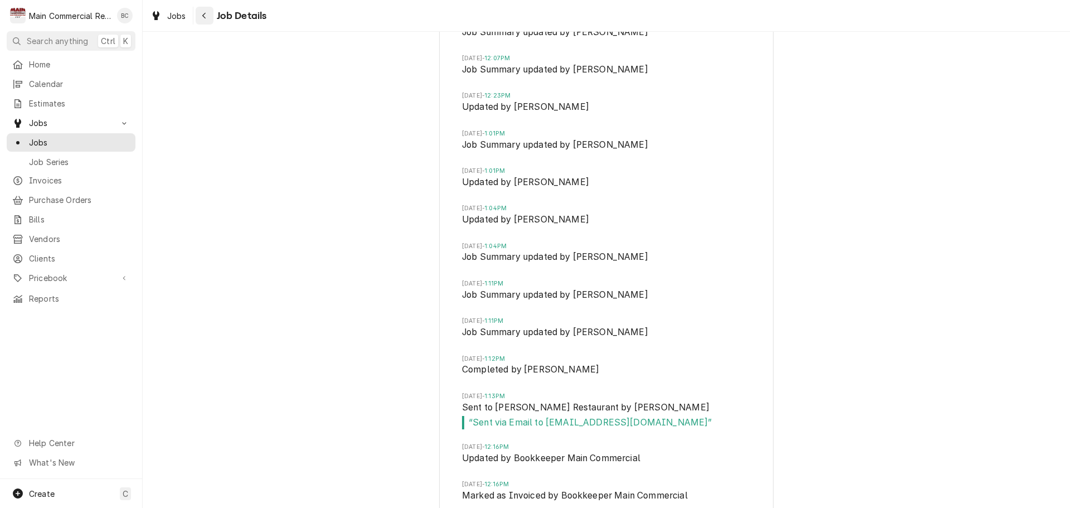
click at [204, 15] on icon "Navigate back" at bounding box center [204, 16] width 5 height 8
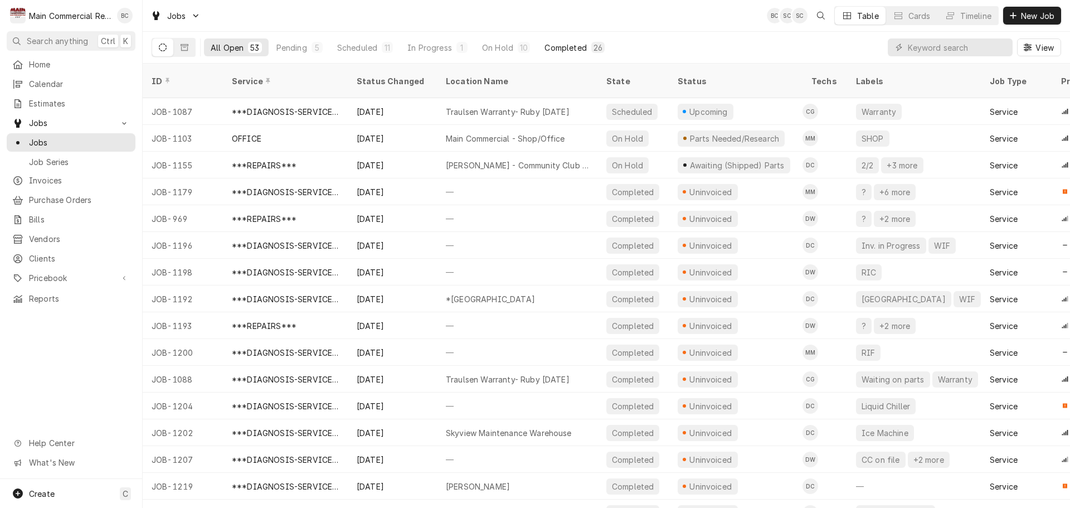
click at [572, 48] on div "Completed" at bounding box center [565, 48] width 42 height 12
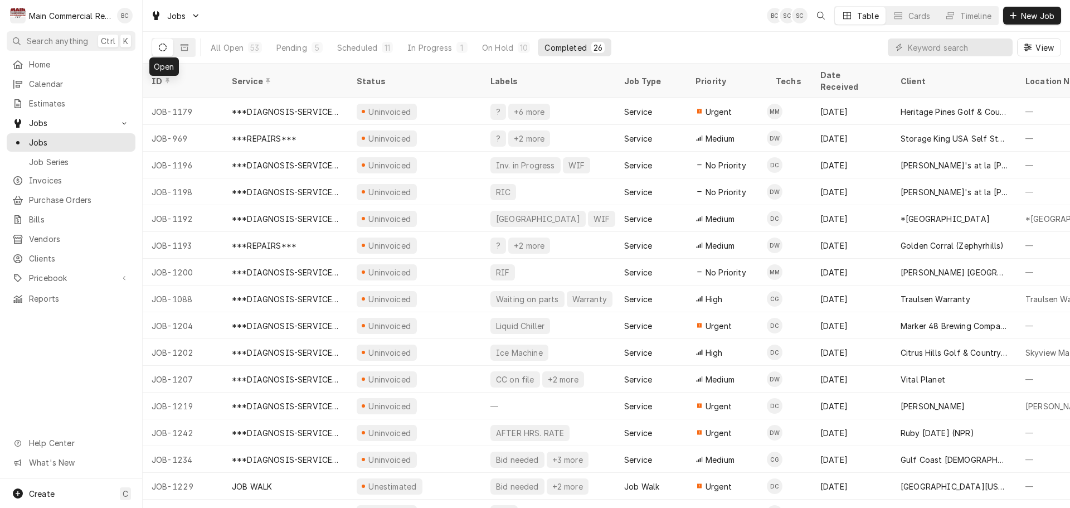
click at [159, 47] on icon "Dynamic Content Wrapper" at bounding box center [163, 47] width 8 height 8
click at [924, 49] on input "Dynamic Content Wrapper" at bounding box center [957, 47] width 99 height 18
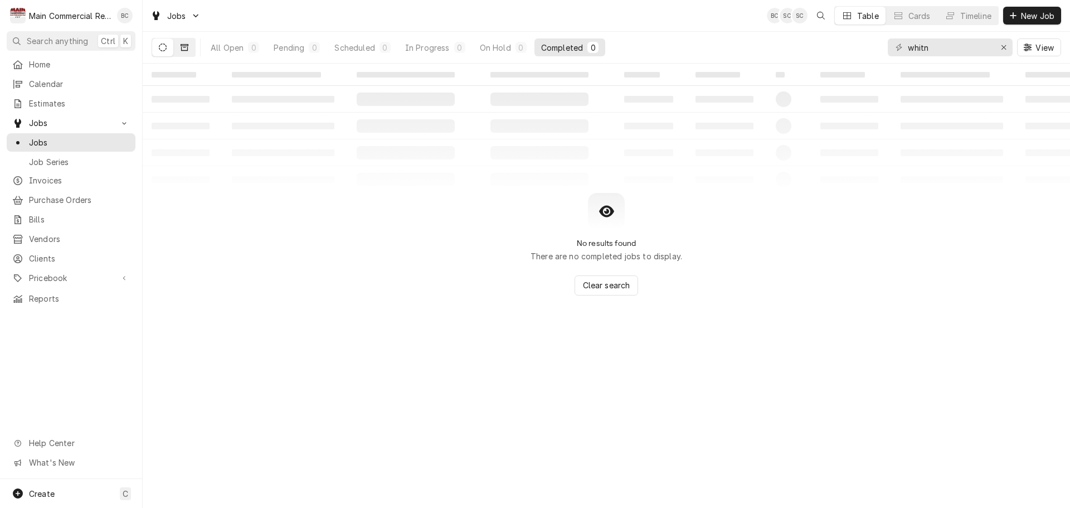
click at [185, 49] on icon "Dynamic Content Wrapper" at bounding box center [185, 47] width 8 height 8
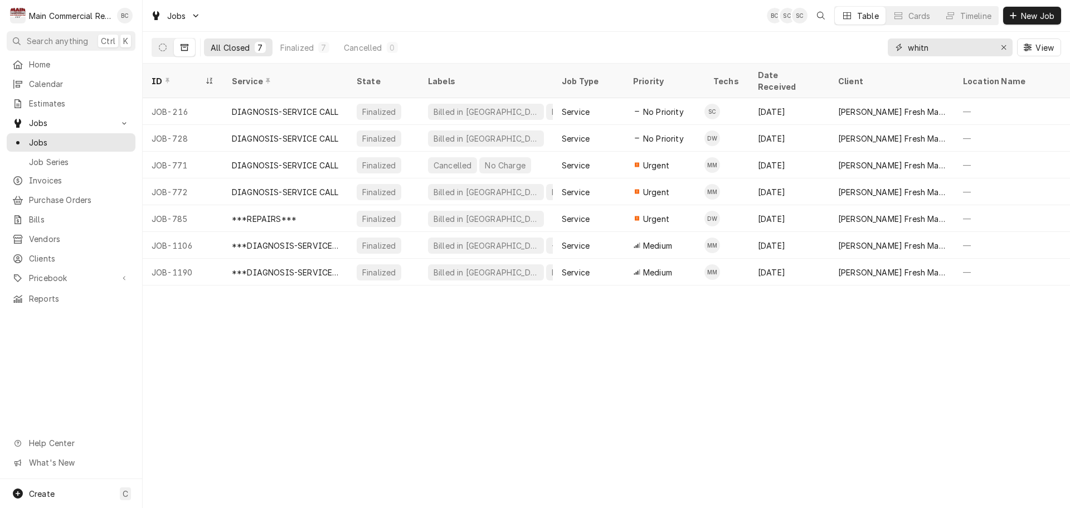
click at [936, 51] on input "whitn" at bounding box center [950, 47] width 84 height 18
type input "whitney"
click at [165, 51] on icon "Dynamic Content Wrapper" at bounding box center [163, 47] width 8 height 8
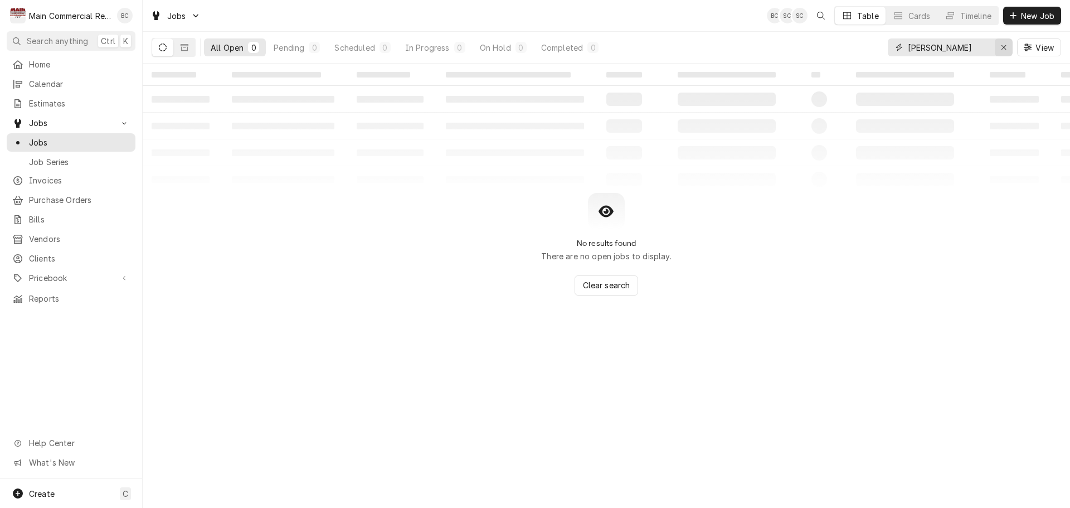
click at [1004, 48] on icon "Erase input" at bounding box center [1004, 47] width 6 height 8
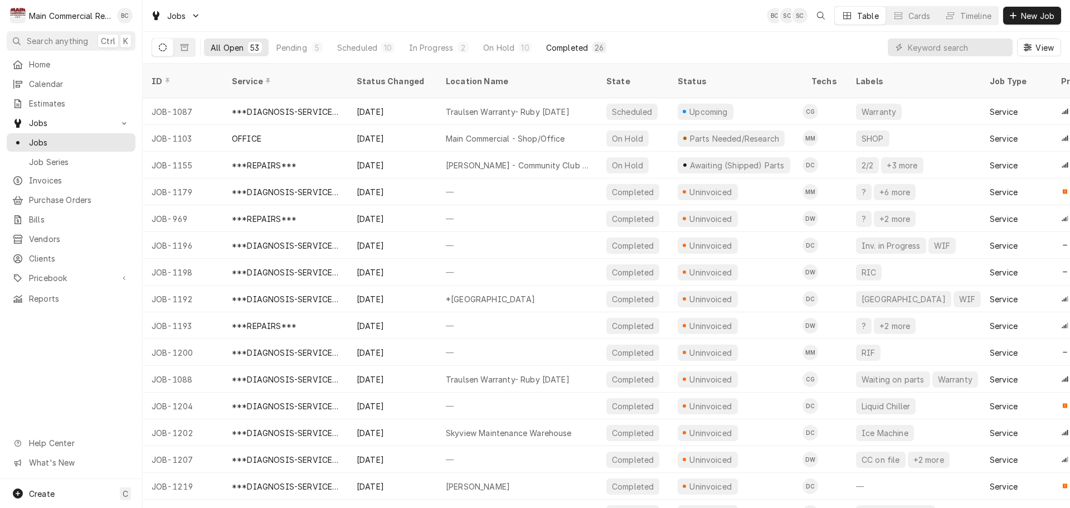
click at [569, 50] on div "Completed" at bounding box center [567, 48] width 42 height 12
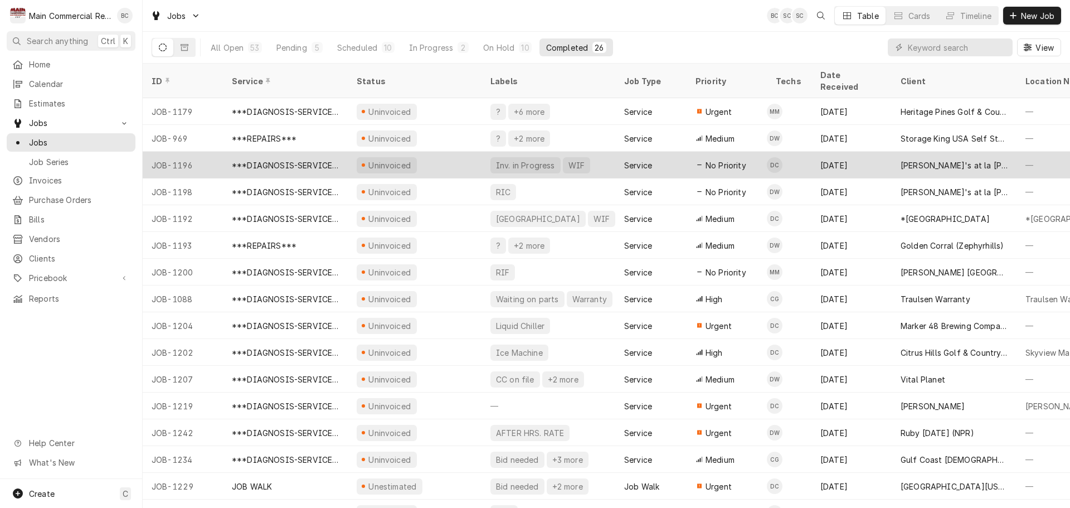
click at [451, 152] on div "Uninvoiced" at bounding box center [415, 165] width 134 height 27
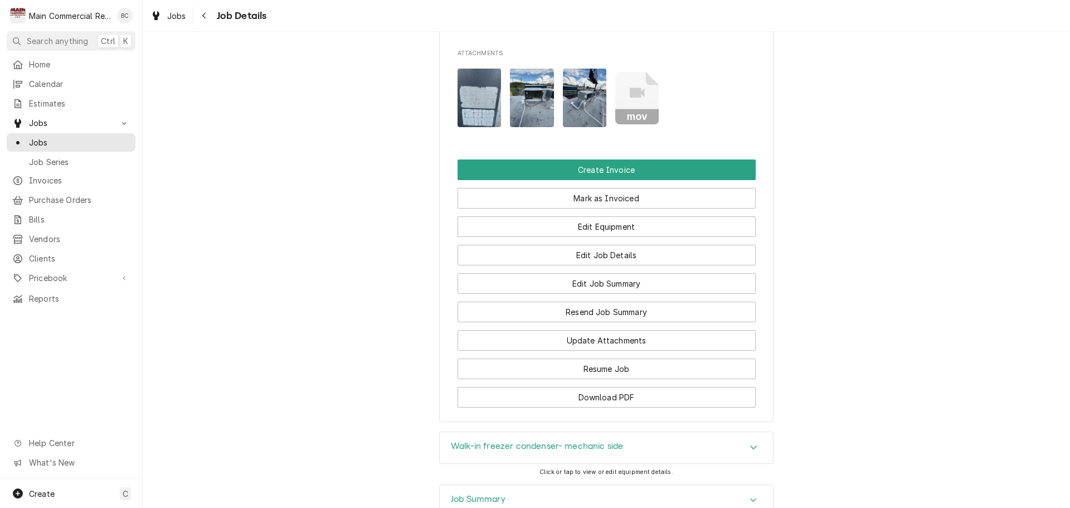
scroll to position [947, 0]
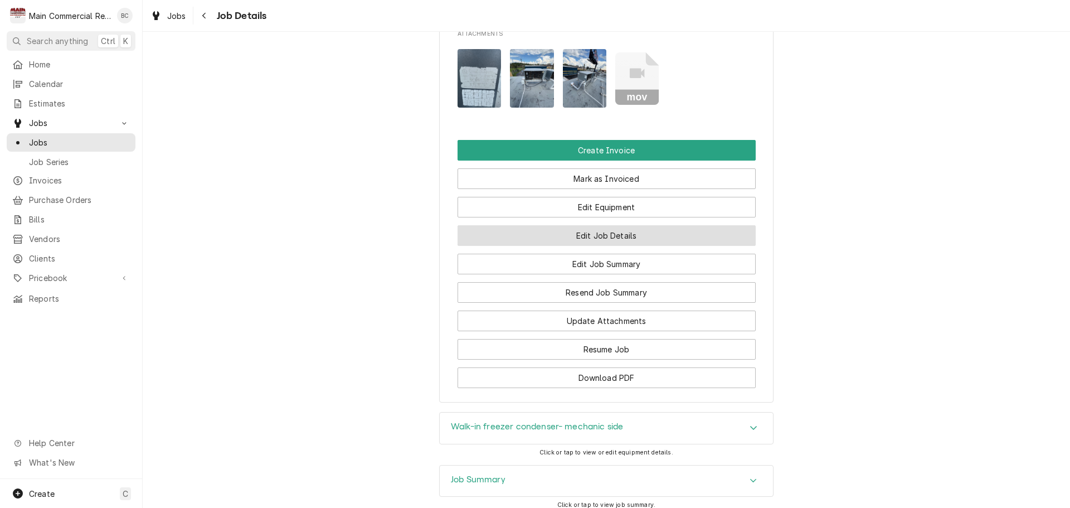
click at [603, 246] on button "Edit Job Details" at bounding box center [607, 235] width 298 height 21
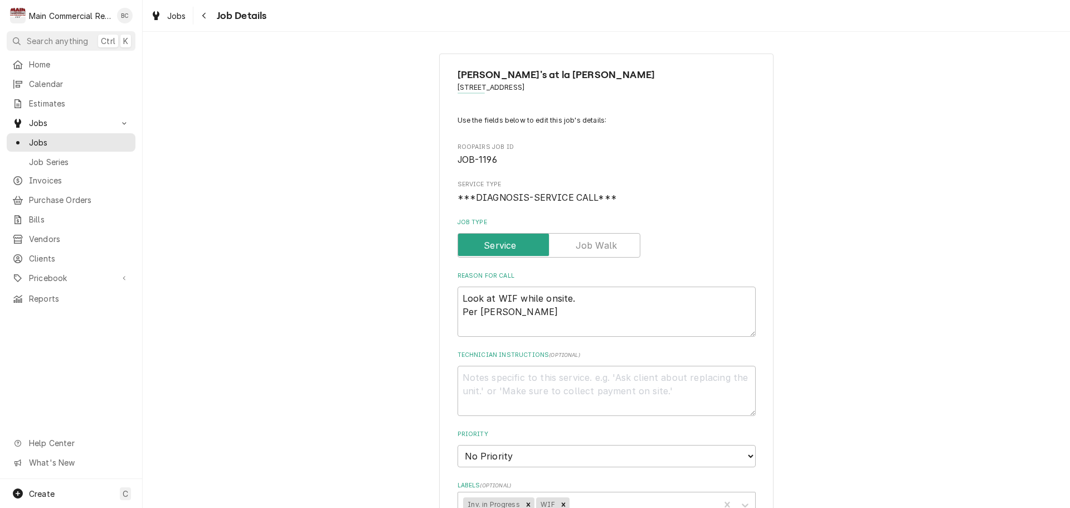
type textarea "x"
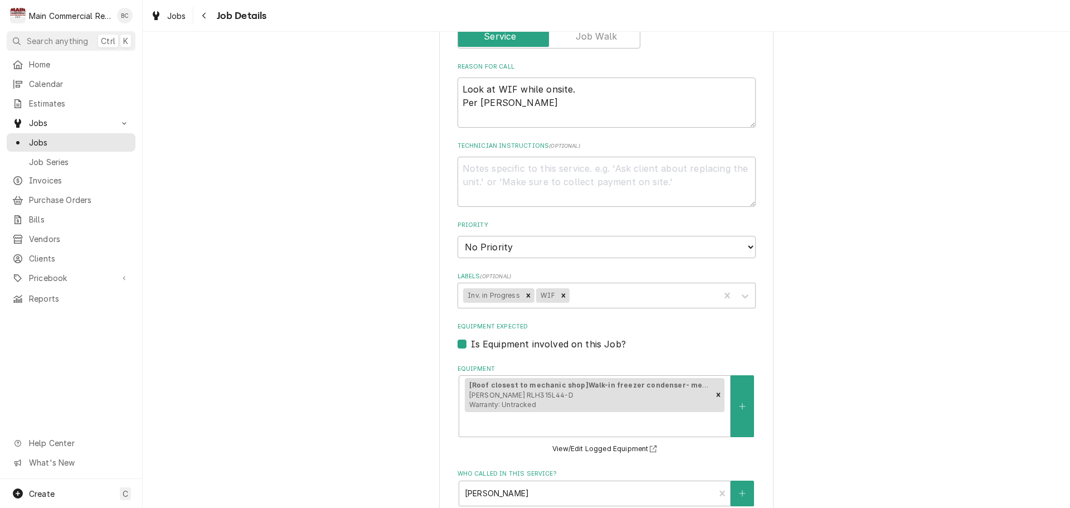
scroll to position [223, 0]
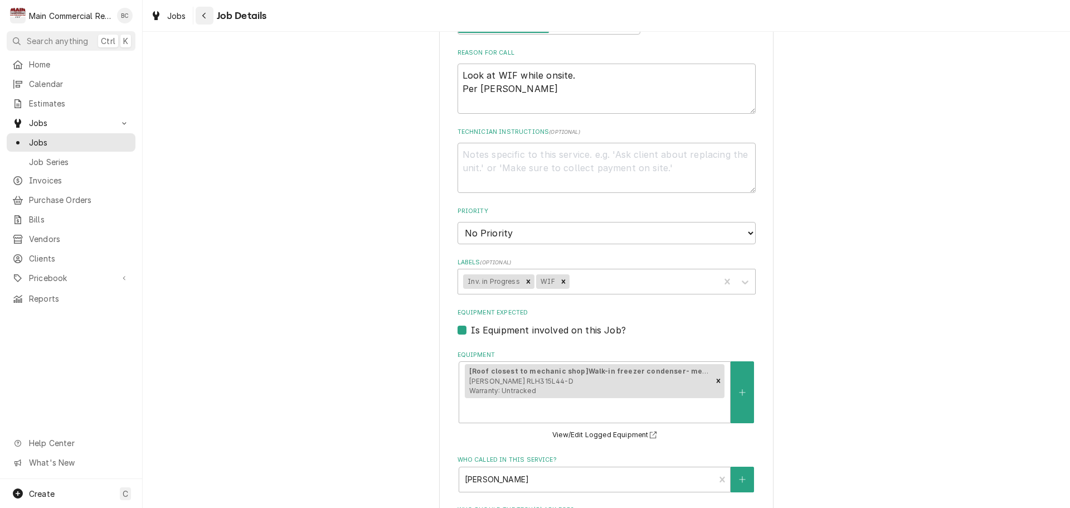
click at [211, 18] on button "Navigate back" at bounding box center [205, 16] width 18 height 18
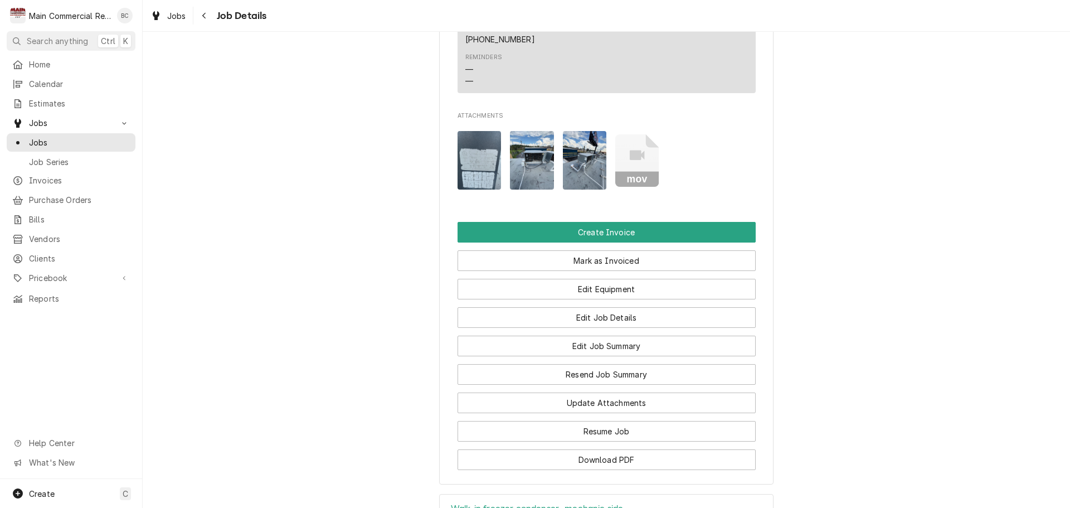
scroll to position [892, 0]
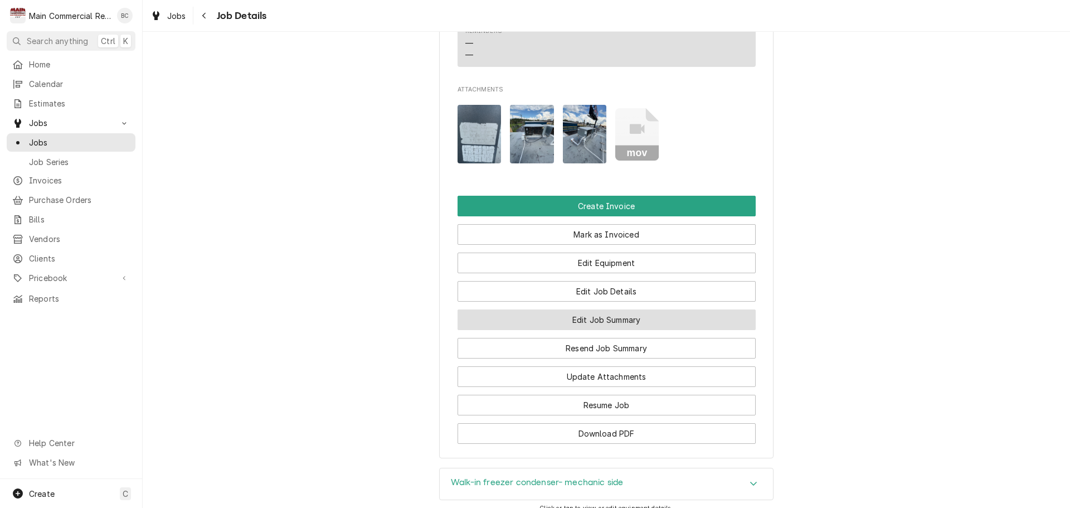
click at [579, 330] on button "Edit Job Summary" at bounding box center [607, 319] width 298 height 21
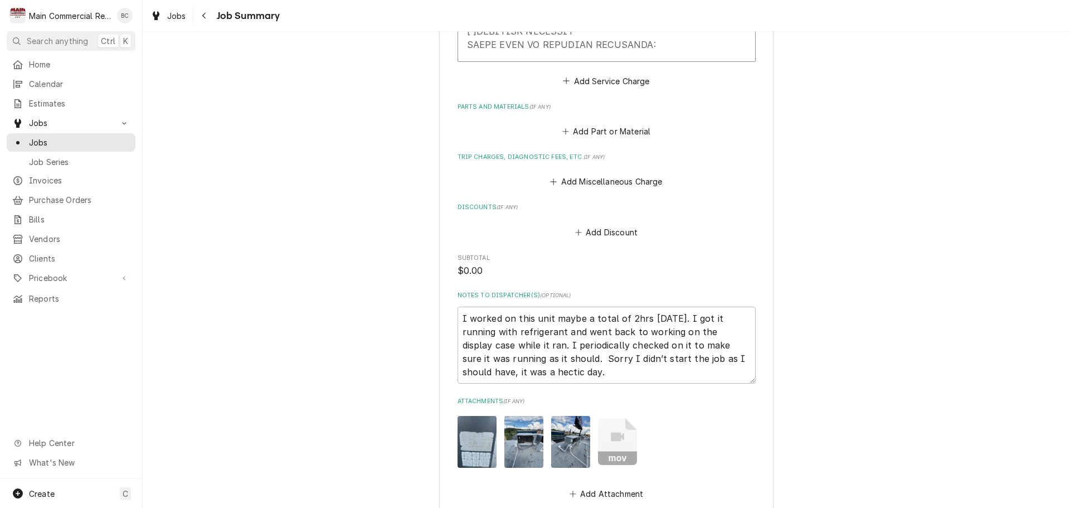
scroll to position [1223, 0]
click at [490, 106] on label "Parts and Materials ( if any )" at bounding box center [607, 107] width 298 height 9
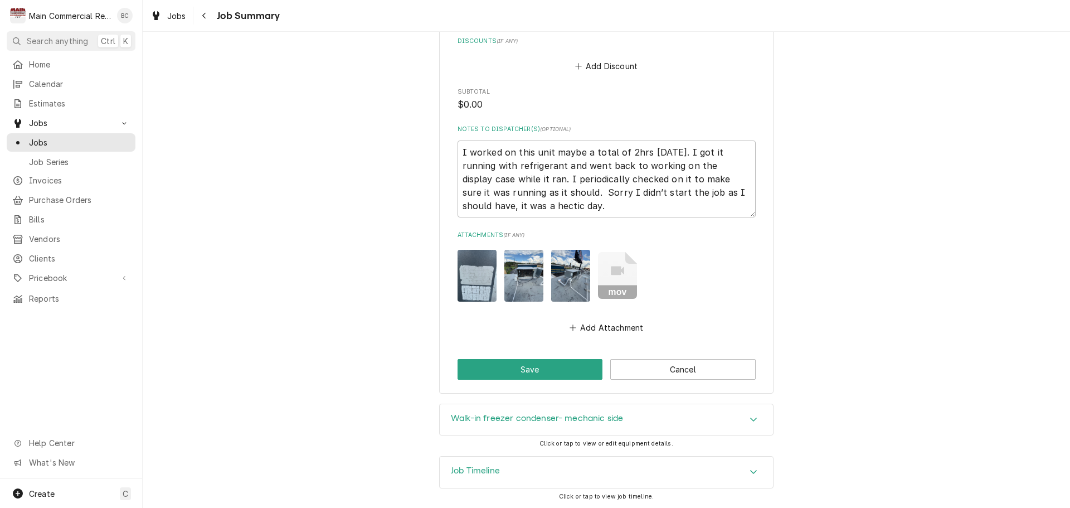
scroll to position [1391, 0]
click at [543, 418] on h3 "Walk-in freezer condenser- mechanic side" at bounding box center [537, 417] width 172 height 11
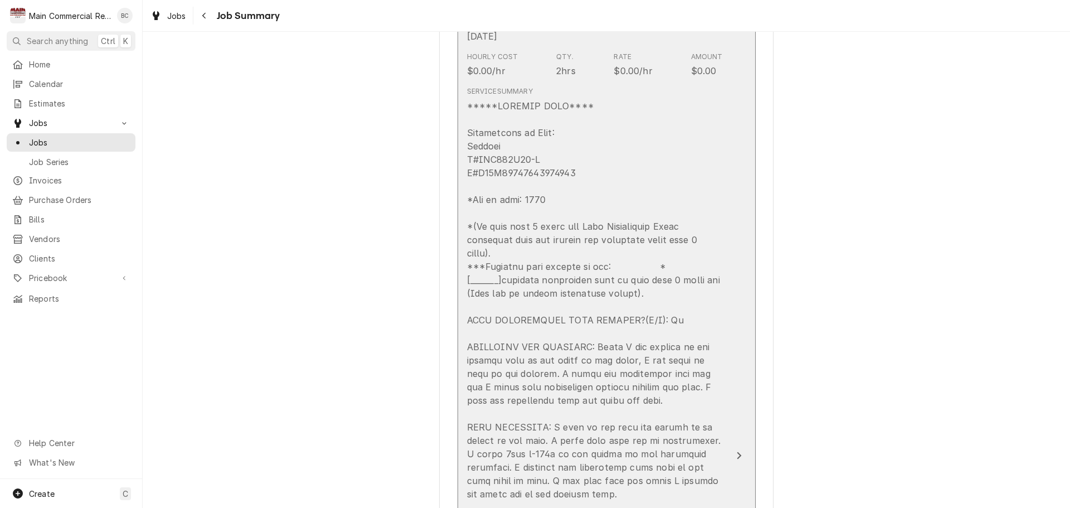
scroll to position [334, 0]
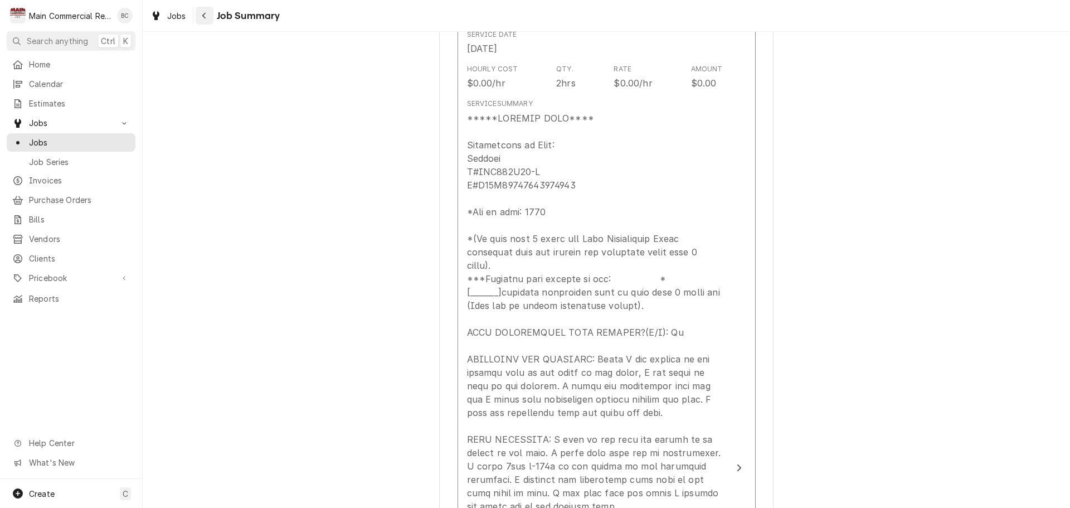
click at [205, 18] on icon "Navigate back" at bounding box center [203, 16] width 3 height 6
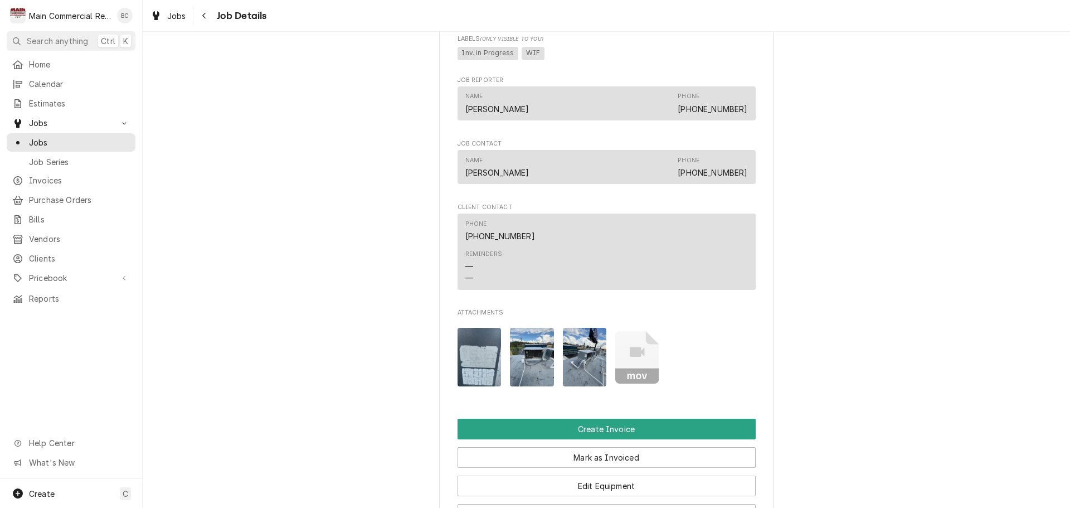
scroll to position [836, 0]
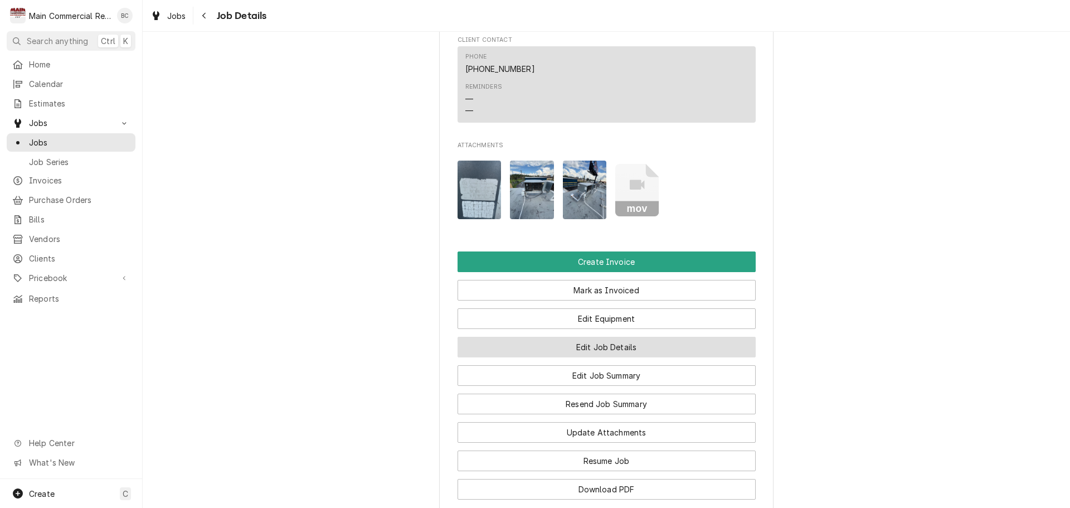
click at [595, 357] on button "Edit Job Details" at bounding box center [607, 347] width 298 height 21
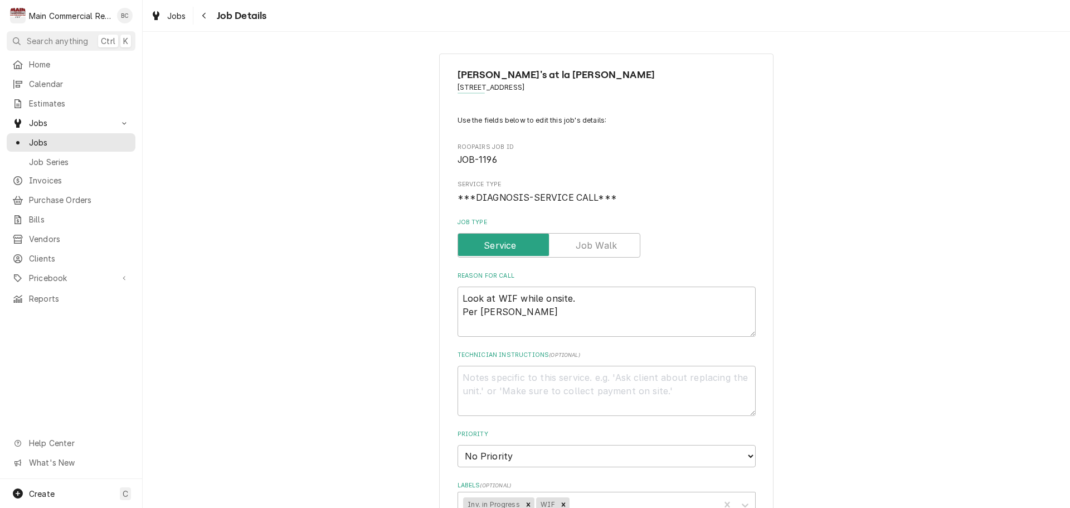
type textarea "x"
click at [202, 16] on icon "Navigate back" at bounding box center [204, 16] width 5 height 8
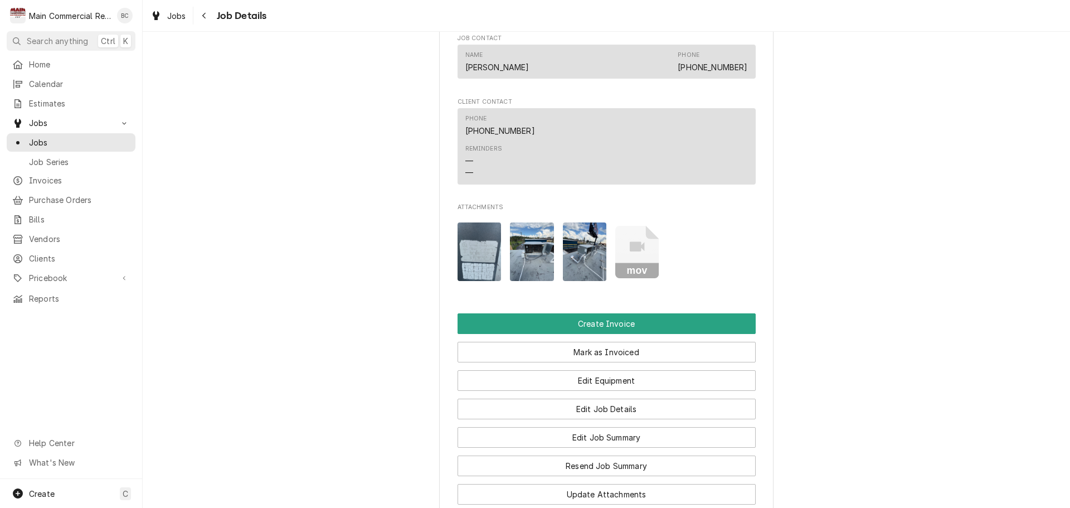
scroll to position [780, 0]
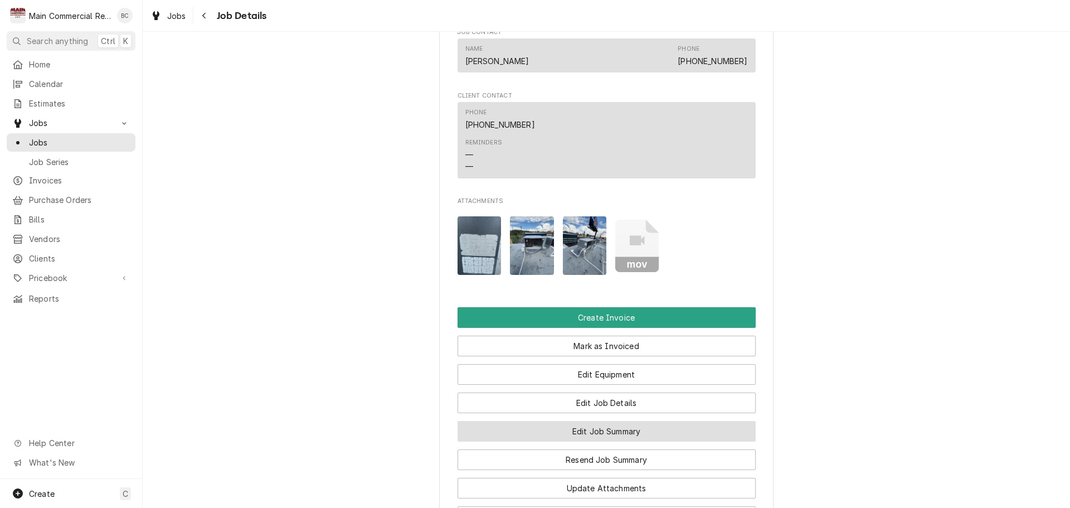
click at [580, 441] on button "Edit Job Summary" at bounding box center [607, 431] width 298 height 21
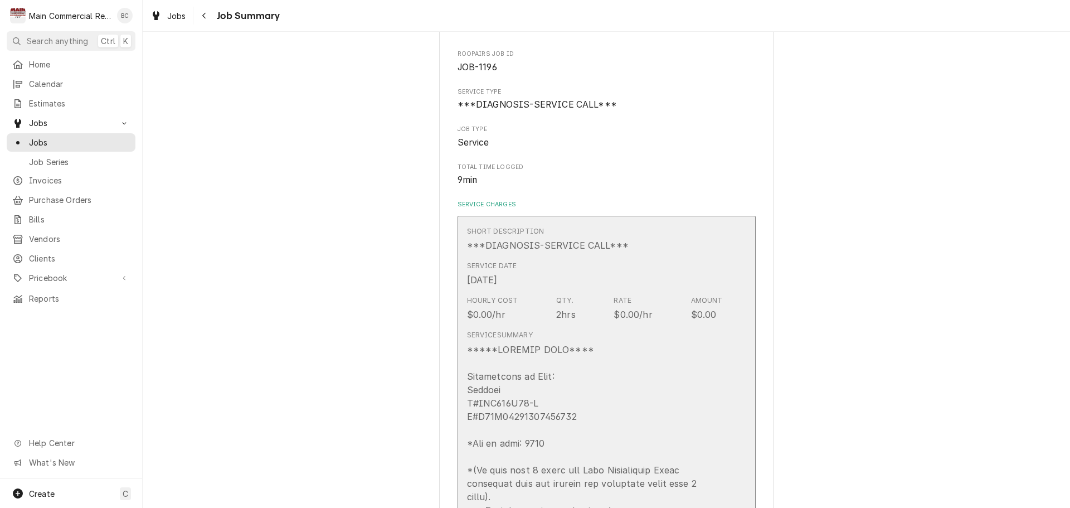
scroll to position [111, 0]
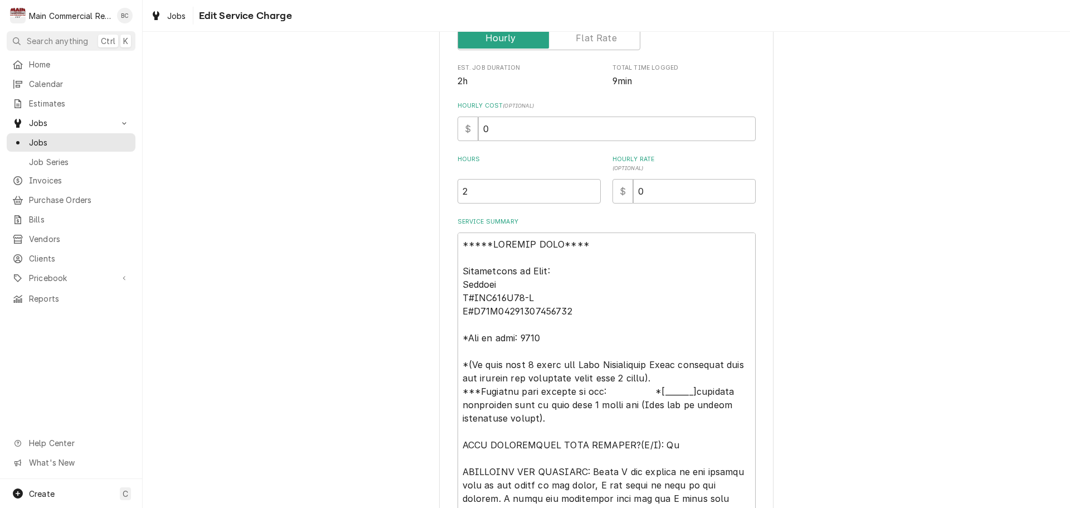
scroll to position [223, 0]
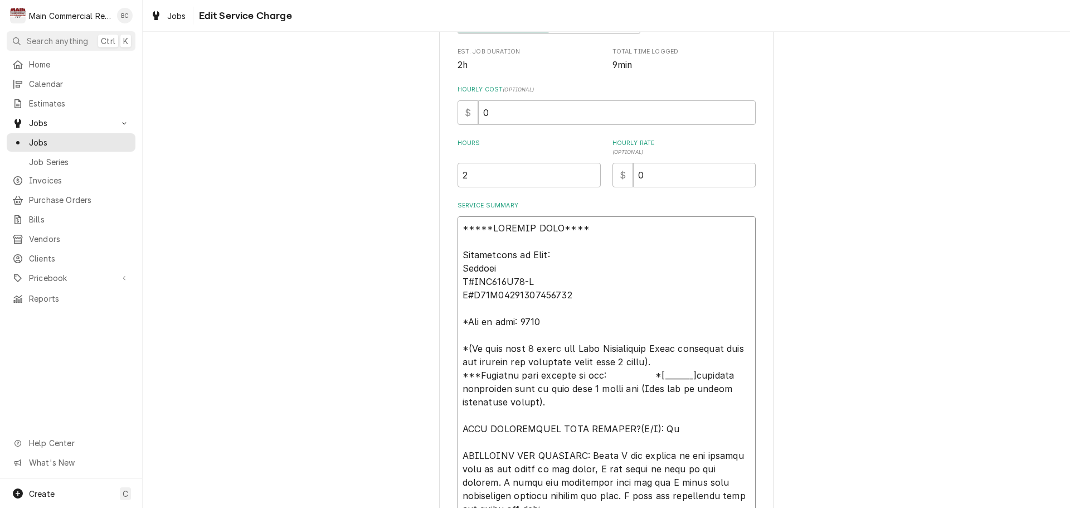
drag, startPoint x: 459, startPoint y: 267, endPoint x: 578, endPoint y: 293, distance: 122.7
drag, startPoint x: 556, startPoint y: 289, endPoint x: 556, endPoint y: 314, distance: 25.1
drag, startPoint x: 455, startPoint y: 265, endPoint x: 543, endPoint y: 322, distance: 105.3
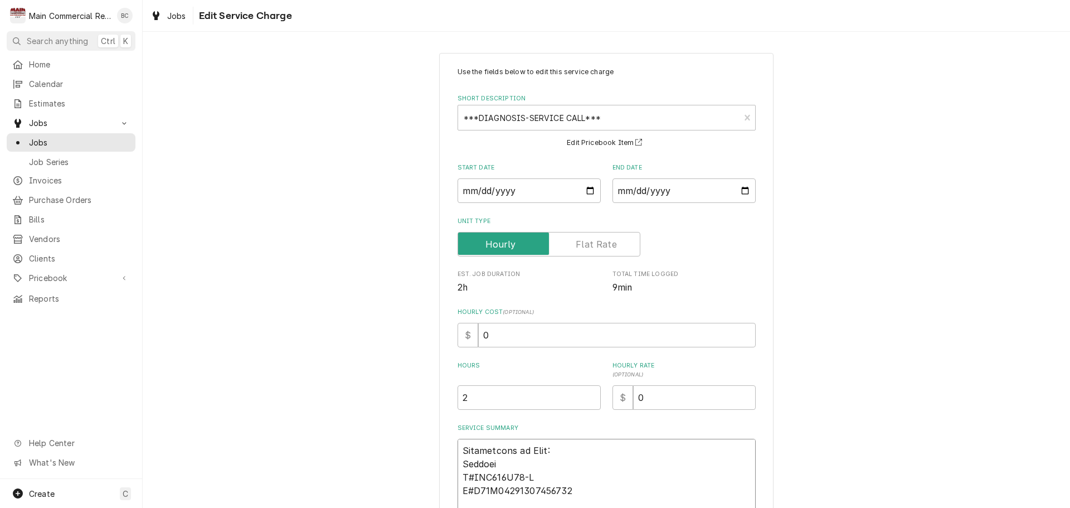
scroll to position [0, 0]
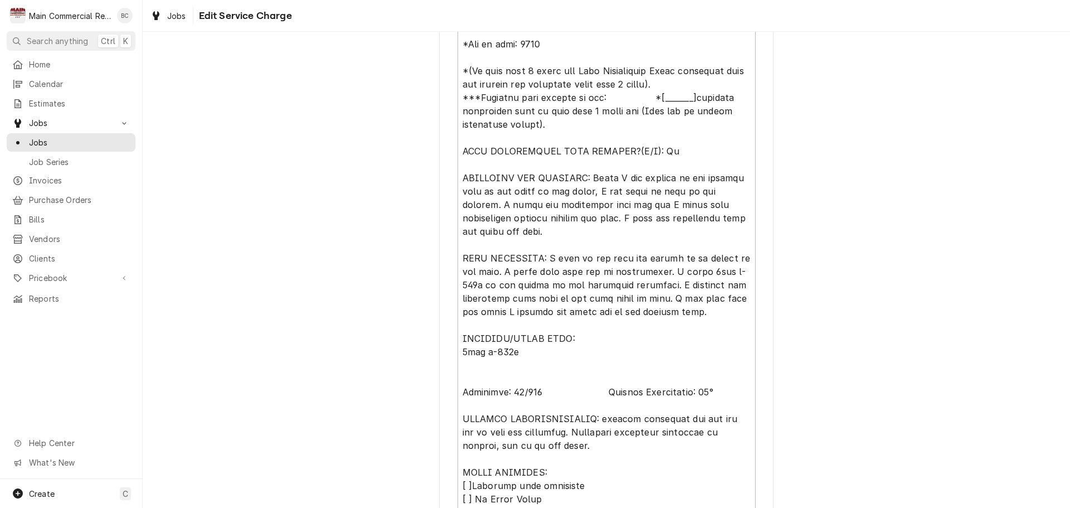
scroll to position [502, 0]
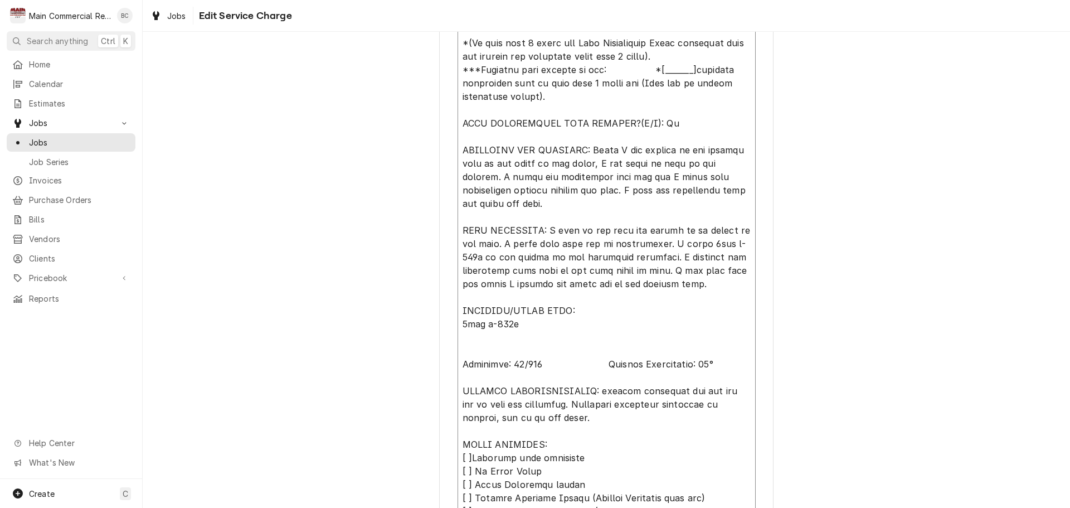
drag, startPoint x: 458, startPoint y: 390, endPoint x: 586, endPoint y: 416, distance: 131.5
click at [586, 416] on textarea "Service Summary" at bounding box center [607, 331] width 298 height 786
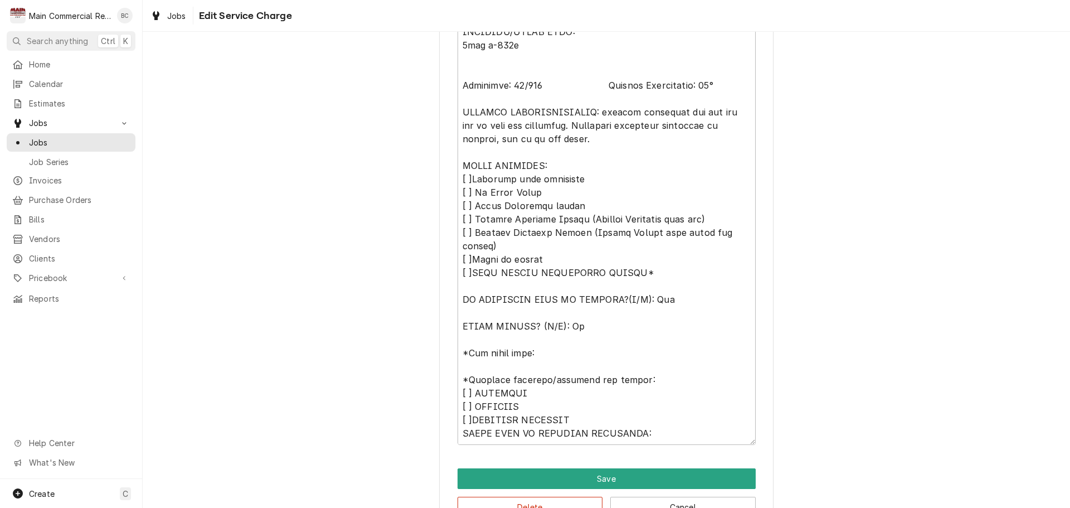
scroll to position [814, 0]
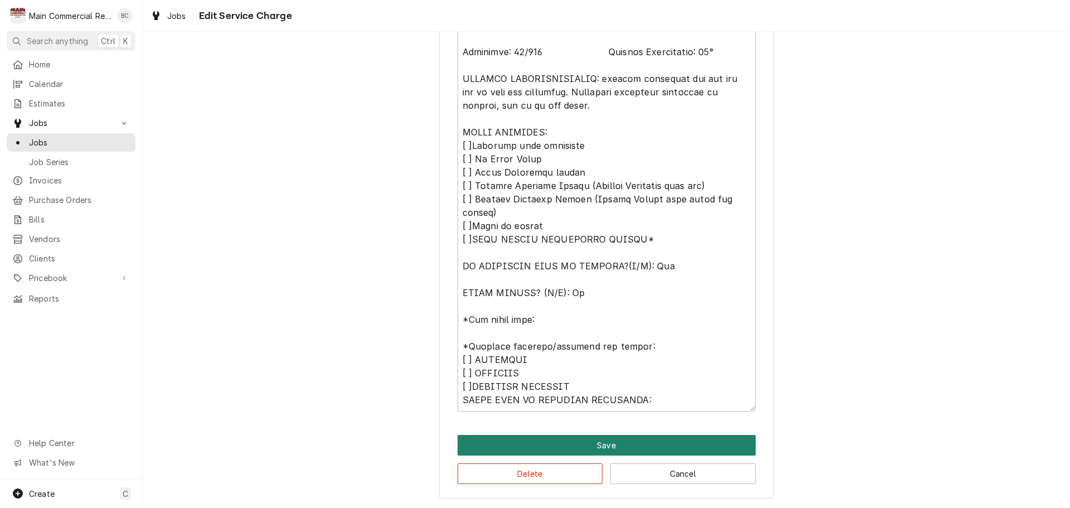
click at [569, 443] on button "Save" at bounding box center [607, 445] width 298 height 21
type textarea "x"
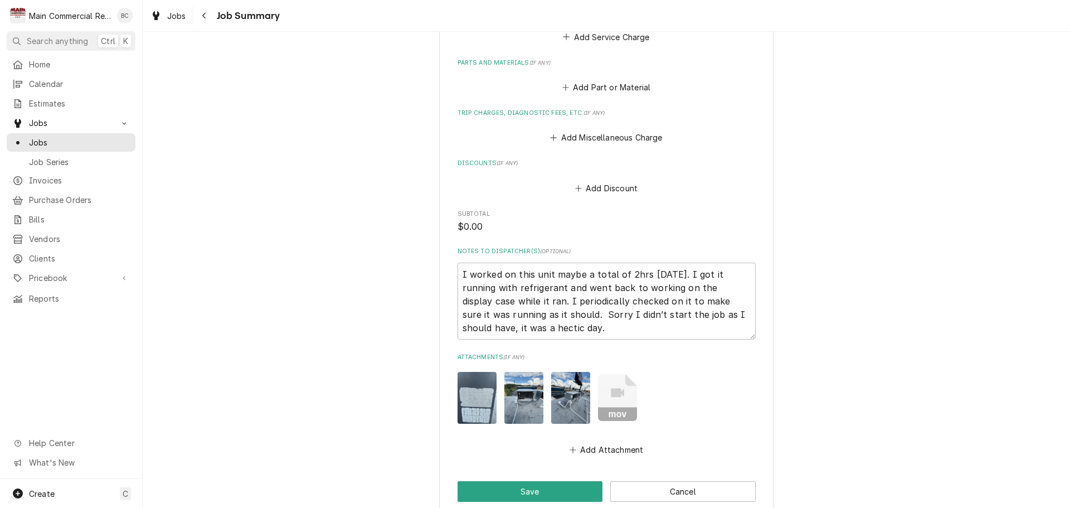
scroll to position [1168, 0]
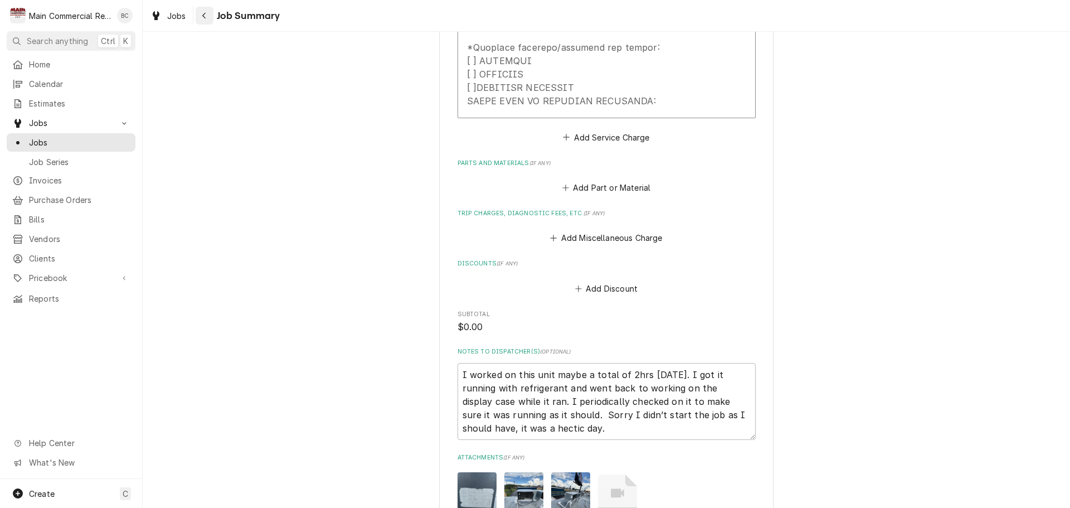
click at [206, 17] on icon "Navigate back" at bounding box center [204, 16] width 5 height 8
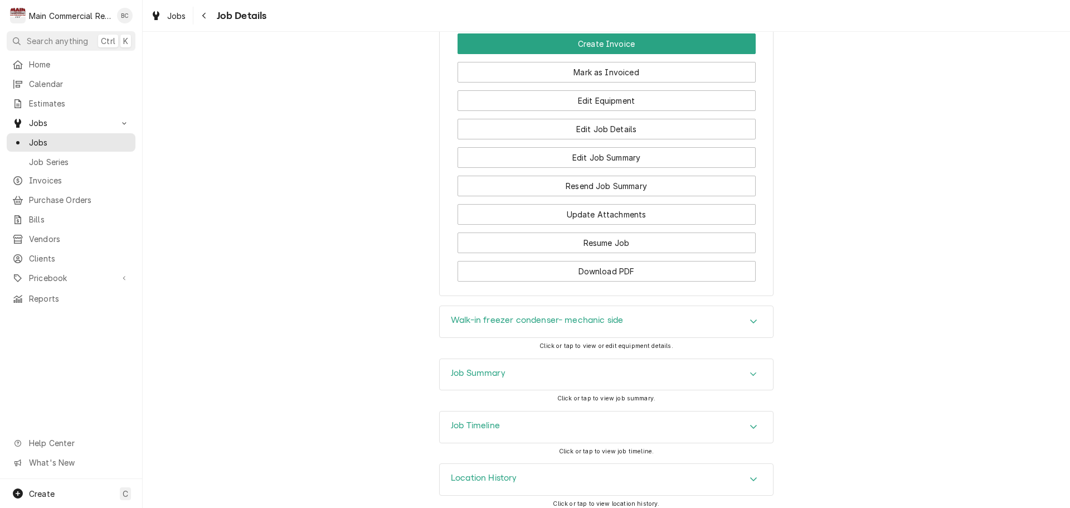
scroll to position [1059, 0]
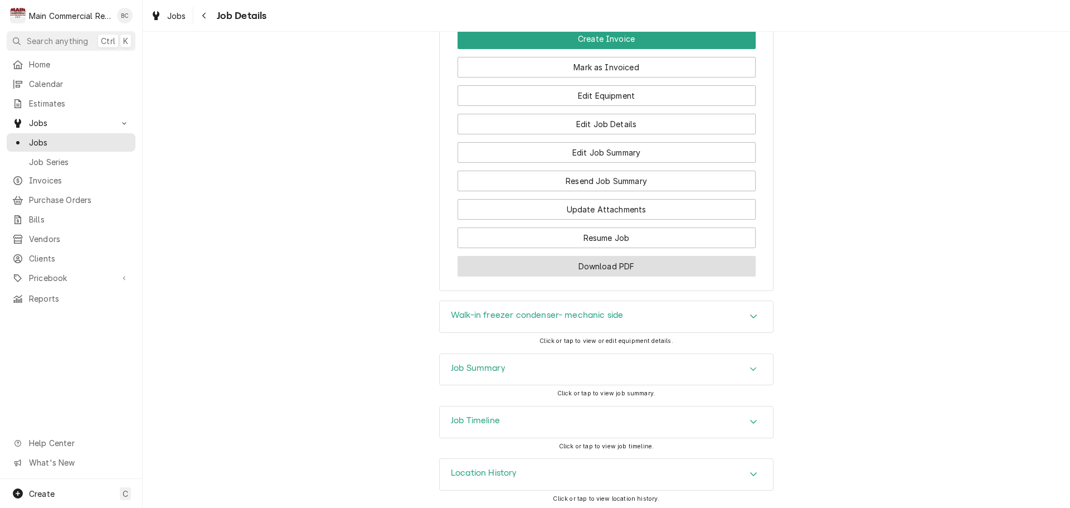
click at [573, 276] on button "Download PDF" at bounding box center [607, 266] width 298 height 21
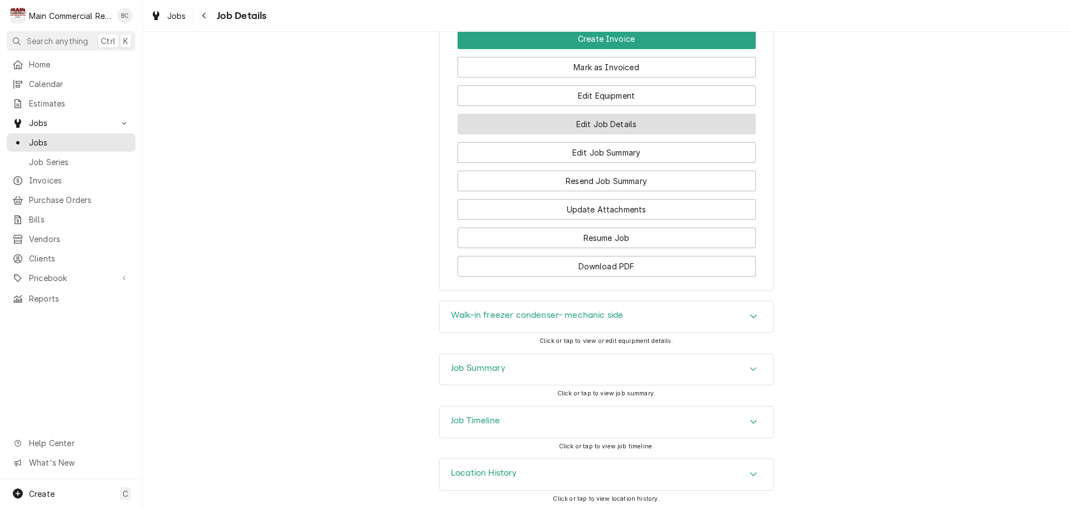
click at [605, 134] on button "Edit Job Details" at bounding box center [607, 124] width 298 height 21
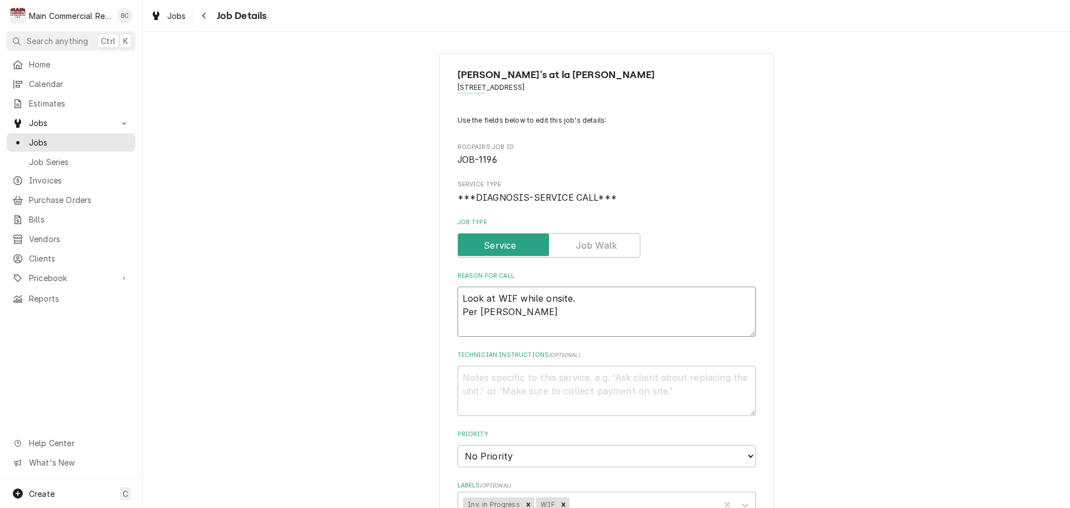
click at [551, 320] on textarea "Look at WIF while onsite. Per [PERSON_NAME]" at bounding box center [607, 311] width 298 height 50
type textarea "x"
type textarea "Look at WIF while onsite. Per [PERSON_NAME]"
type textarea "x"
type textarea "Look at WIF while onsite. Per [PERSON_NAME]"
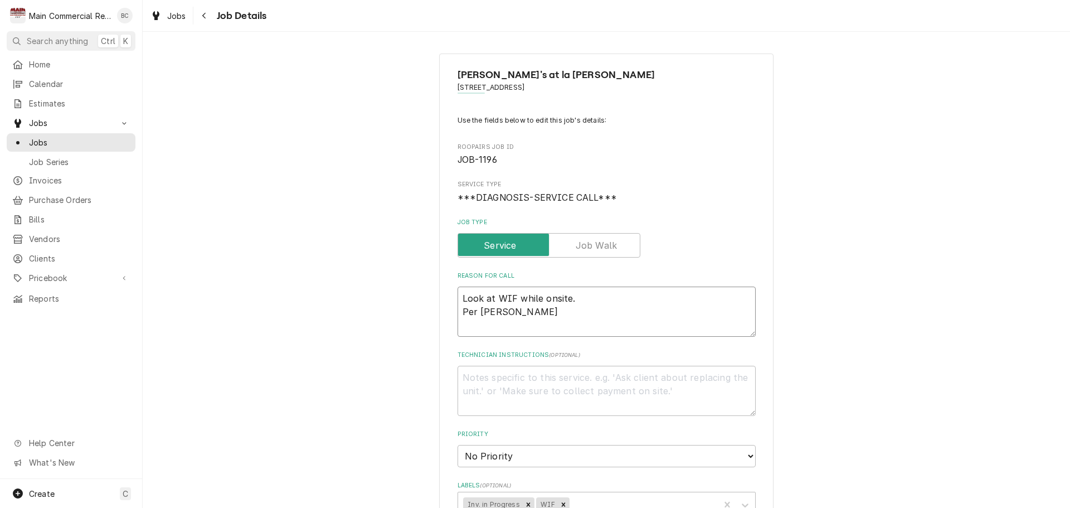
type textarea "x"
type textarea "Look at WIF while onsite. Per [PERSON_NAME] In"
type textarea "x"
type textarea "Look at WIF while onsite. Per [PERSON_NAME]"
type textarea "x"
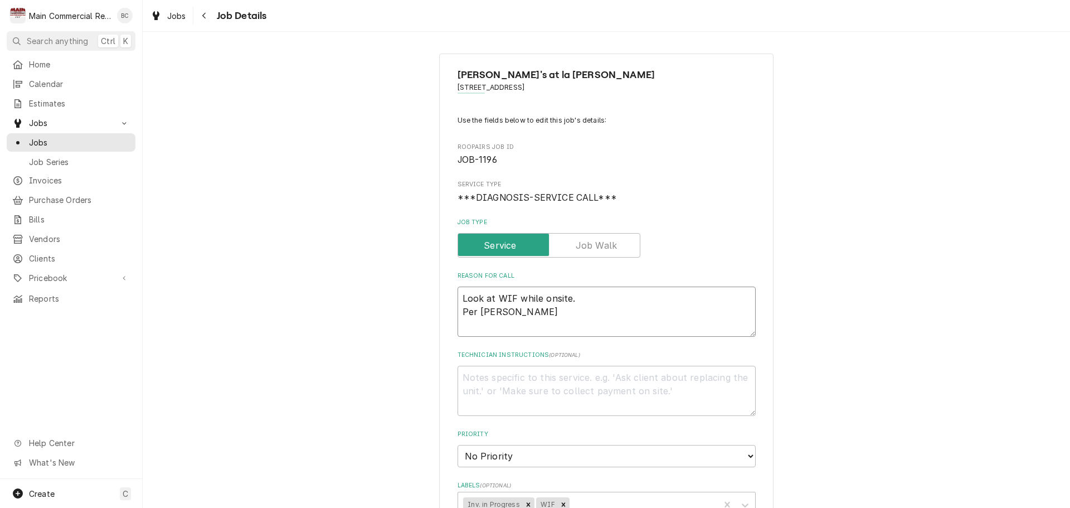
type textarea "Look at WIF while onsite. Per [PERSON_NAME] Inv#"
type textarea "x"
type textarea "Look at WIF while onsite. Per [PERSON_NAME] Inv#1"
type textarea "x"
type textarea "Look at WIF while onsite. Per [PERSON_NAME] Inv#15"
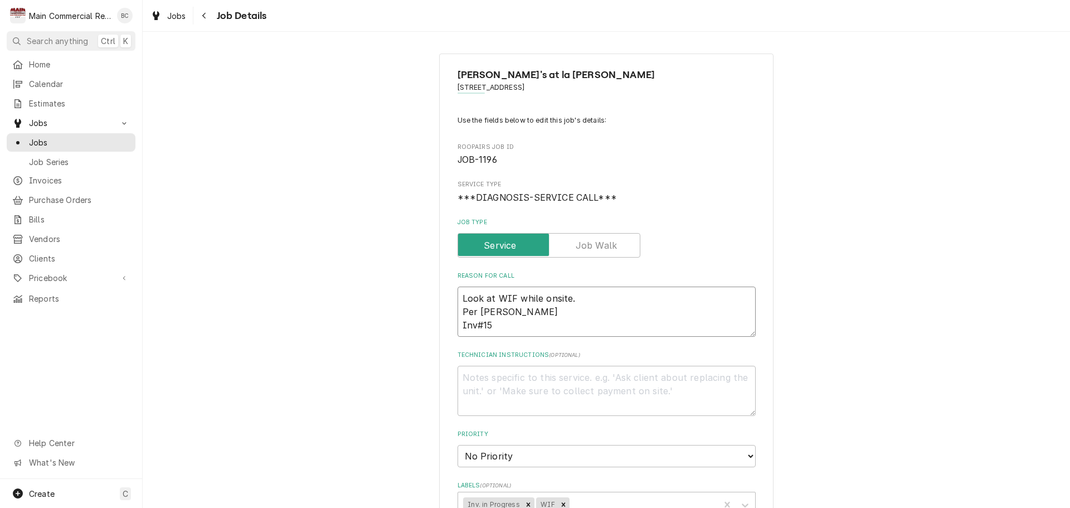
type textarea "x"
type textarea "Look at WIF while onsite. Per [PERSON_NAME] Inv#152"
type textarea "x"
type textarea "Look at WIF while onsite. Per [PERSON_NAME] Inv#1521"
type textarea "x"
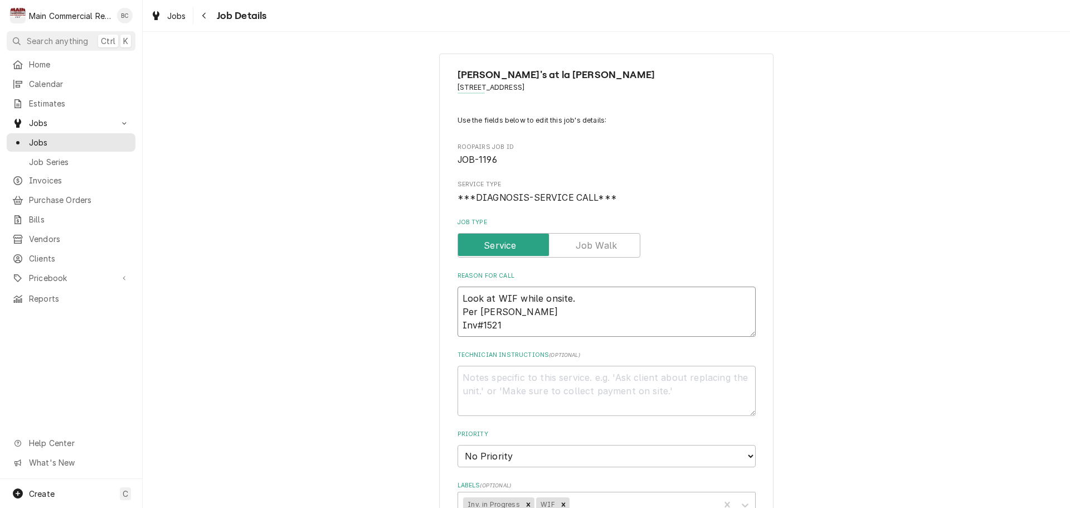
type textarea "Look at WIF while onsite. Per [PERSON_NAME] Inv#15215"
type textarea "x"
type textarea "Look at WIF while onsite. Per [PERSON_NAME] Inv#152151"
drag, startPoint x: 521, startPoint y: 328, endPoint x: 447, endPoint y: 325, distance: 74.2
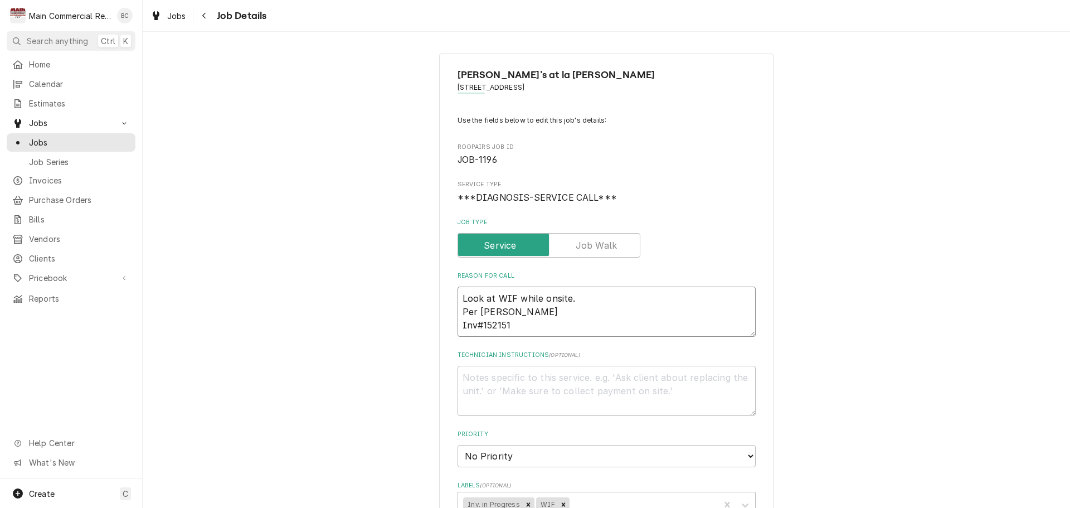
type textarea "x"
type textarea "Look at WIF while onsite. Per [PERSON_NAME]"
type textarea "x"
type textarea "Look at WIF while onsite. Per [PERSON_NAME]"
paste textarea "Inv#152151"
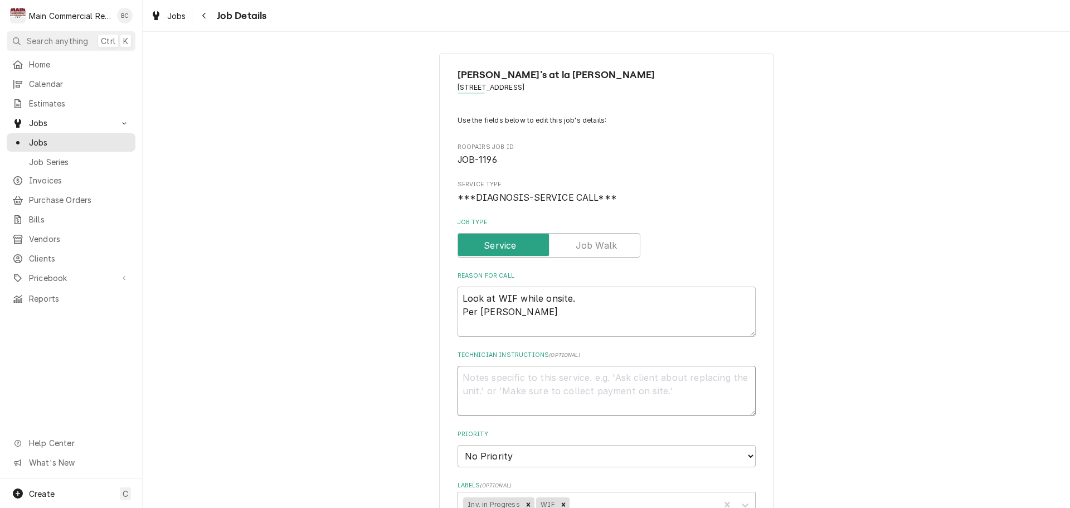
type textarea "x"
type textarea "Inv#152151"
type textarea "x"
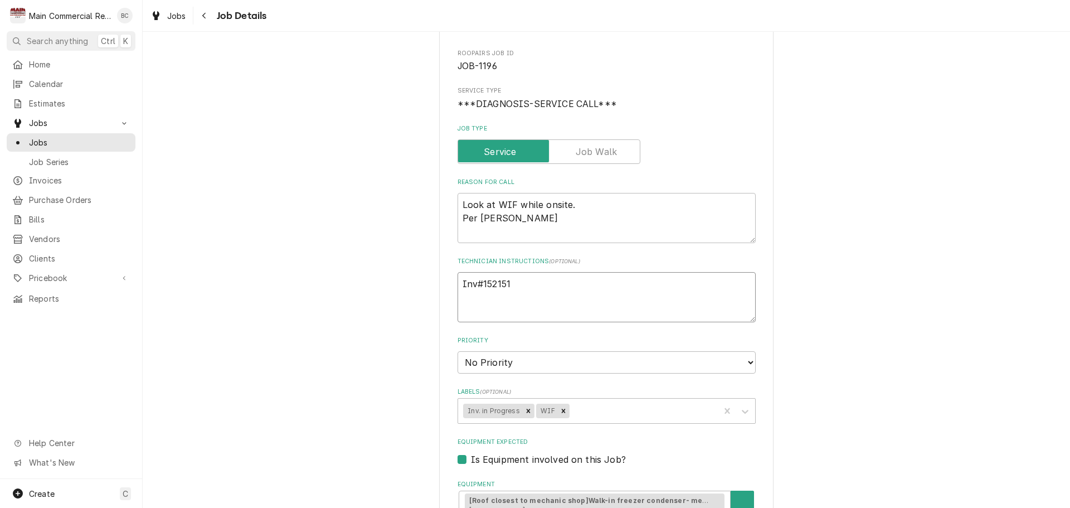
scroll to position [111, 0]
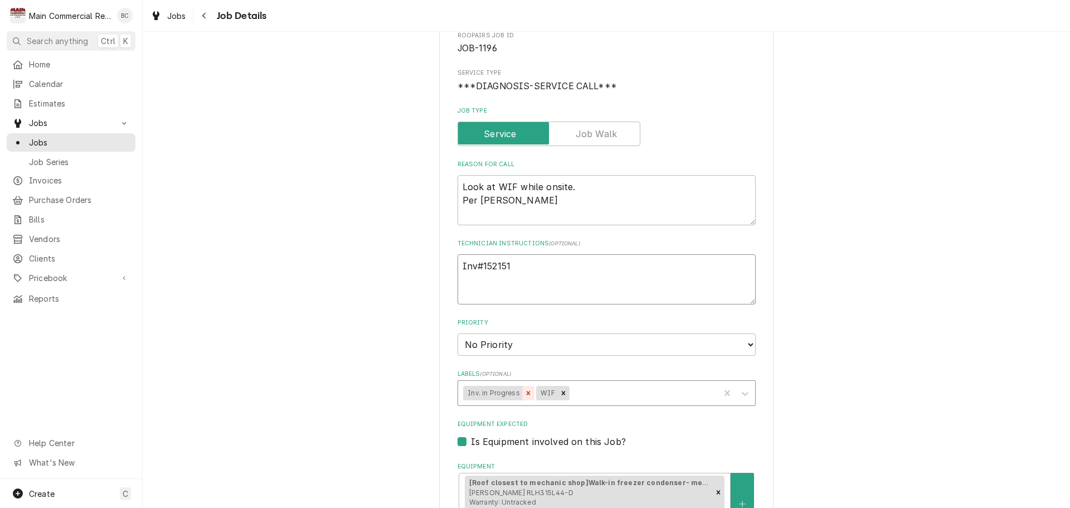
click at [527, 392] on icon "Remove Inv. in Progress" at bounding box center [529, 393] width 4 height 4
type textarea "Inv#152151"
type textarea "x"
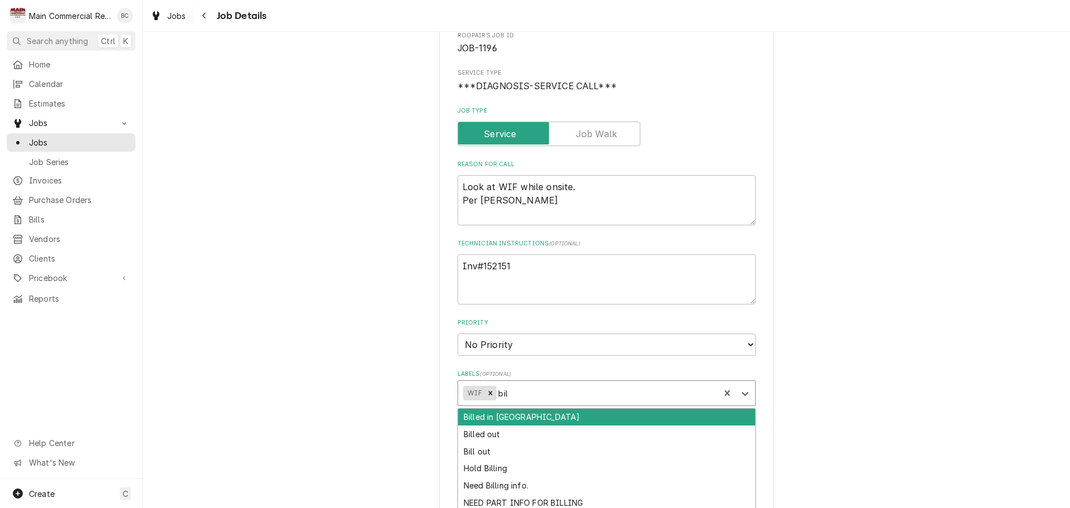
type input "bill"
click at [514, 417] on div "Billed in [GEOGRAPHIC_DATA]" at bounding box center [606, 417] width 297 height 17
type textarea "x"
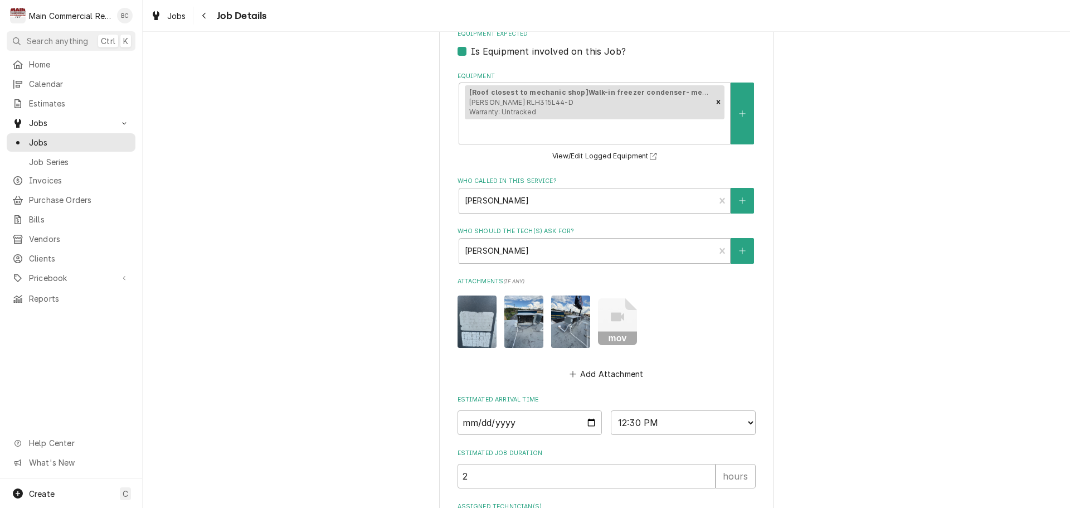
scroll to position [600, 0]
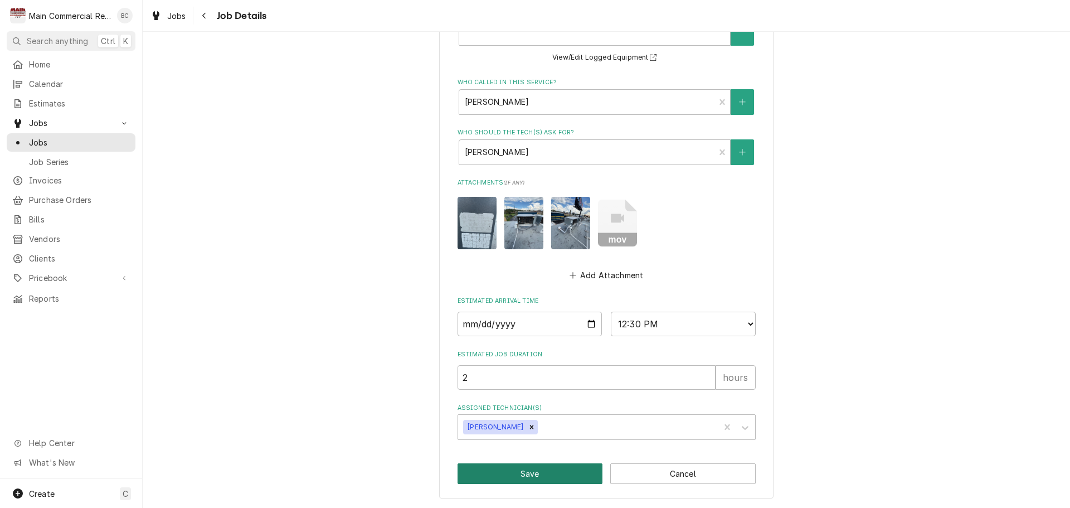
click at [531, 476] on button "Save" at bounding box center [530, 473] width 145 height 21
type textarea "x"
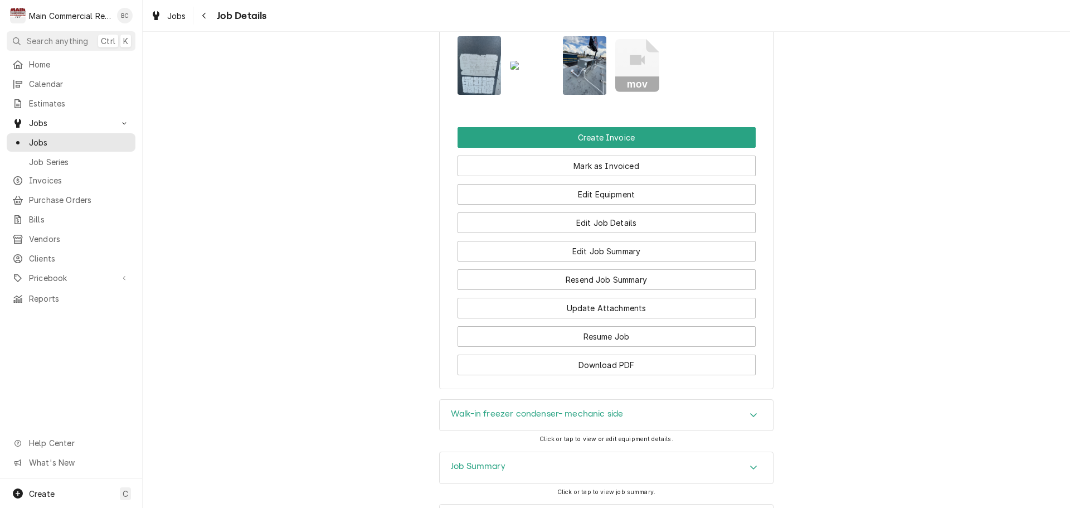
scroll to position [1003, 0]
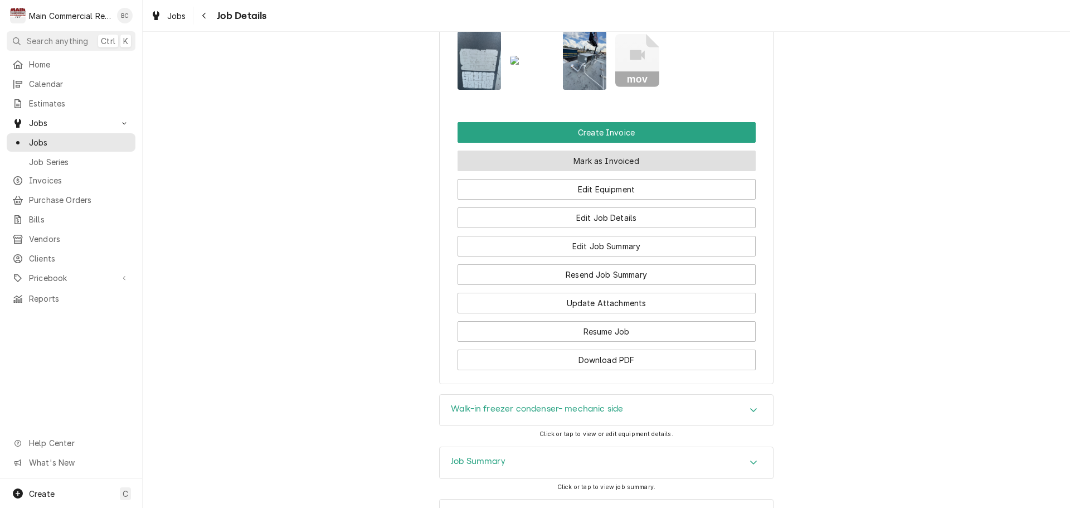
click at [605, 171] on button "Mark as Invoiced" at bounding box center [607, 160] width 298 height 21
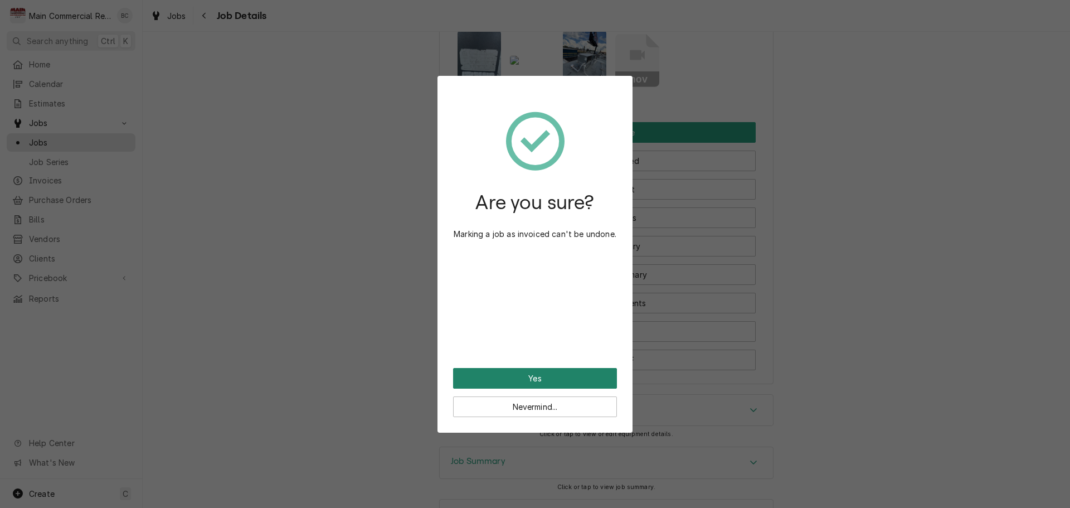
click at [548, 379] on button "Yes" at bounding box center [535, 378] width 164 height 21
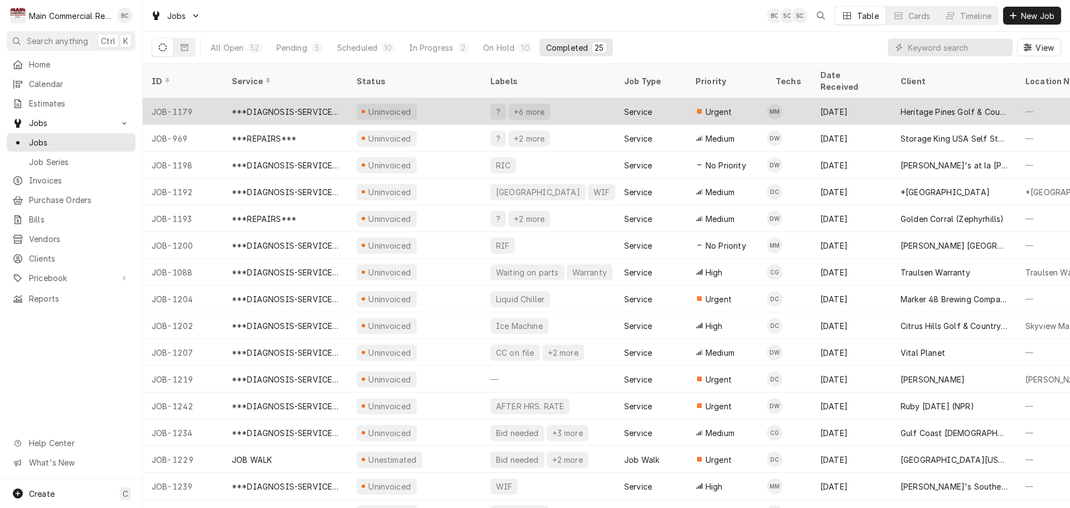
click at [916, 106] on div "Heritage Pines Golf & Country Club" at bounding box center [954, 112] width 107 height 12
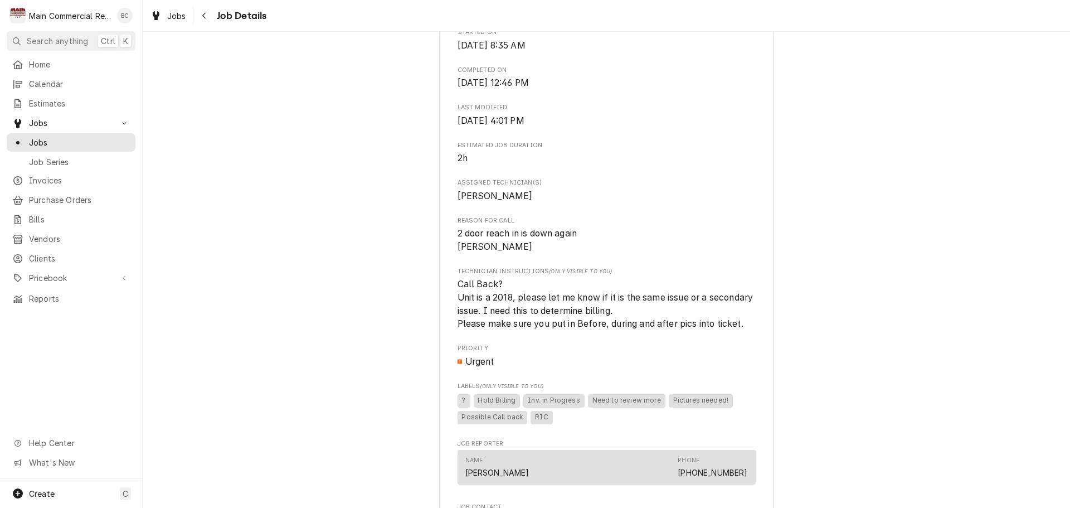
scroll to position [557, 0]
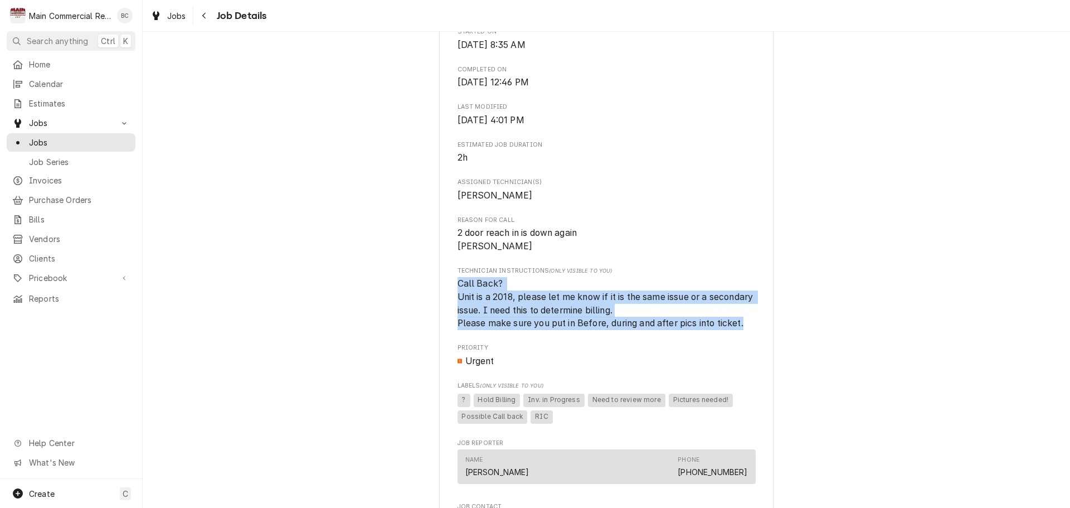
drag, startPoint x: 454, startPoint y: 243, endPoint x: 747, endPoint y: 282, distance: 295.7
click at [747, 282] on span "Call Back? Unit is a 2018, please let me know if it is the same issue or a seco…" at bounding box center [607, 303] width 298 height 53
copy span "Call Back? Unit is a 2018, please let me know if it is the same issue or a seco…"
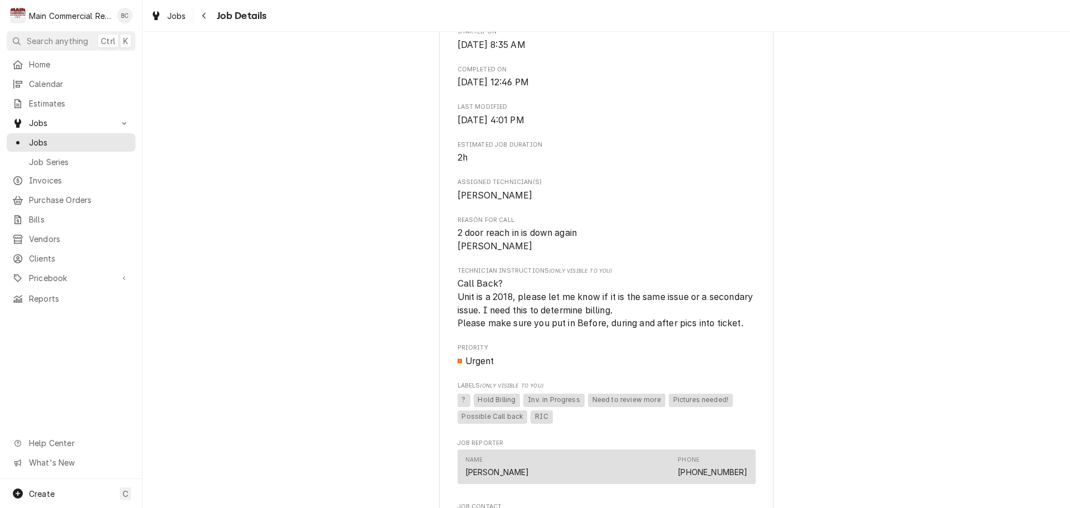
click at [736, 336] on div "Roopairs Job ID JOB-1179 Date Received [DATE] Service Type ***DIAGNOSIS-SERVICE…" at bounding box center [607, 175] width 298 height 1165
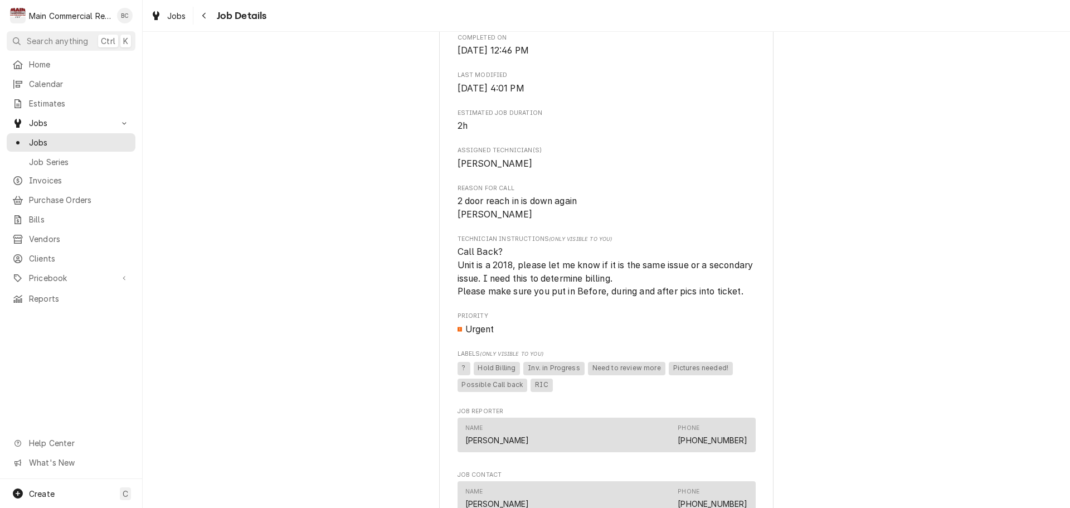
scroll to position [614, 0]
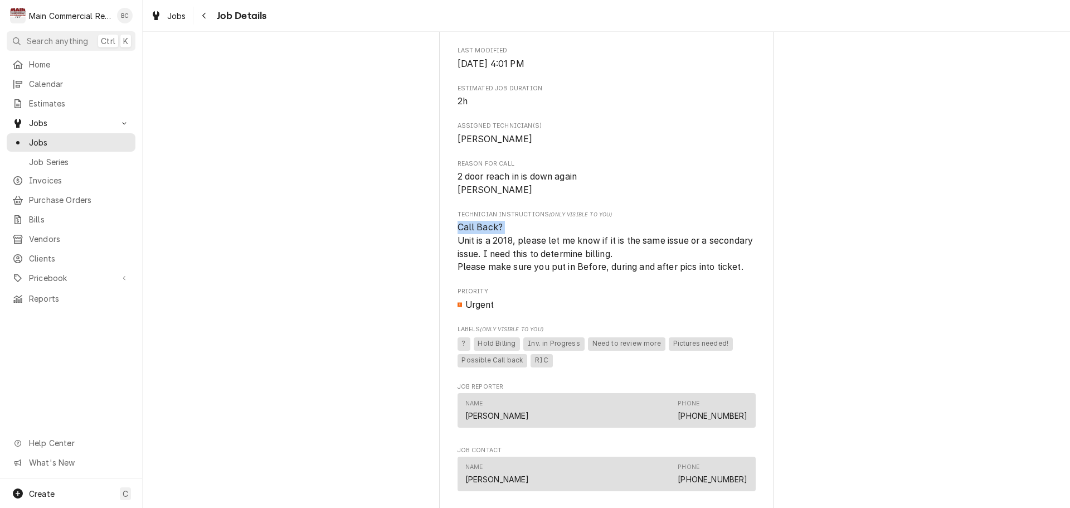
drag, startPoint x: 455, startPoint y: 187, endPoint x: 590, endPoint y: 189, distance: 135.5
click at [590, 221] on span "Call Back? Unit is a 2018, please let me know if it is the same issue or a seco…" at bounding box center [607, 247] width 298 height 53
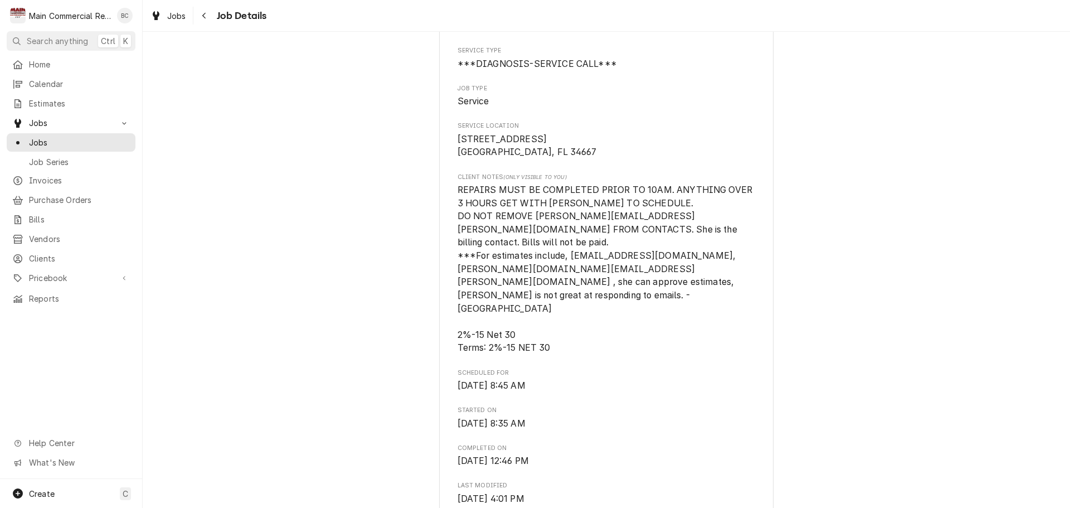
scroll to position [167, 0]
